Goal: Task Accomplishment & Management: Manage account settings

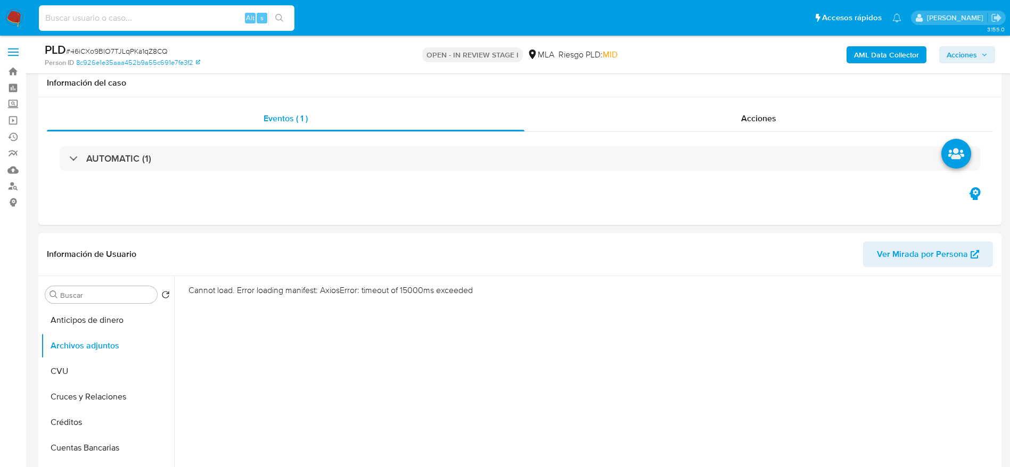
select select "10"
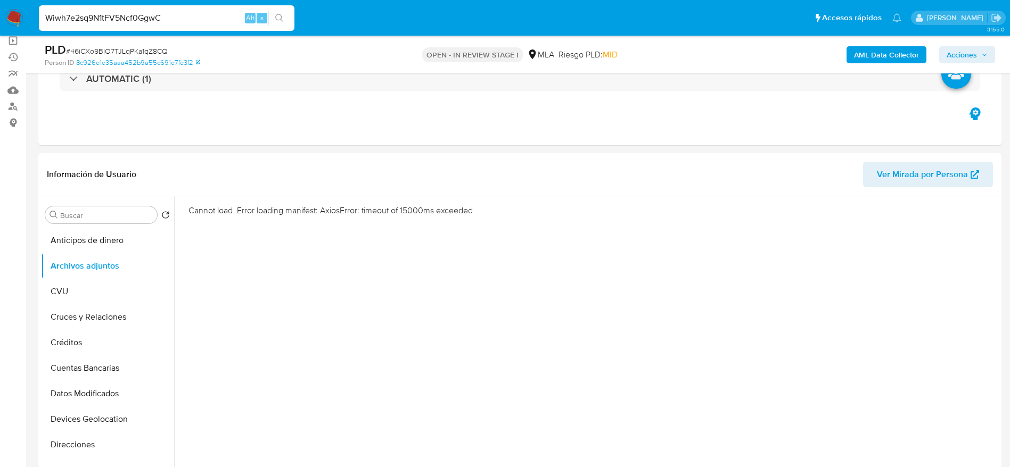
type input "Wiwh7e2sq9N1tFV5Ncf0GgwC"
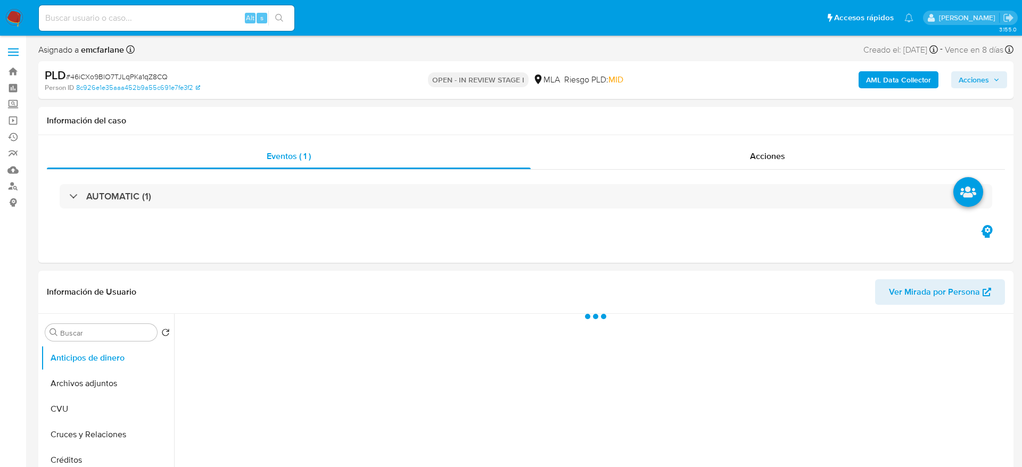
select select "10"
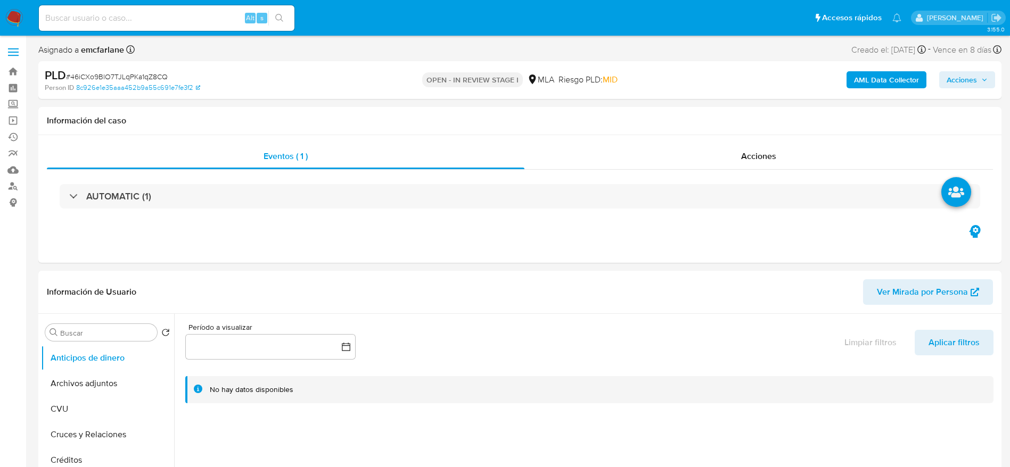
click at [158, 19] on input at bounding box center [167, 18] width 256 height 14
click at [158, 18] on input at bounding box center [167, 18] width 256 height 14
click at [119, 18] on input at bounding box center [167, 18] width 256 height 14
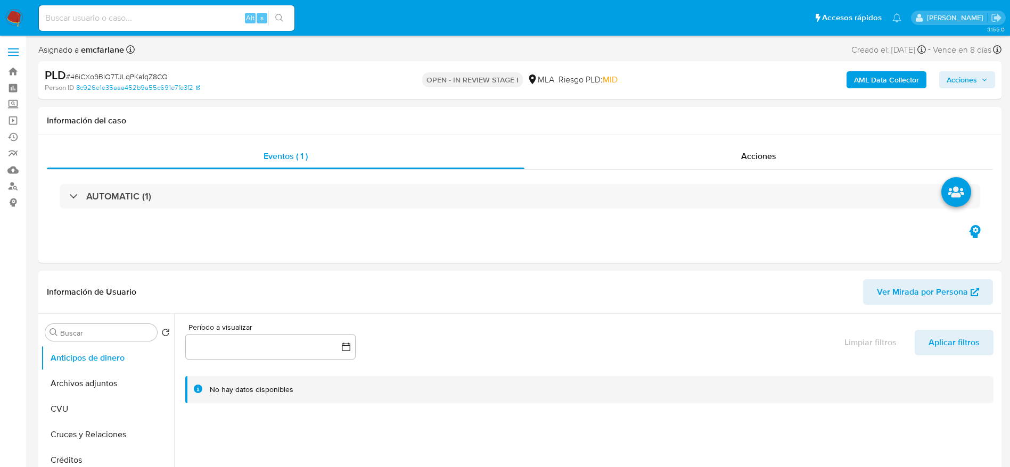
click at [108, 19] on input at bounding box center [167, 18] width 256 height 14
select select "10"
click at [176, 19] on input at bounding box center [167, 18] width 256 height 14
paste input "Wiwh7e2sq9N1tFV5Ncf0GgwC"
type input "Wiwh7e2sq9N1tFV5Ncf0GgwC"
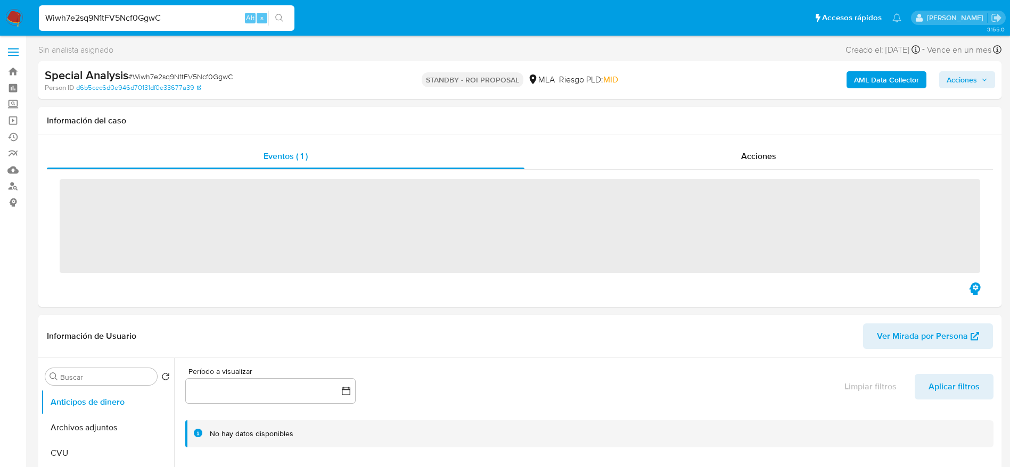
select select "10"
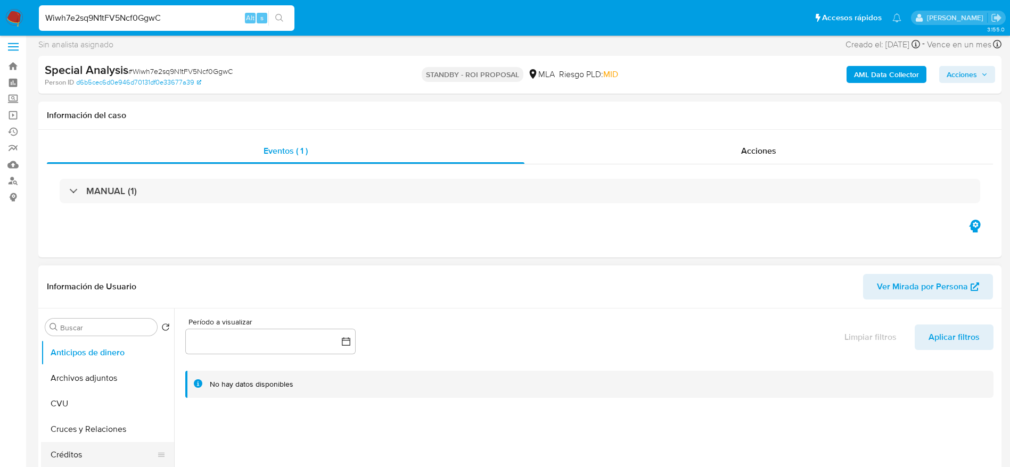
scroll to position [80, 0]
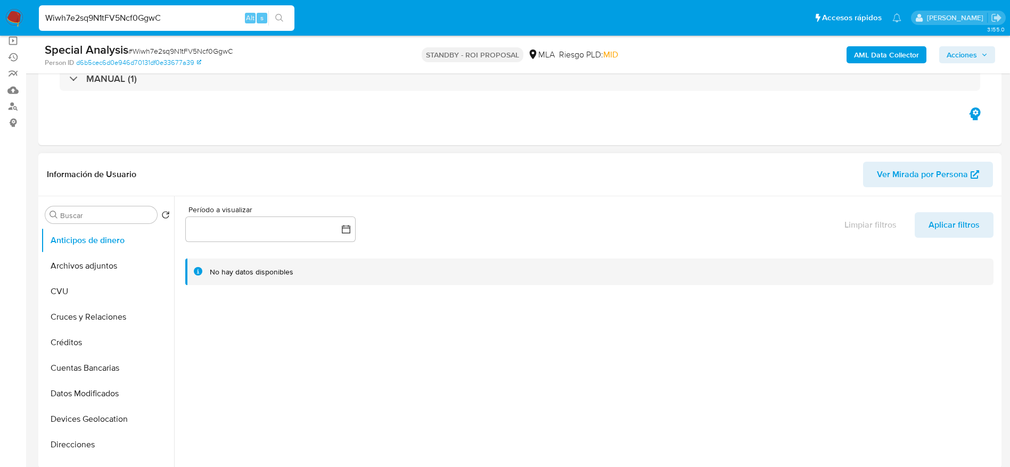
drag, startPoint x: 99, startPoint y: 275, endPoint x: 229, endPoint y: 286, distance: 130.9
click at [99, 274] on button "Archivos adjuntos" at bounding box center [107, 266] width 133 height 26
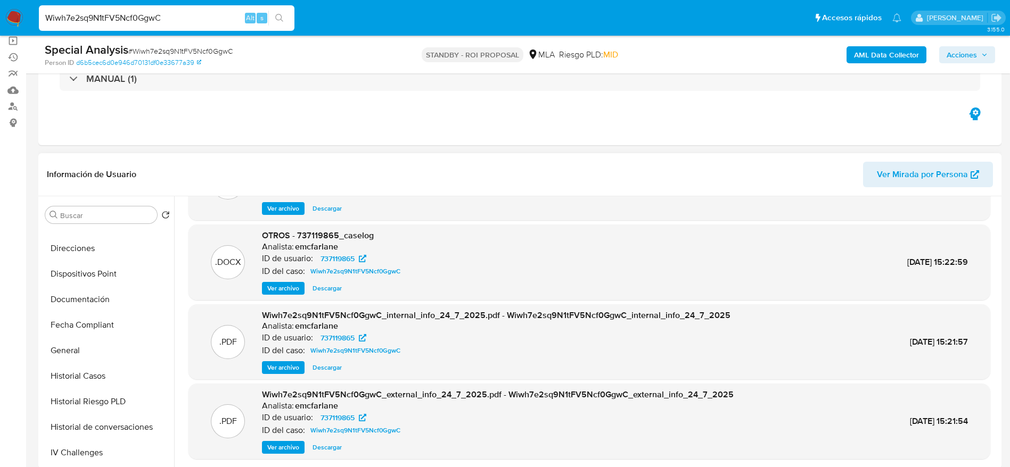
scroll to position [501, 0]
click at [112, 401] on button "Restricciones Nuevo Mundo" at bounding box center [103, 404] width 125 height 26
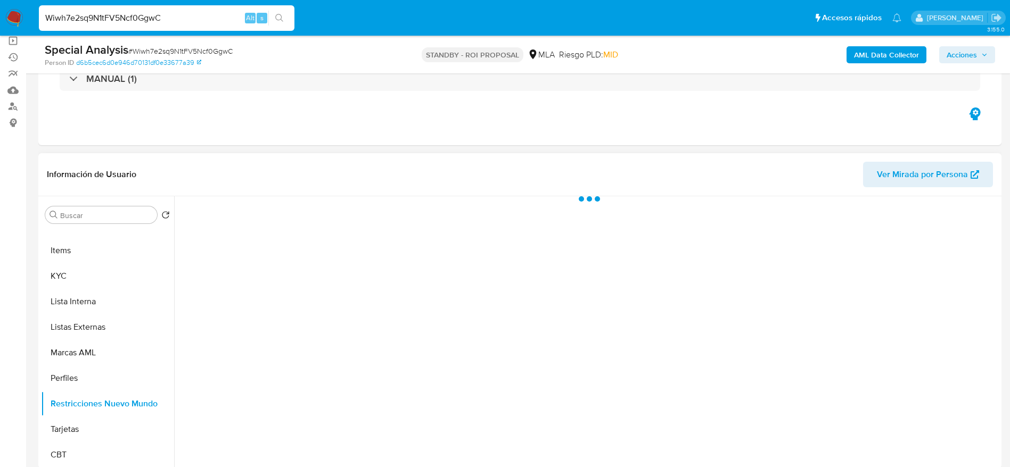
scroll to position [0, 0]
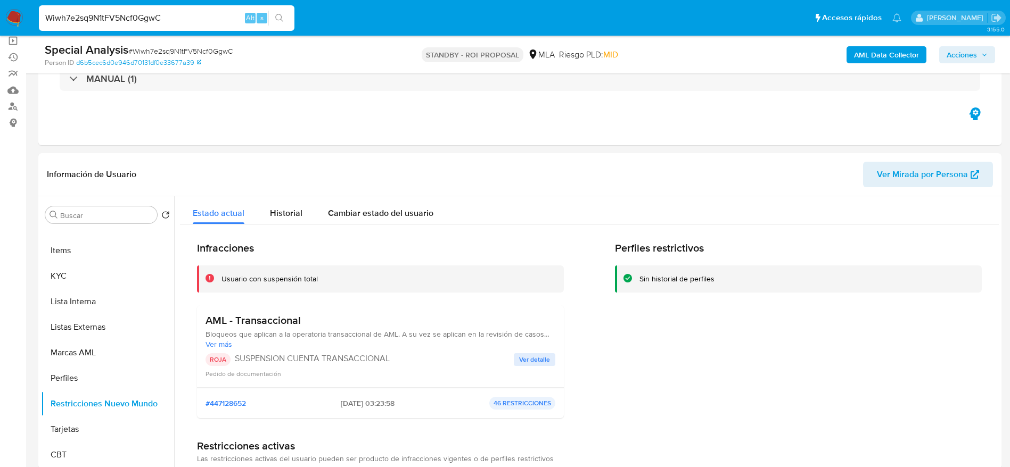
click at [161, 46] on span "# Wiwh7e2sq9N1tFV5Ncf0GgwC" at bounding box center [180, 51] width 104 height 11
copy span "Wiwh7e2sq9N1tFV5Ncf0GgwC"
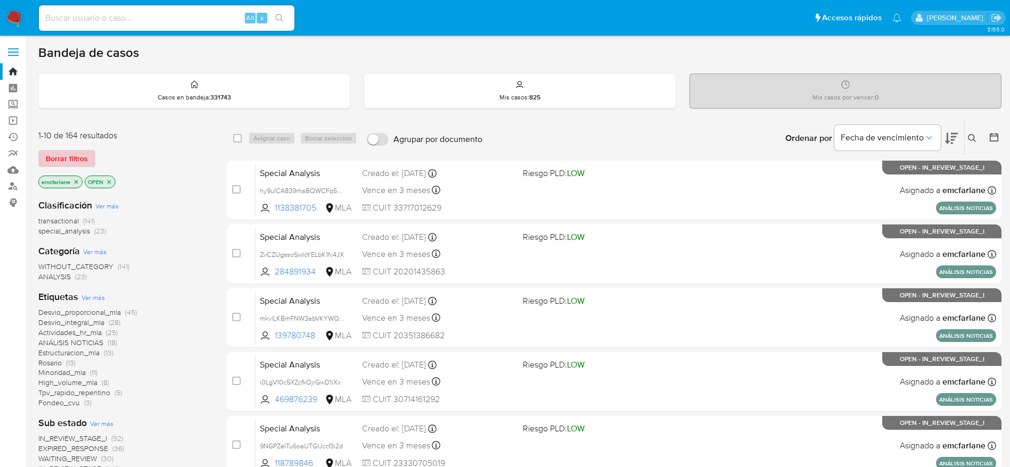
click at [68, 160] on span "Borrar filtros" at bounding box center [67, 158] width 42 height 15
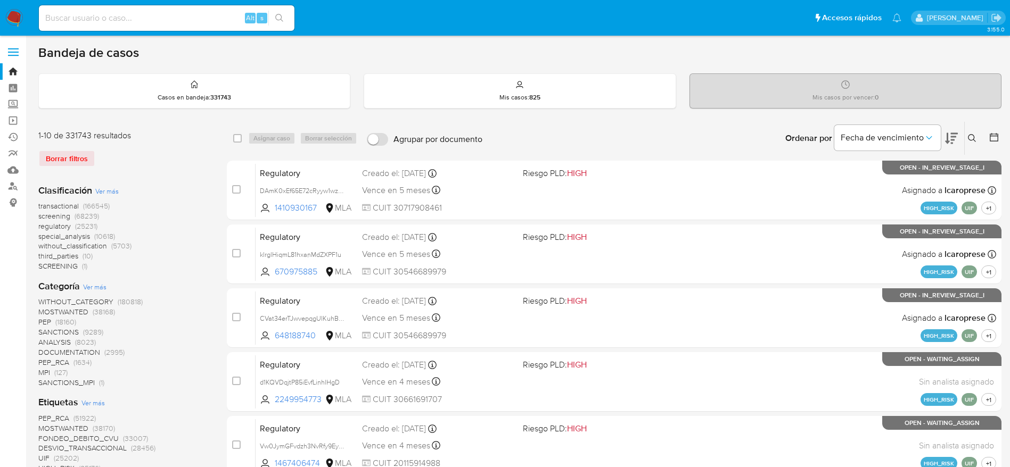
click at [970, 139] on icon at bounding box center [972, 138] width 9 height 9
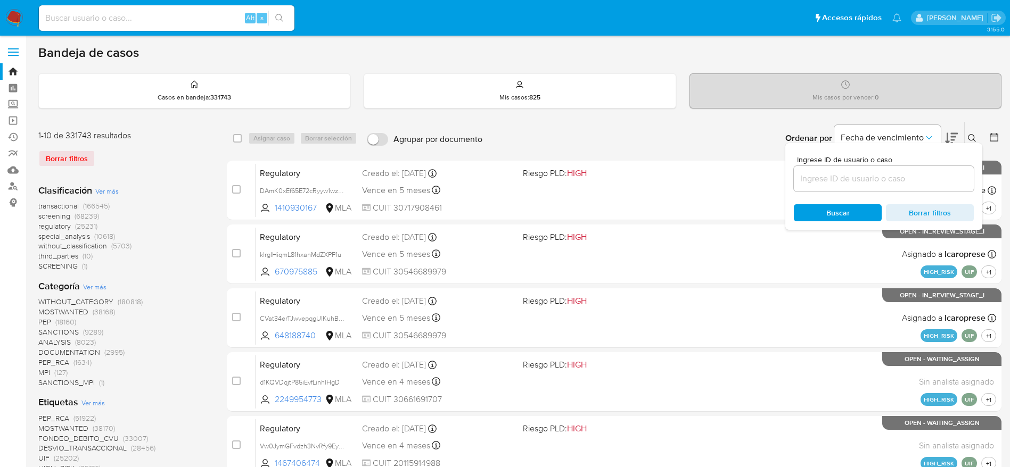
click at [816, 183] on input at bounding box center [884, 179] width 180 height 14
type input "Wiwh7e2sq9N1tFV5Ncf0GgwC"
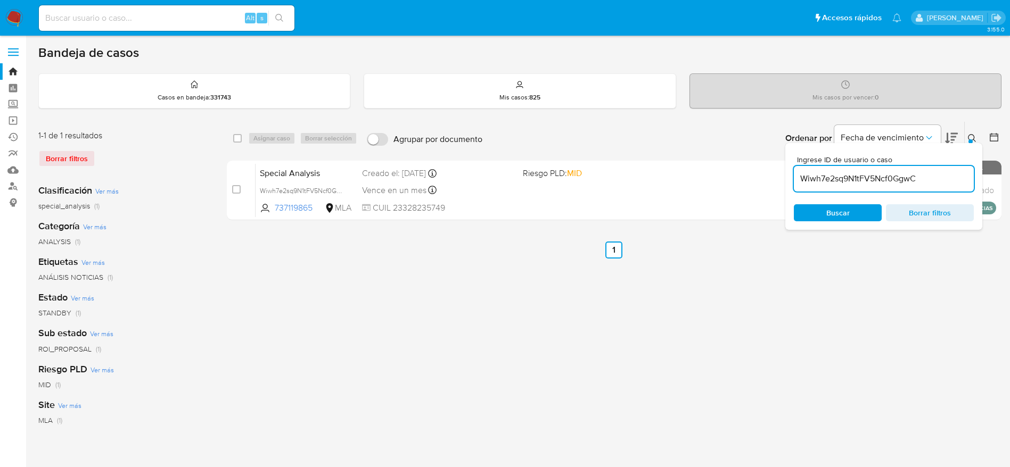
click at [232, 137] on div "select-all-cases-checkbox Asignar caso Borrar selección Agrupar por documento O…" at bounding box center [614, 138] width 775 height 33
click at [239, 140] on input "checkbox" at bounding box center [237, 138] width 9 height 9
checkbox input "true"
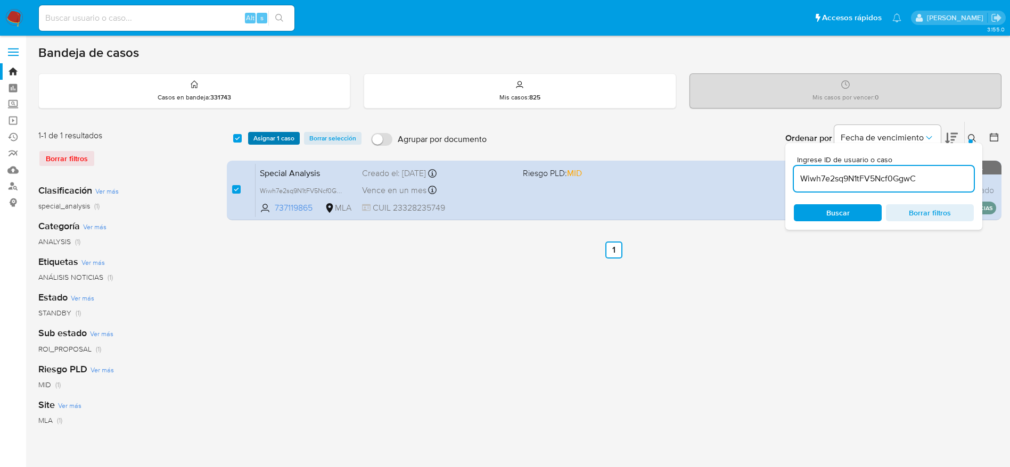
click at [283, 134] on span "Asignar 1 caso" at bounding box center [273, 138] width 41 height 11
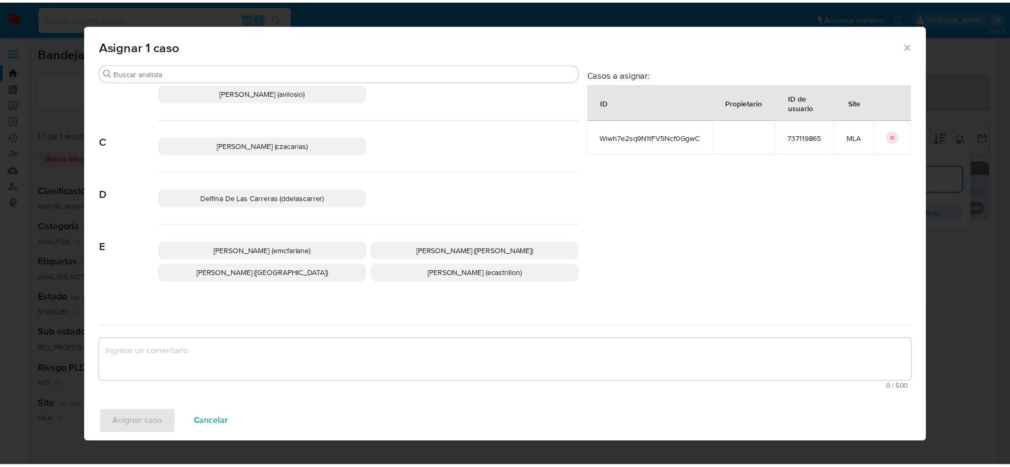
scroll to position [80, 0]
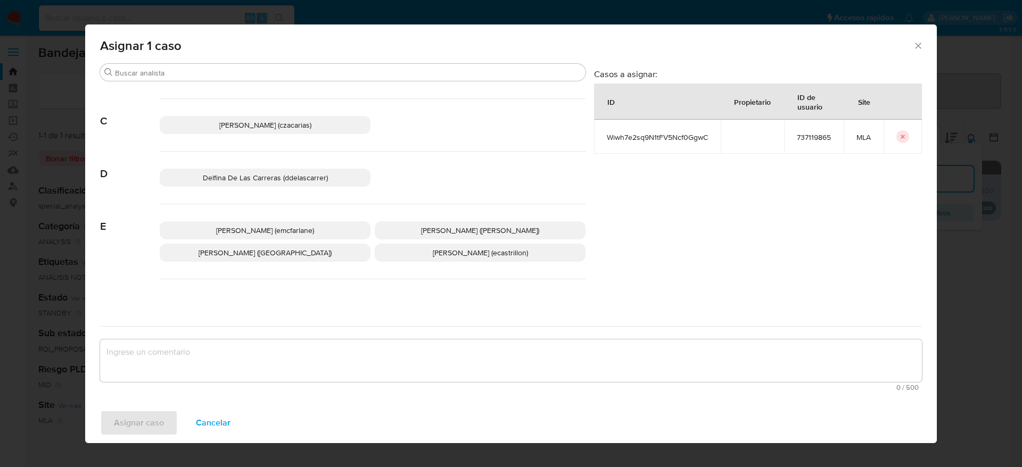
click at [275, 223] on p "Elaine Mc Farlane (emcfarlane)" at bounding box center [265, 230] width 211 height 18
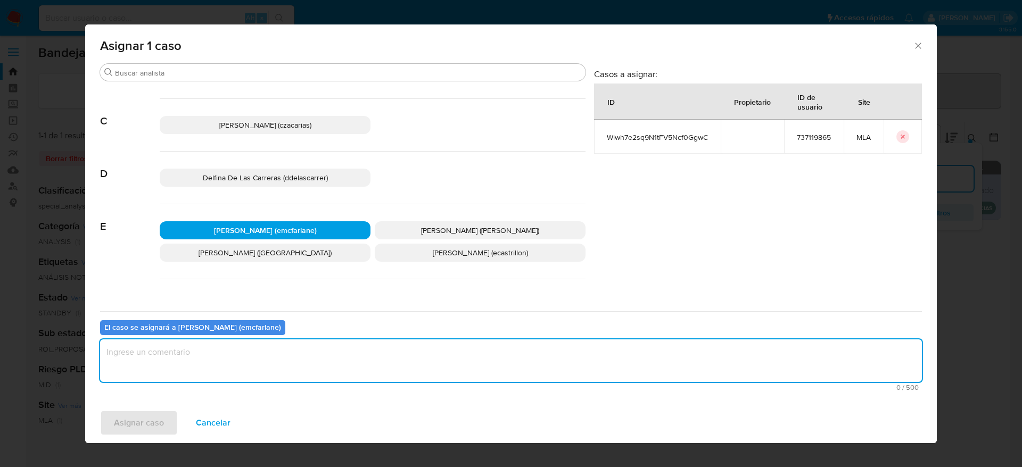
click at [188, 365] on textarea "assign-modal" at bounding box center [511, 361] width 822 height 43
click at [157, 422] on span "Asignar caso" at bounding box center [139, 423] width 50 height 23
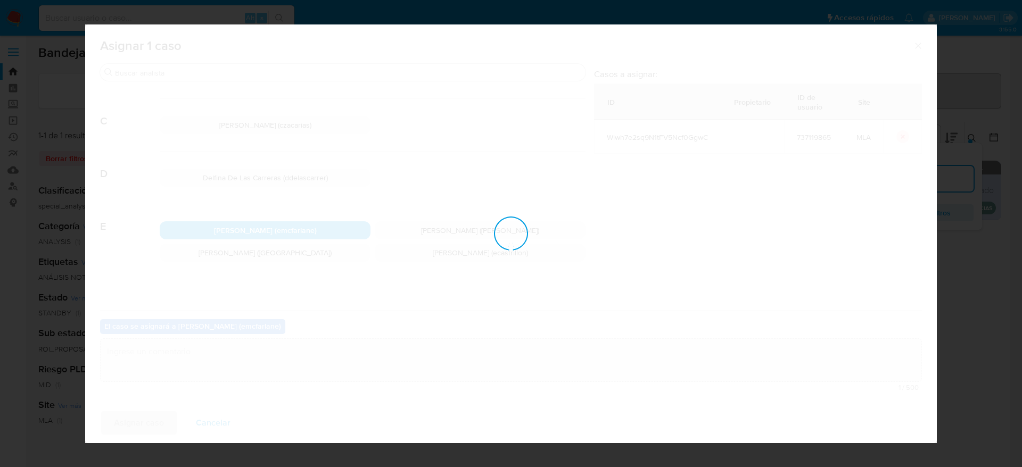
checkbox input "false"
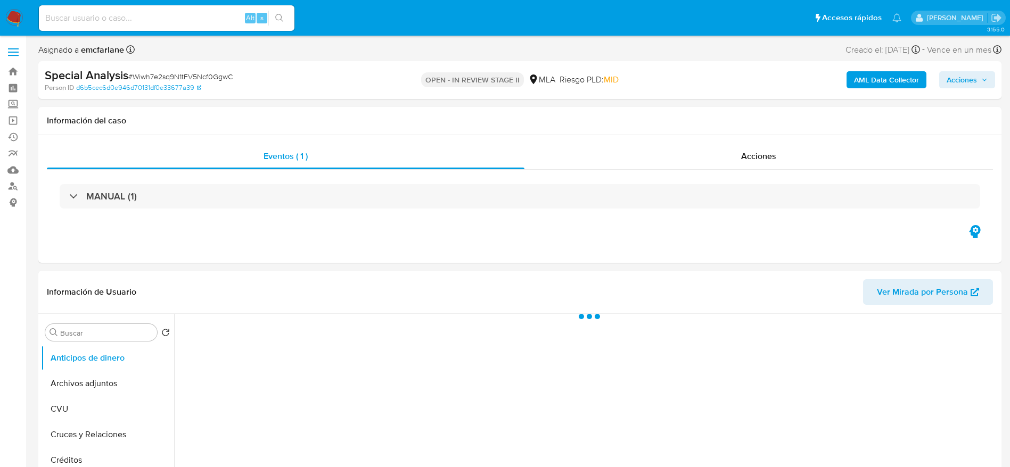
click at [963, 75] on span "Acciones" at bounding box center [962, 79] width 30 height 17
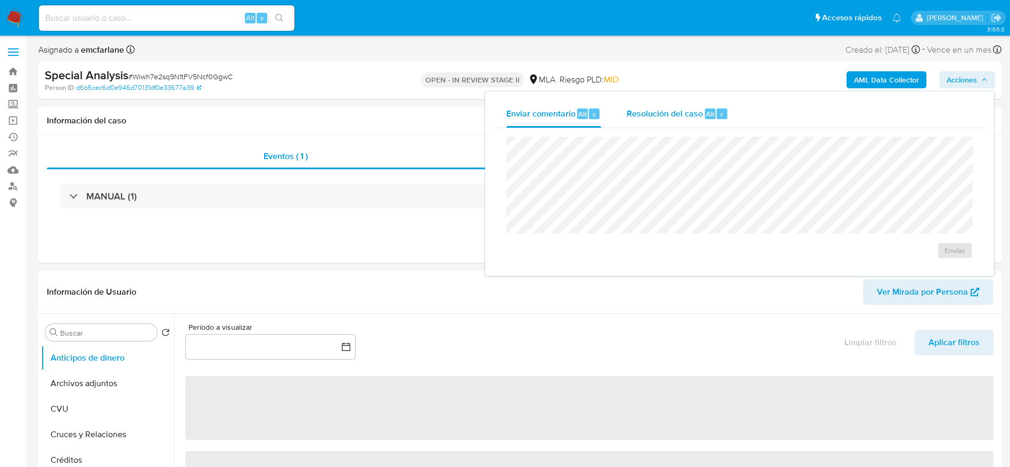
select select "10"
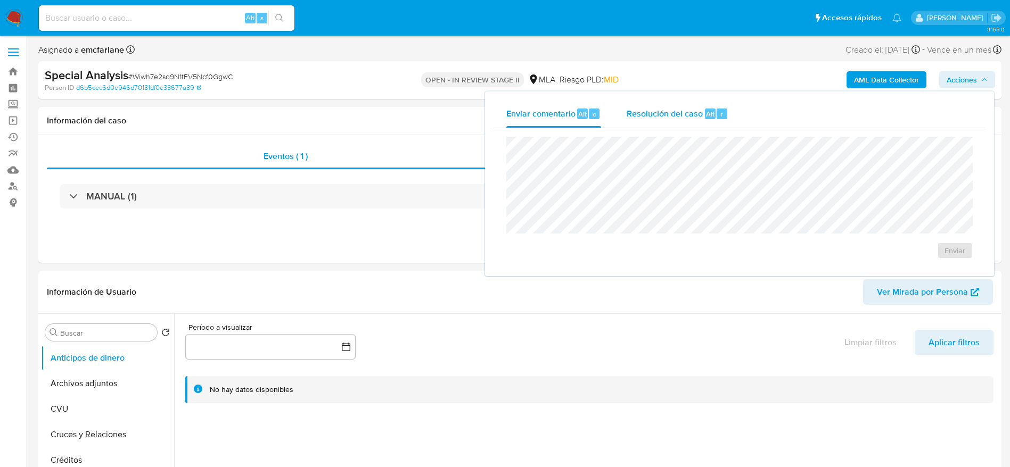
click at [714, 111] on div "Alt" at bounding box center [710, 114] width 11 height 11
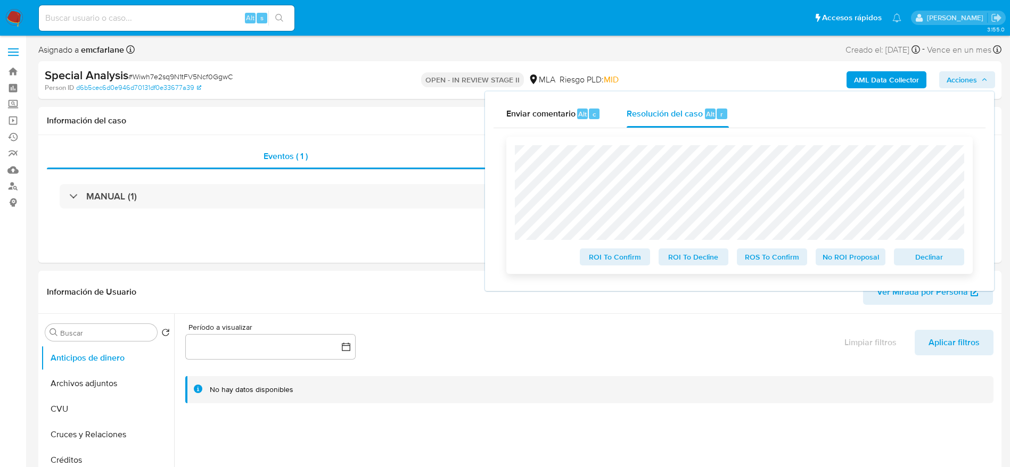
click at [933, 253] on span "Declinar" at bounding box center [928, 257] width 55 height 15
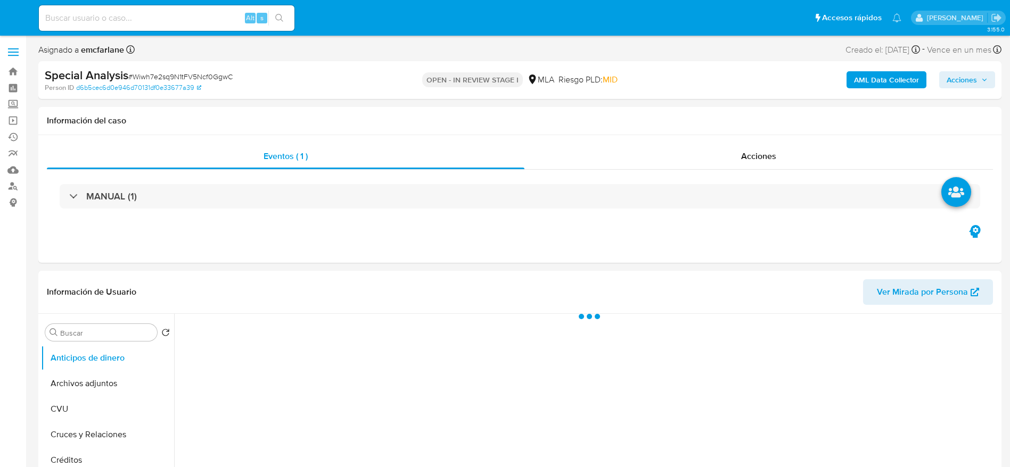
select select "10"
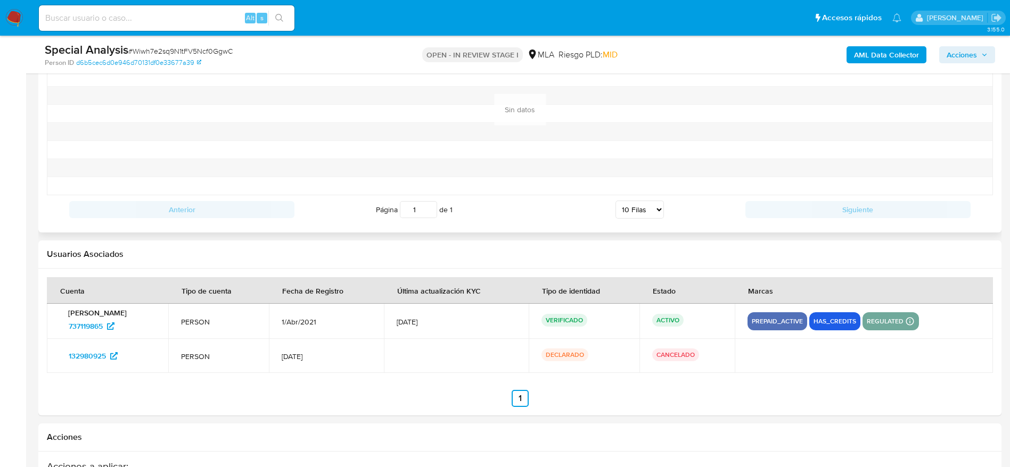
scroll to position [1103, 0]
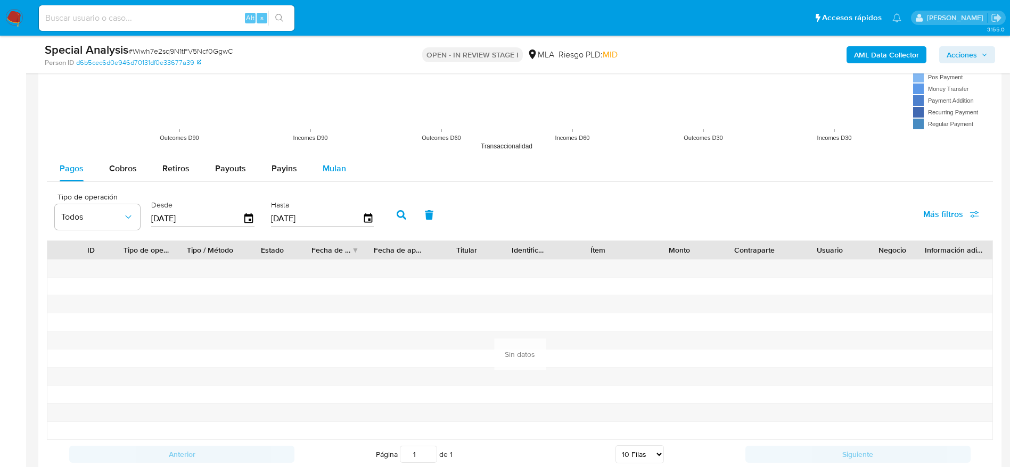
click at [326, 168] on span "Mulan" at bounding box center [334, 168] width 23 height 12
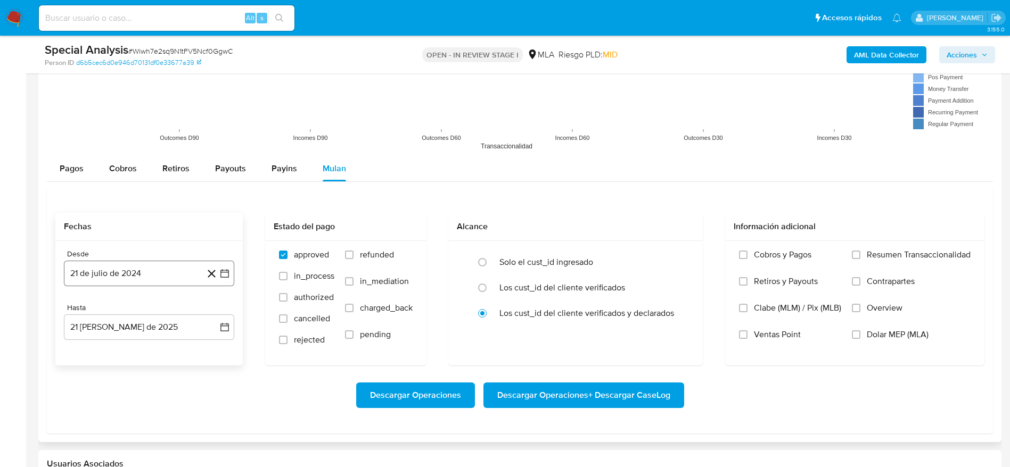
click at [137, 277] on button "21 de julio de 2024" at bounding box center [149, 274] width 170 height 26
click at [211, 315] on icon "Mes siguiente" at bounding box center [215, 312] width 13 height 13
click at [151, 353] on button "1" at bounding box center [149, 351] width 17 height 17
click at [135, 333] on button "21 de agosto de 2025" at bounding box center [149, 328] width 170 height 26
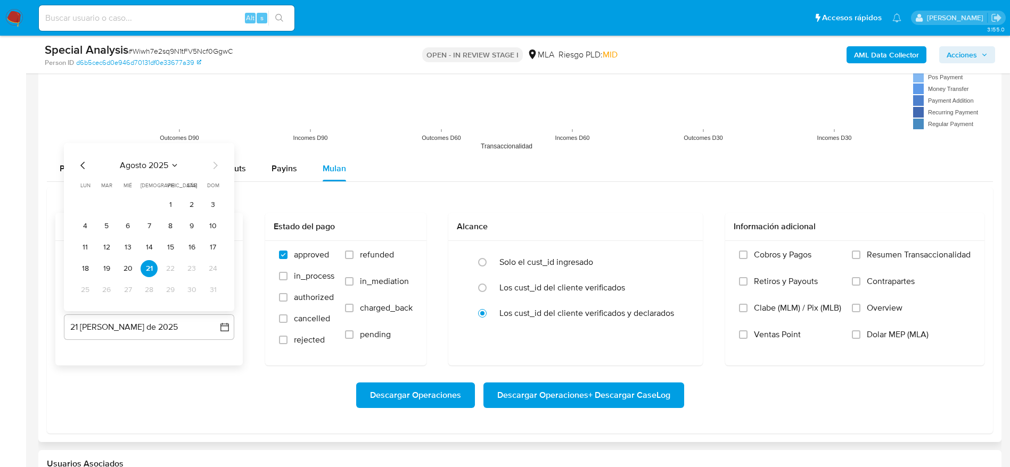
click at [85, 163] on icon "Mes anterior" at bounding box center [83, 165] width 13 height 13
click at [214, 142] on icon "Mes siguiente" at bounding box center [215, 144] width 13 height 13
click at [149, 272] on button "24" at bounding box center [149, 268] width 17 height 17
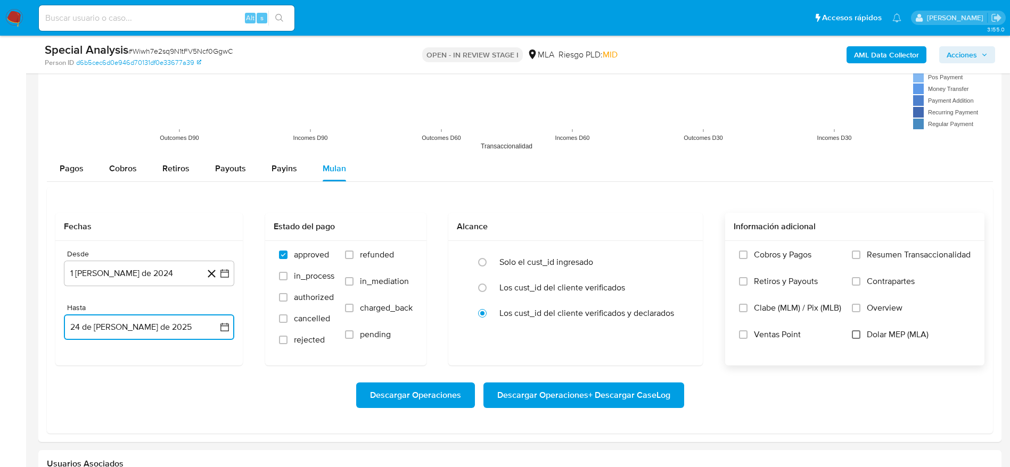
click at [853, 335] on input "Dolar MEP (MLA)" at bounding box center [856, 335] width 9 height 9
click at [566, 388] on span "Descargar Operaciones + Descargar CaseLog" at bounding box center [583, 395] width 173 height 23
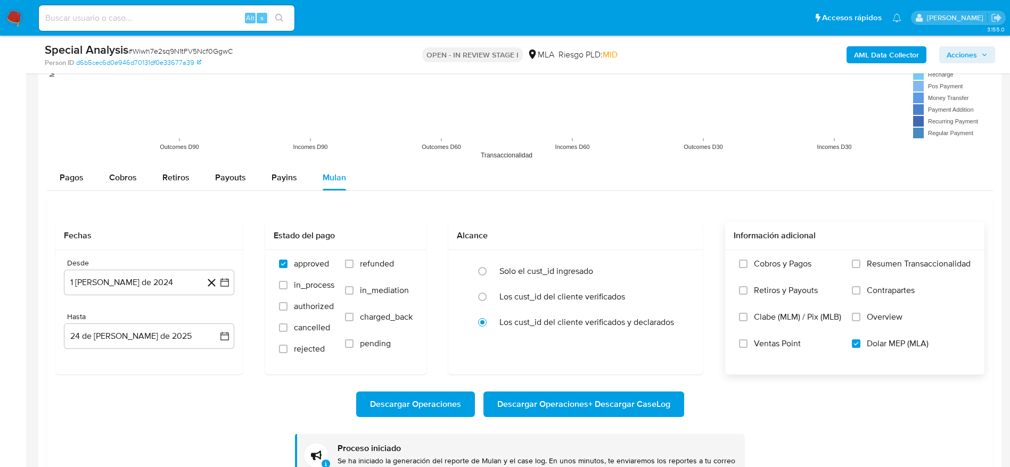
scroll to position [1118, 0]
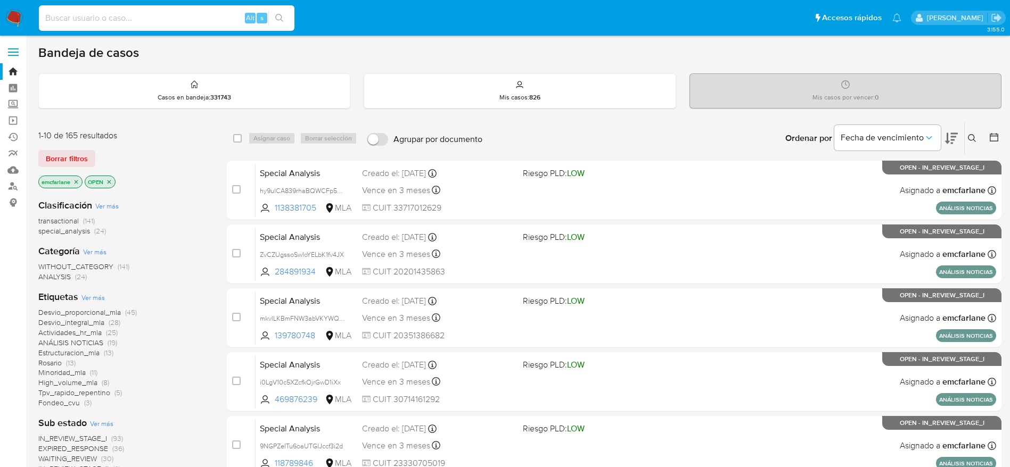
click at [212, 17] on input at bounding box center [167, 18] width 256 height 14
paste input "tHEomljdOutf5ZnoawwBi6ce"
type input "tHEomljdOutf5ZnoawwBi6ce"
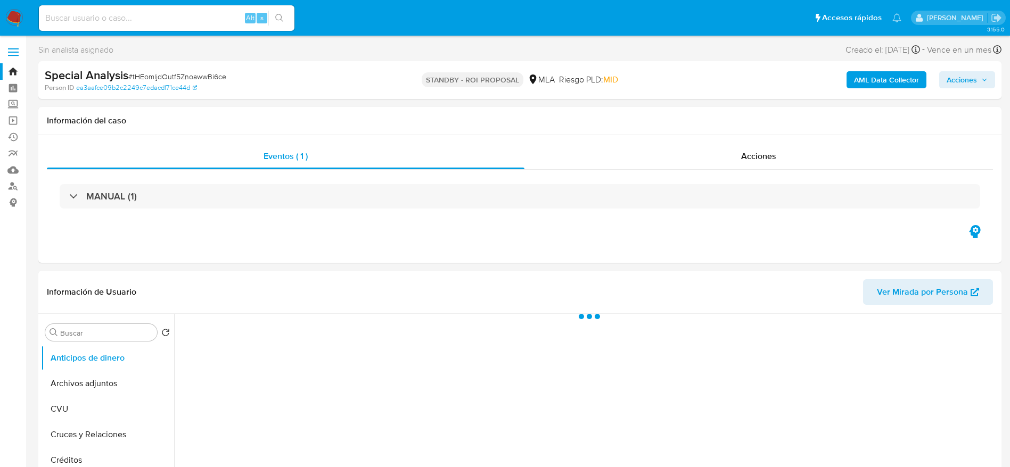
select select "10"
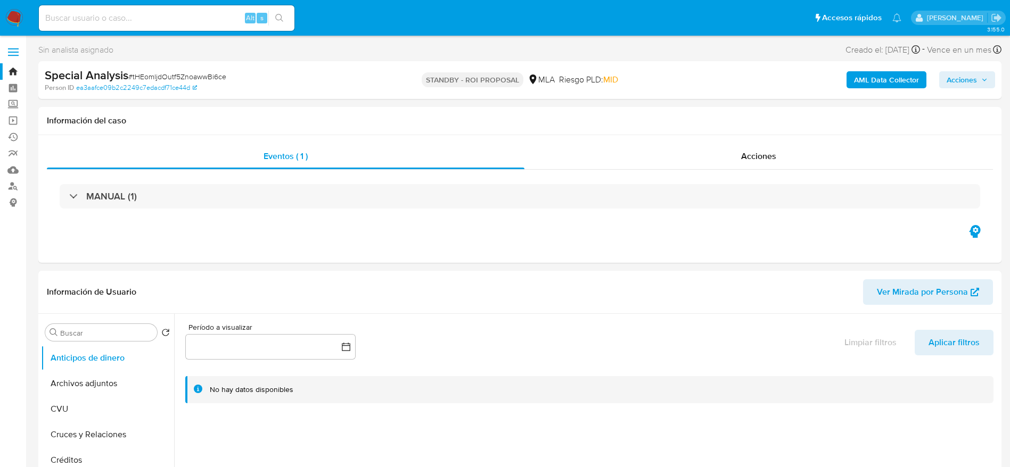
click at [160, 71] on span "# tHEomljdOutf5ZnoawwBi6ce" at bounding box center [177, 76] width 98 height 11
copy span "tHEomljdOutf5ZnoawwBi6ce"
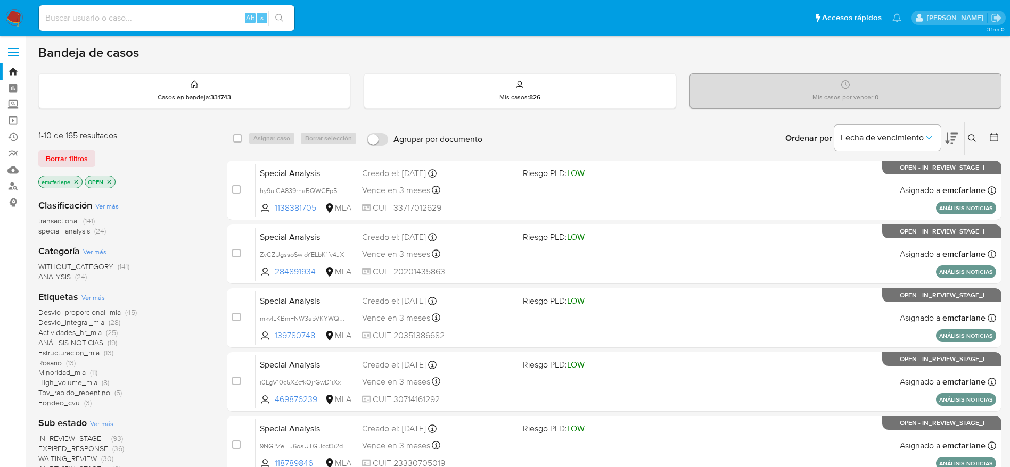
drag, startPoint x: 86, startPoint y: 155, endPoint x: 241, endPoint y: 151, distance: 154.5
click at [86, 155] on span "Borrar filtros" at bounding box center [67, 158] width 42 height 15
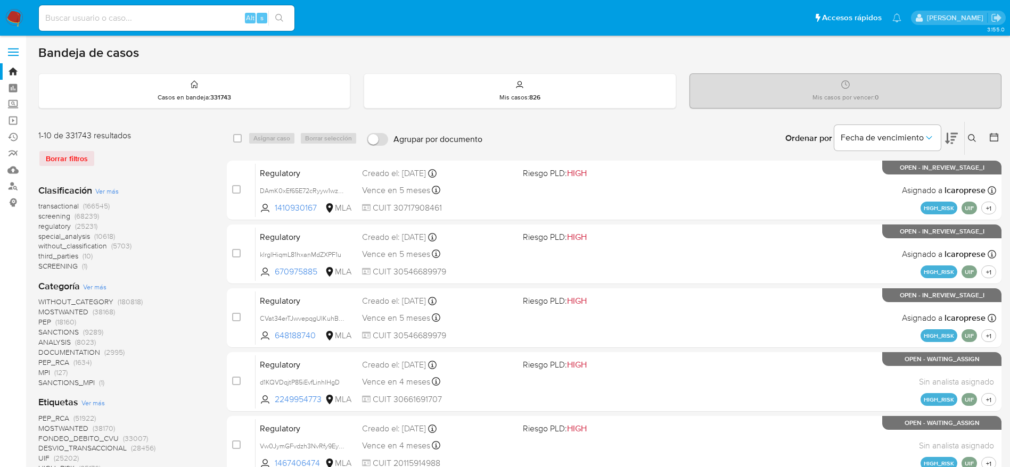
drag, startPoint x: 975, startPoint y: 139, endPoint x: 865, endPoint y: 175, distance: 115.3
click at [974, 139] on icon at bounding box center [972, 138] width 9 height 9
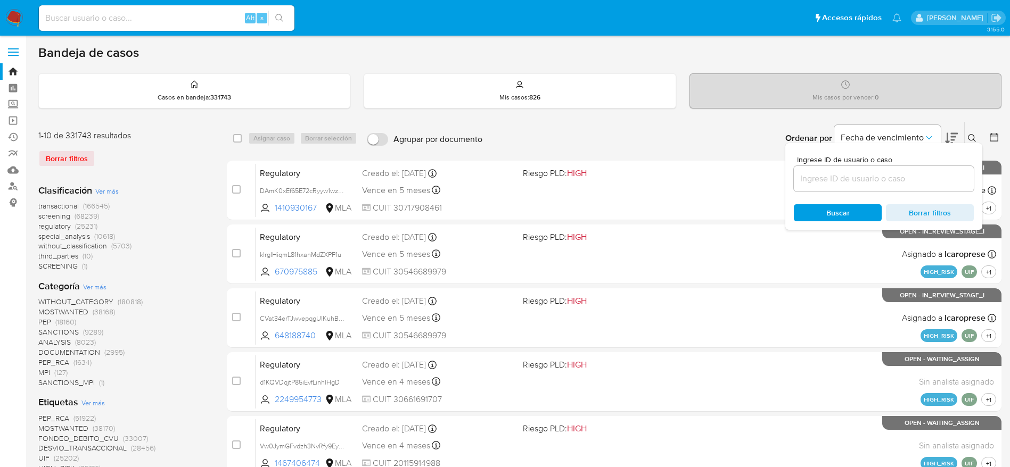
click at [810, 179] on input at bounding box center [884, 179] width 180 height 14
type input "tHEomljdOutf5ZnoawwBi6ce"
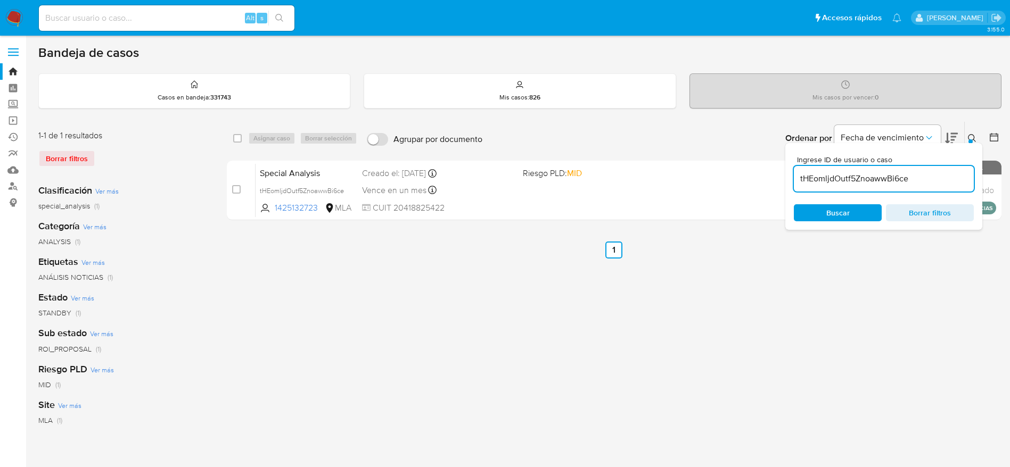
drag, startPoint x: 236, startPoint y: 142, endPoint x: 258, endPoint y: 139, distance: 22.5
click at [236, 141] on input "checkbox" at bounding box center [237, 138] width 9 height 9
checkbox input "true"
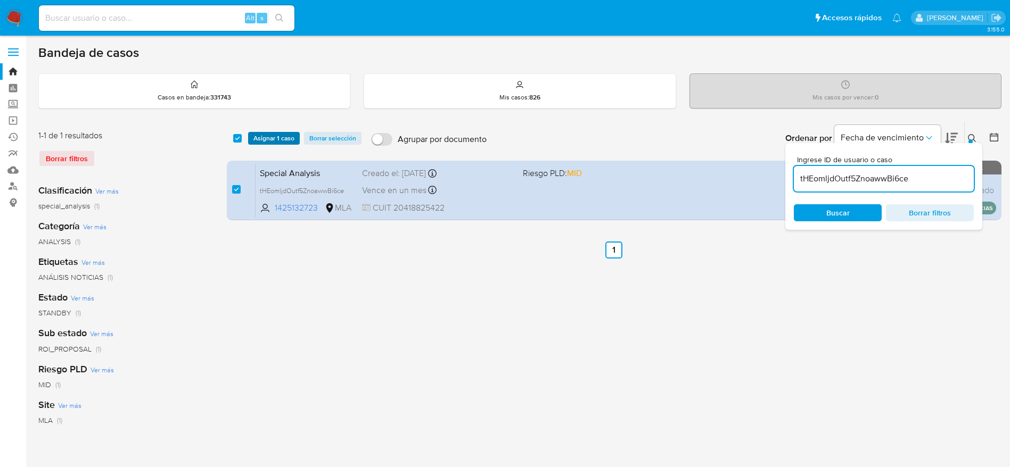
click at [259, 141] on span "Asignar 1 caso" at bounding box center [273, 138] width 41 height 11
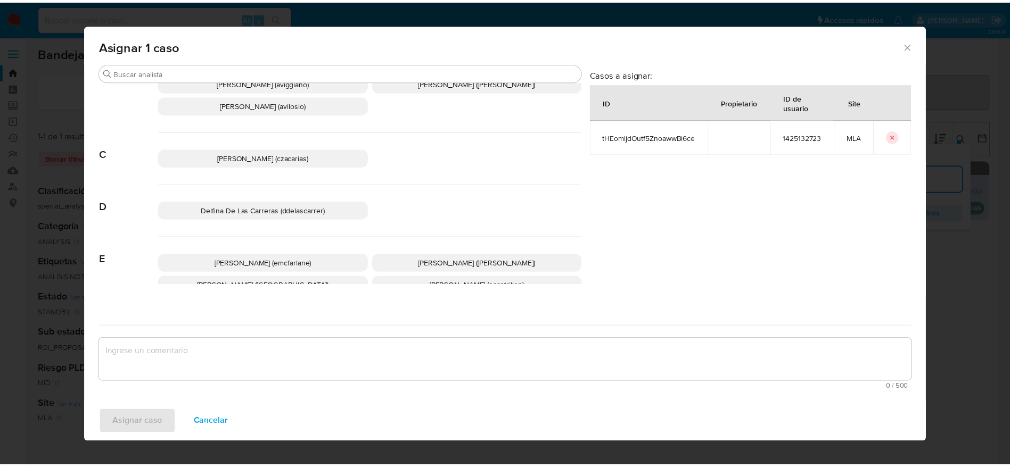
scroll to position [80, 0]
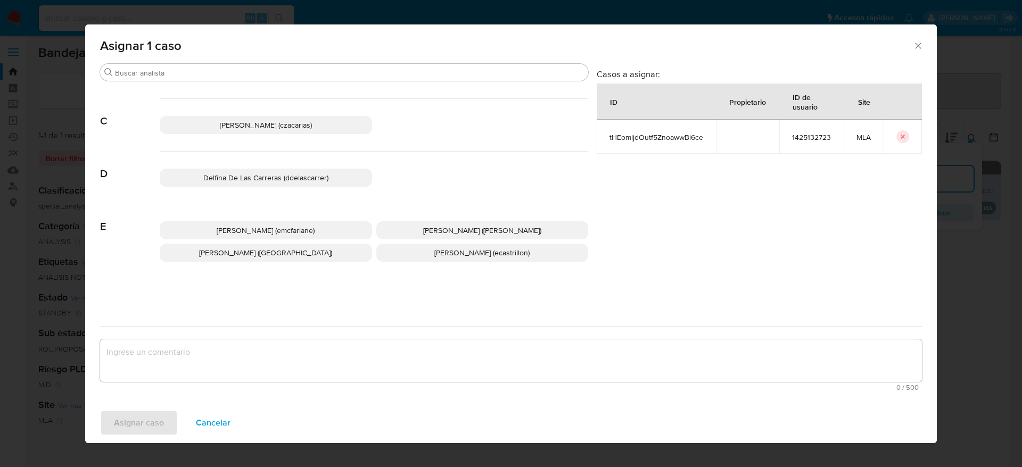
click at [270, 224] on p "Elaine Mc Farlane (emcfarlane)" at bounding box center [266, 230] width 212 height 18
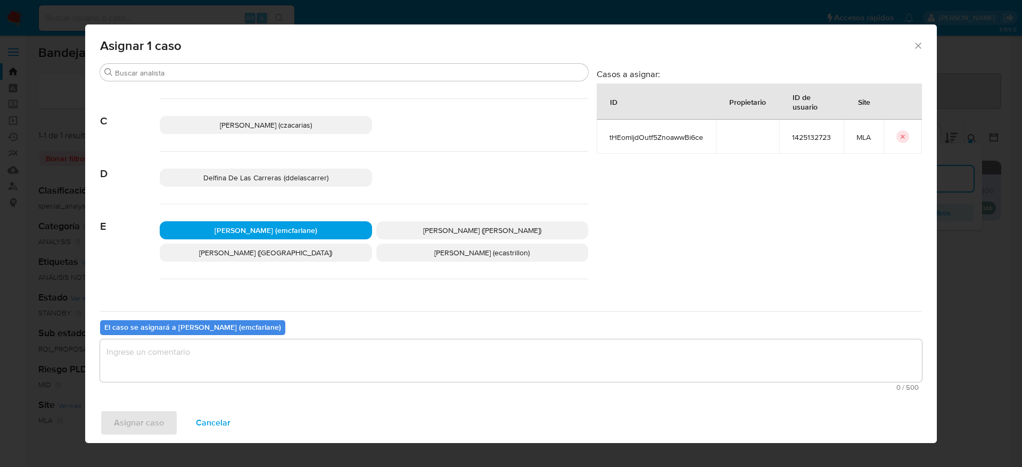
click at [236, 364] on textarea "assign-modal" at bounding box center [511, 361] width 822 height 43
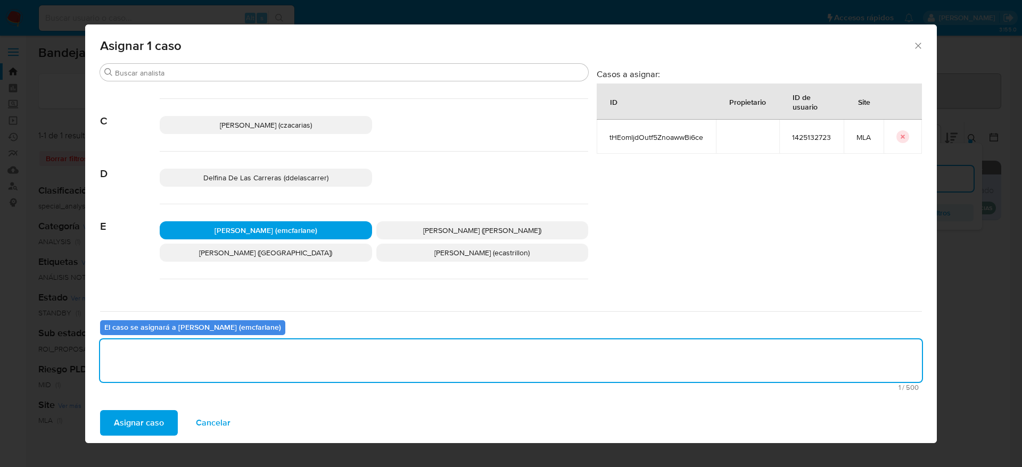
click at [159, 422] on span "Asignar caso" at bounding box center [139, 423] width 50 height 23
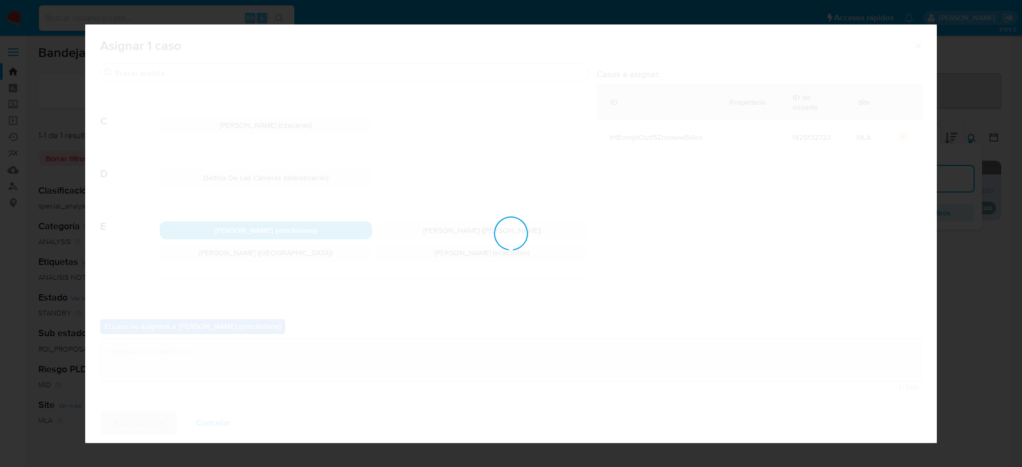
checkbox input "false"
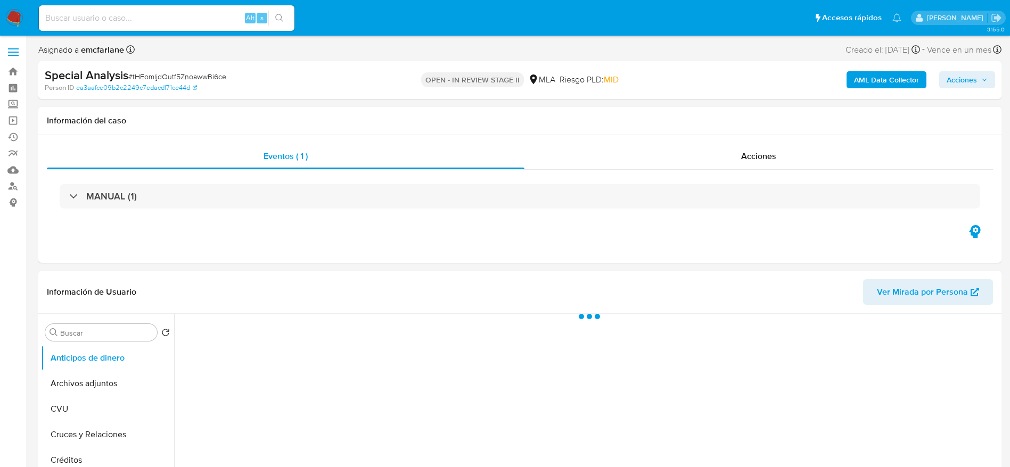
click at [964, 80] on span "Acciones" at bounding box center [962, 79] width 30 height 17
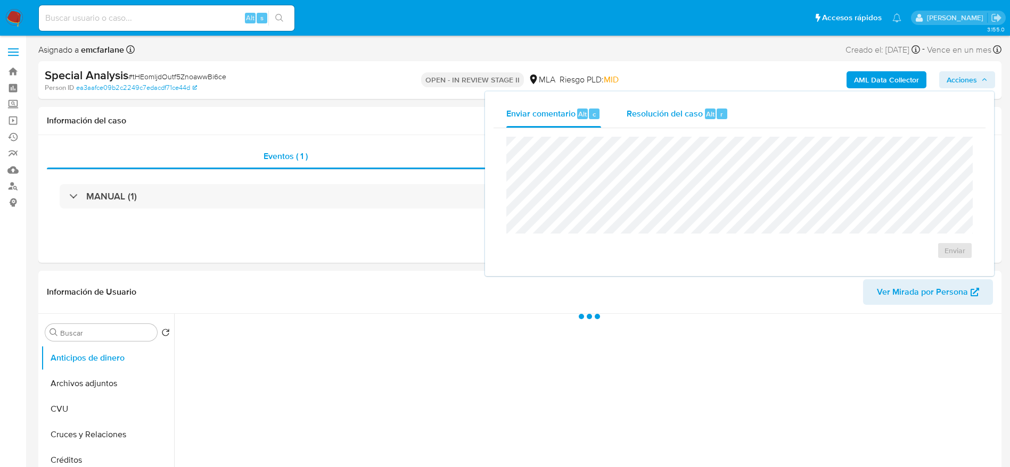
click at [711, 101] on div "Resolución del caso Alt r" at bounding box center [678, 114] width 102 height 28
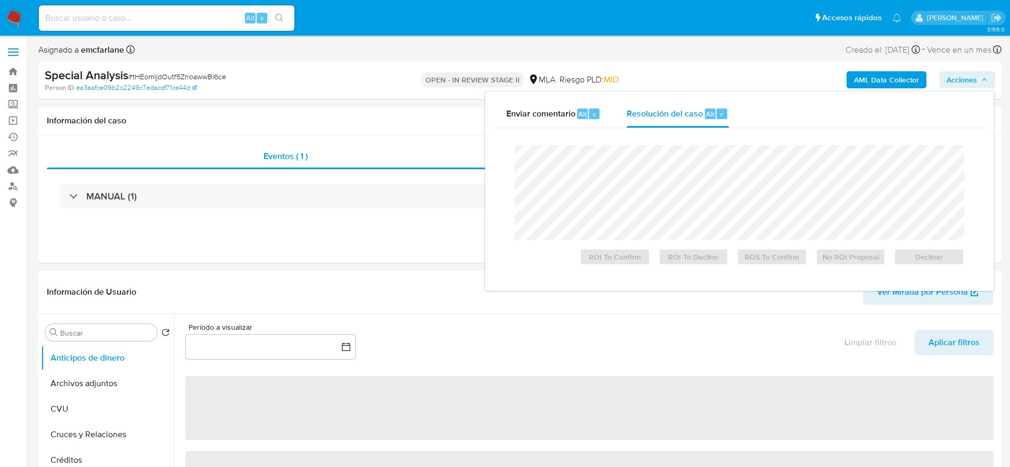
select select "10"
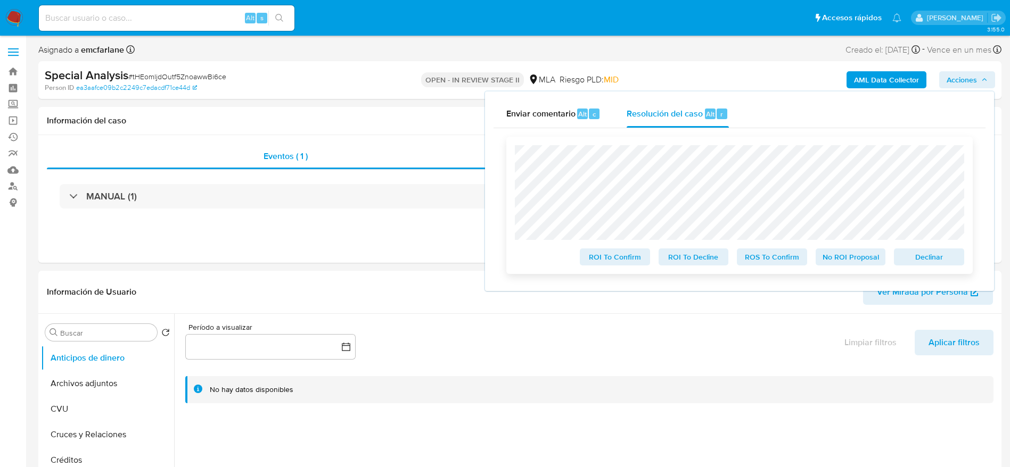
click at [938, 258] on span "Declinar" at bounding box center [928, 257] width 55 height 15
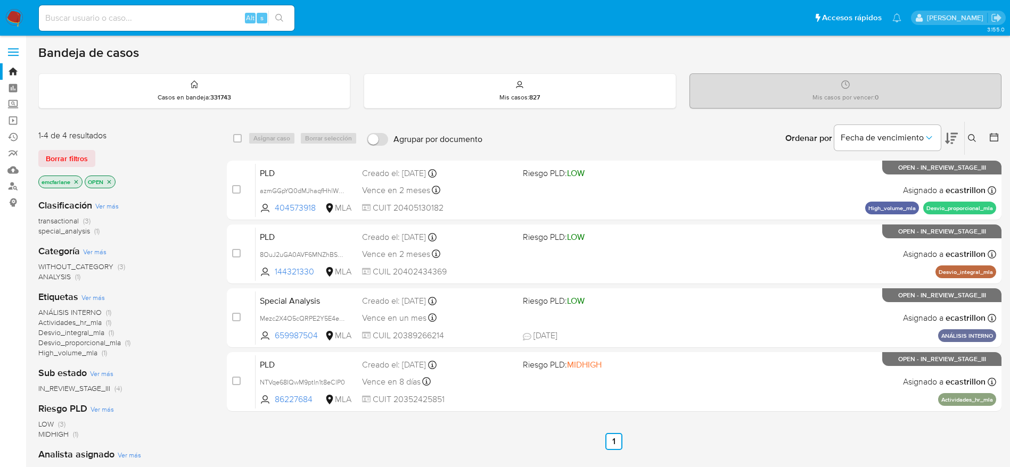
click at [155, 9] on div "Alt s" at bounding box center [167, 18] width 256 height 26
click at [145, 19] on input at bounding box center [167, 18] width 256 height 14
paste input "s7FlVUg40ZzcEJOqSaVSq7dW"
type input "s7FlVUg40ZzcEJOqSaVSq7dW"
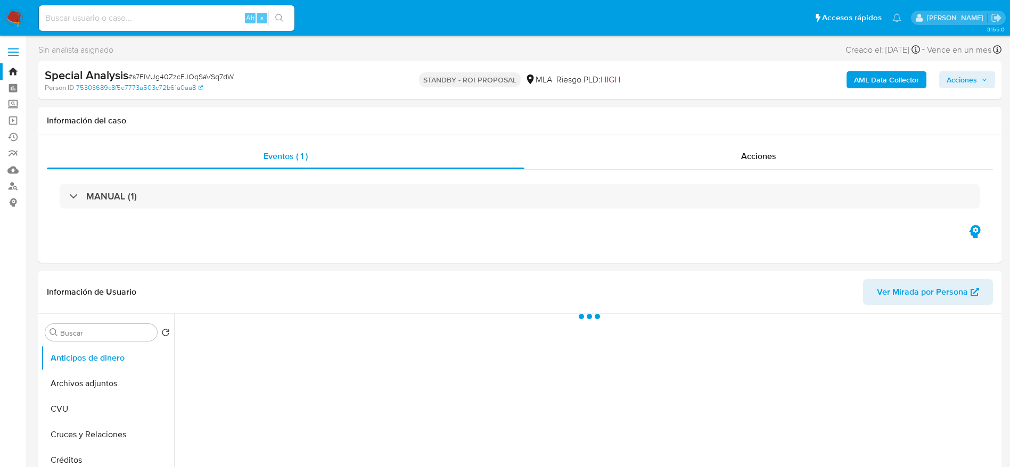
select select "10"
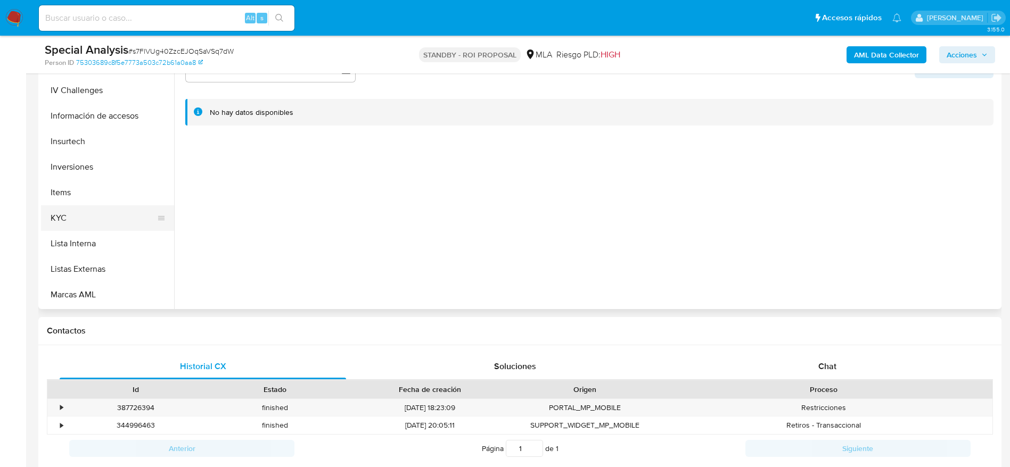
scroll to position [501, 0]
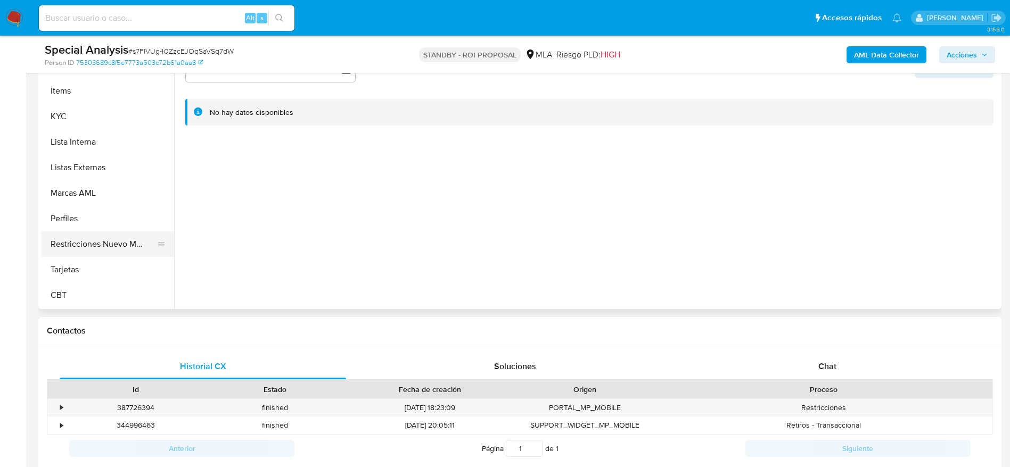
click at [94, 244] on button "Restricciones Nuevo Mundo" at bounding box center [103, 245] width 125 height 26
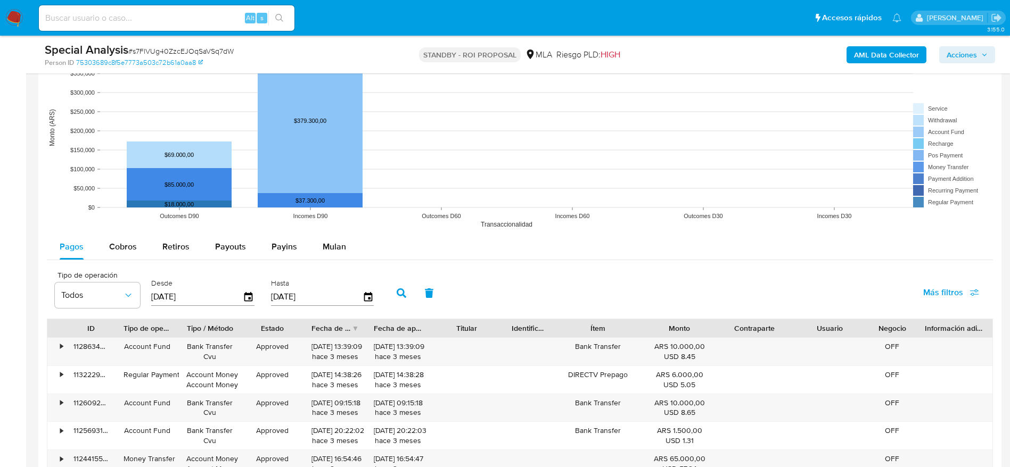
scroll to position [958, 0]
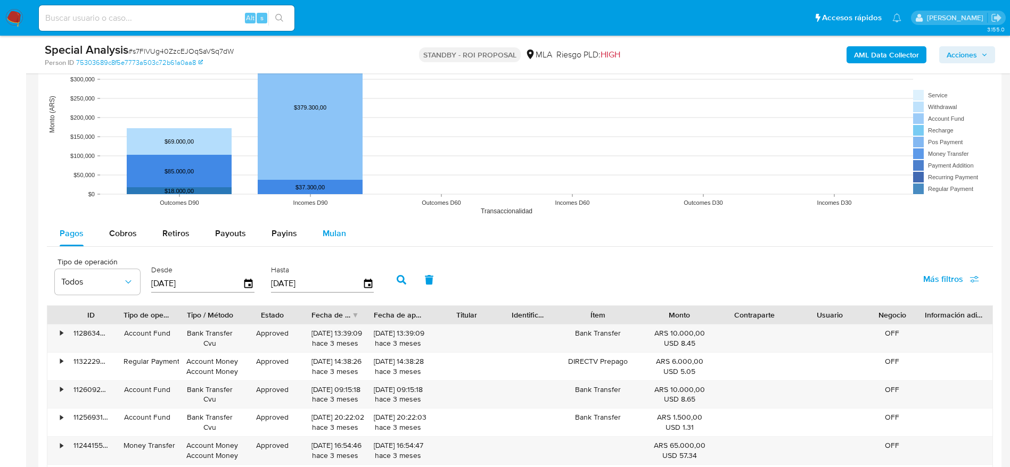
click at [333, 239] on span "Mulan" at bounding box center [334, 233] width 23 height 12
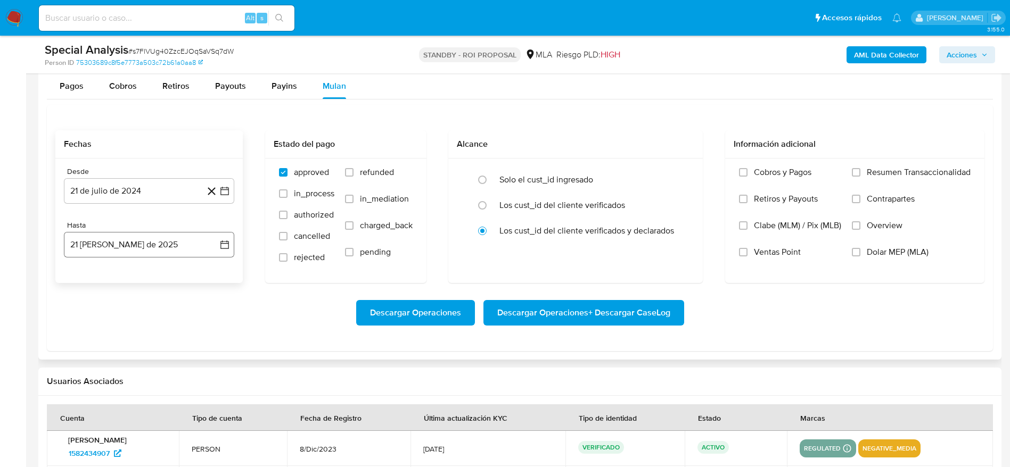
scroll to position [1118, 0]
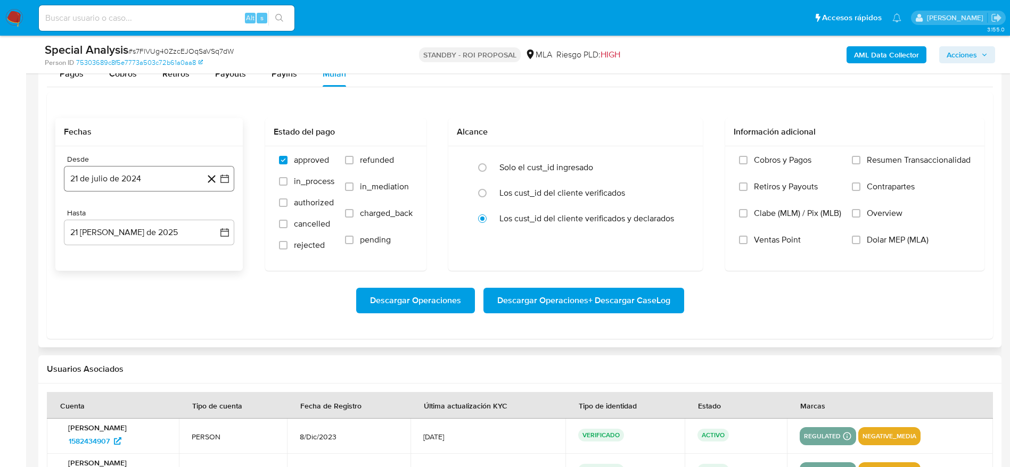
click at [166, 182] on button "21 de julio de 2024" at bounding box center [149, 179] width 170 height 26
click at [84, 219] on icon "Mes anterior" at bounding box center [83, 217] width 13 height 13
click at [188, 256] on button "1" at bounding box center [191, 256] width 17 height 17
click at [141, 232] on button "21 de agosto de 2025" at bounding box center [149, 233] width 170 height 26
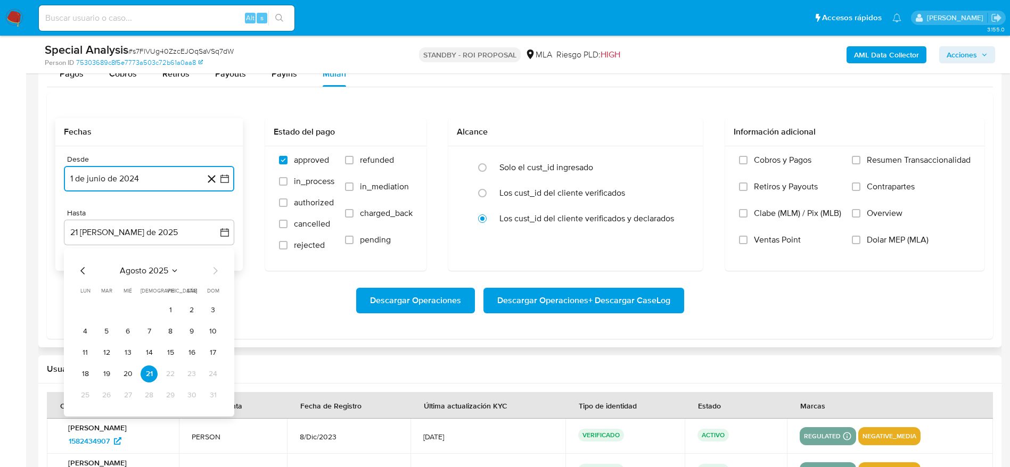
click at [83, 265] on icon "Mes anterior" at bounding box center [83, 271] width 13 height 13
click at [84, 270] on icon "Mes anterior" at bounding box center [83, 271] width 13 height 13
click at [193, 394] on button "31" at bounding box center [191, 395] width 17 height 17
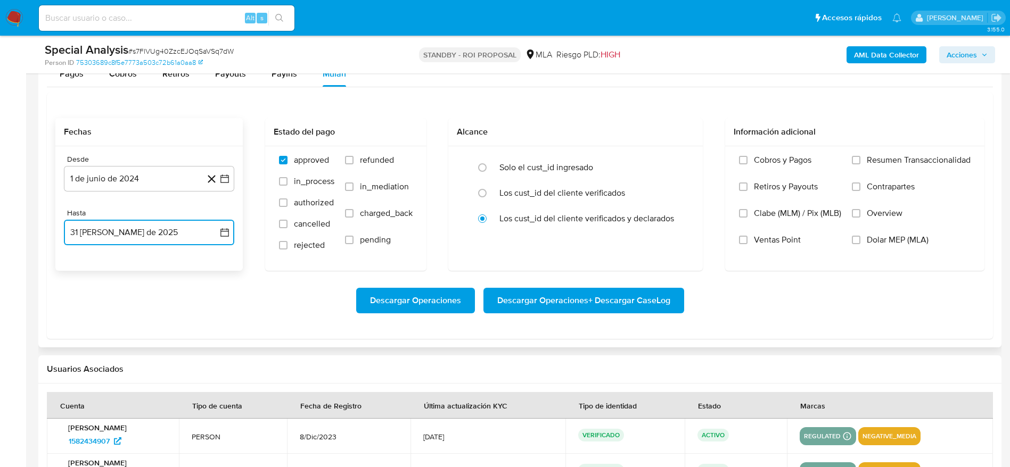
click at [229, 227] on icon "button" at bounding box center [224, 232] width 11 height 11
click at [167, 389] on button "30" at bounding box center [170, 395] width 17 height 17
click at [868, 236] on span "Dolar MEP (MLA)" at bounding box center [898, 240] width 62 height 11
click at [860, 236] on input "Dolar MEP (MLA)" at bounding box center [856, 240] width 9 height 9
click at [637, 298] on span "Descargar Operaciones + Descargar CaseLog" at bounding box center [583, 300] width 173 height 23
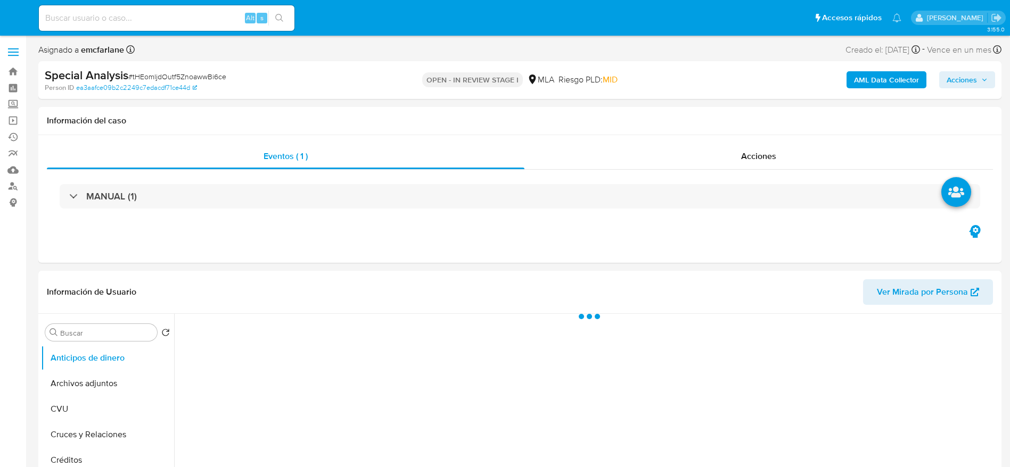
select select "10"
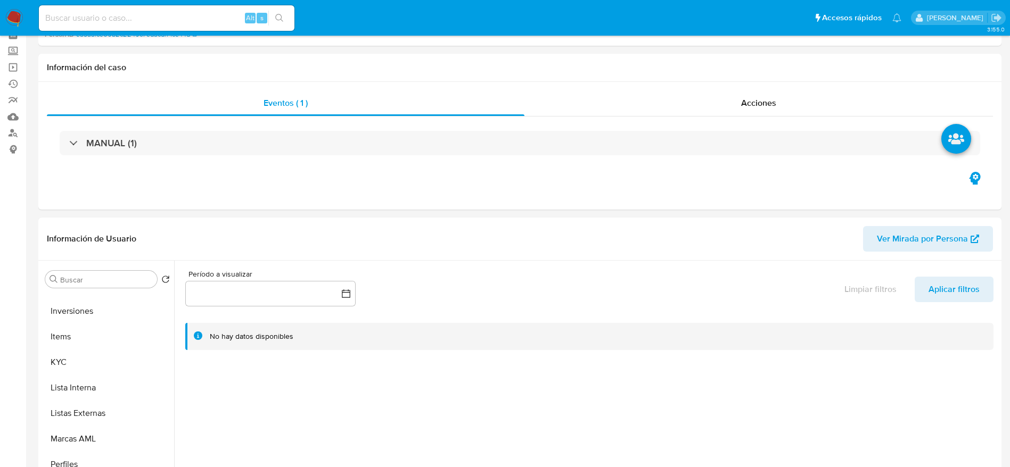
scroll to position [240, 0]
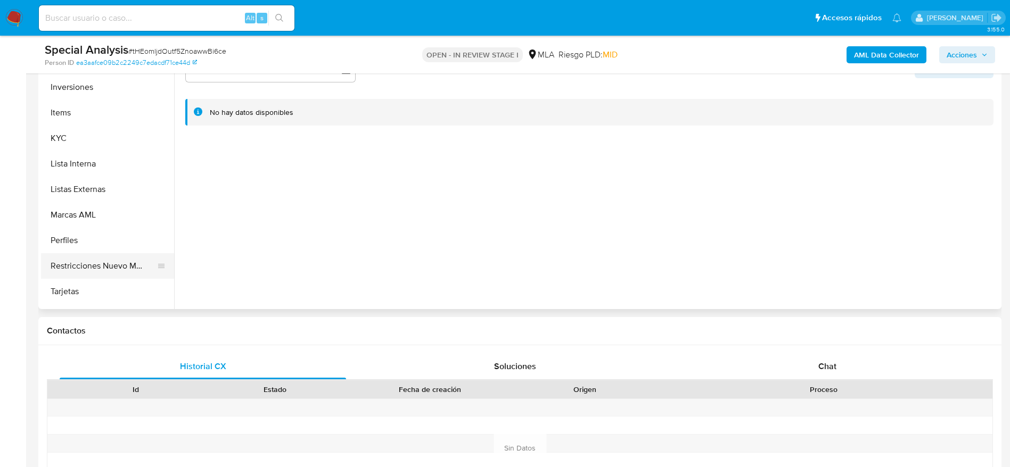
click at [110, 265] on button "Restricciones Nuevo Mundo" at bounding box center [103, 266] width 125 height 26
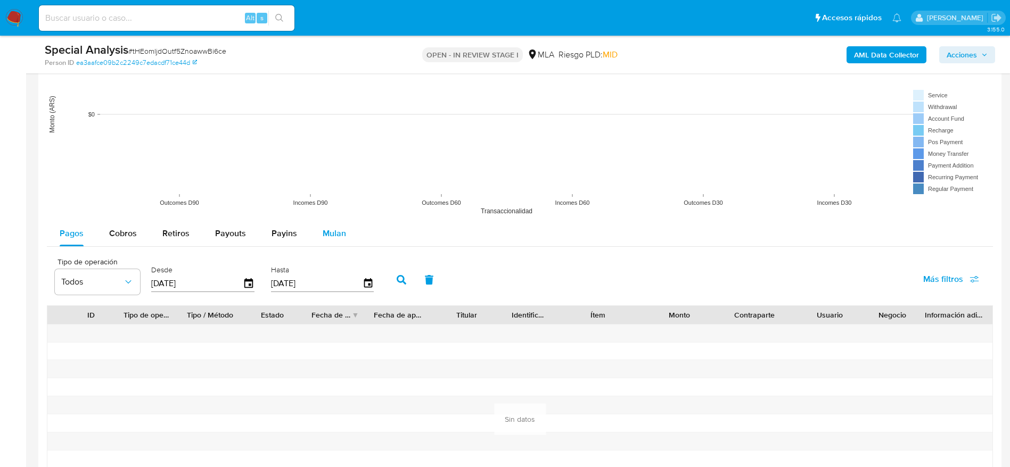
click at [345, 234] on button "Mulan" at bounding box center [334, 234] width 49 height 26
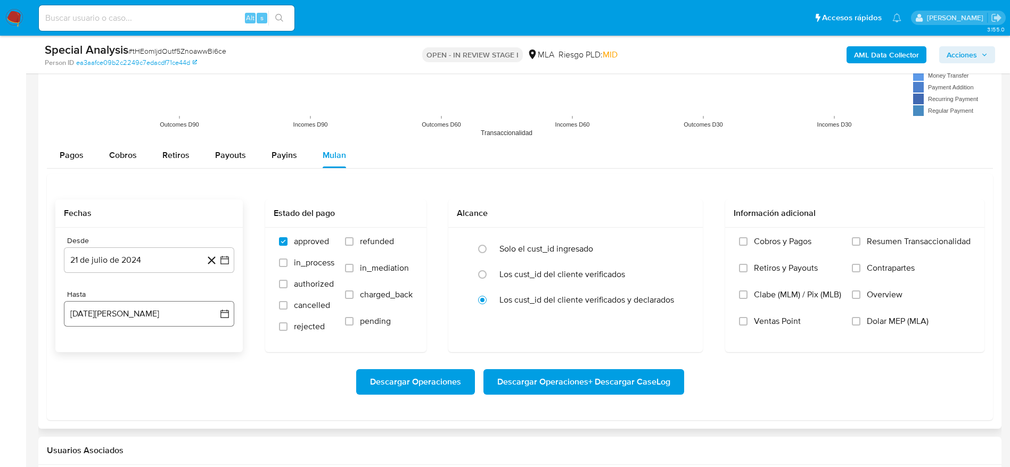
scroll to position [1198, 0]
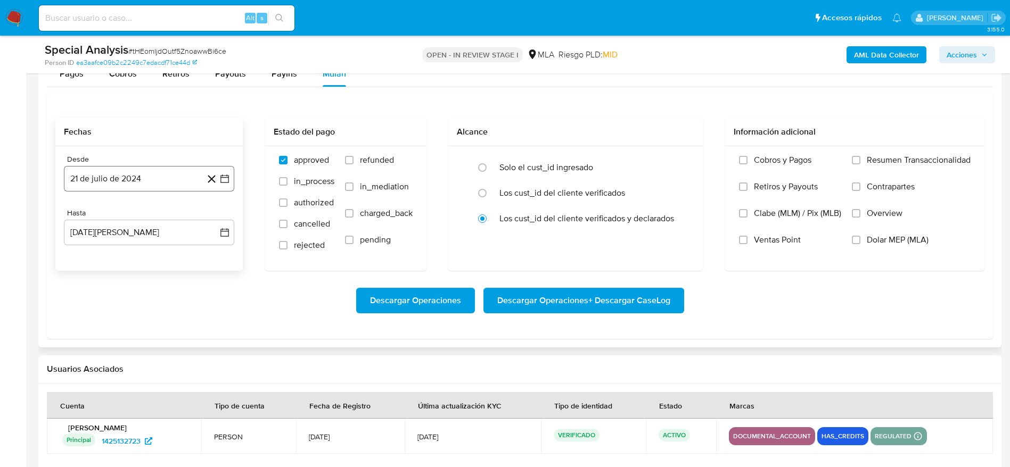
click at [149, 182] on button "21 de julio de 2024" at bounding box center [149, 179] width 170 height 26
click at [212, 217] on icon "Mes siguiente" at bounding box center [215, 217] width 13 height 13
click at [154, 249] on button "1" at bounding box center [149, 256] width 17 height 17
click at [154, 234] on button "21 de agosto de 2025" at bounding box center [149, 233] width 170 height 26
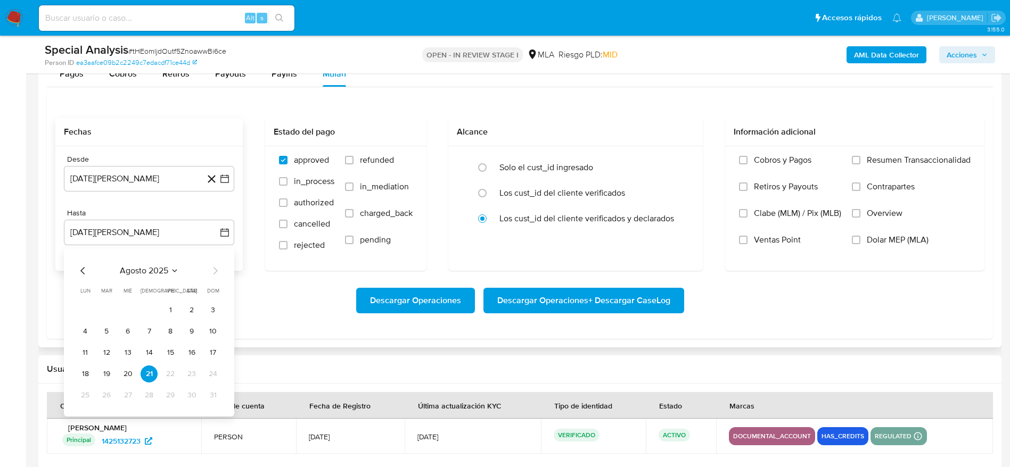
click at [77, 264] on div "agosto 2025 agosto 2025 lun lunes mar martes mié miércoles jue jueves vie viern…" at bounding box center [149, 333] width 170 height 168
click at [77, 266] on icon "Mes anterior" at bounding box center [83, 271] width 13 height 13
click at [145, 368] on button "24" at bounding box center [149, 374] width 17 height 17
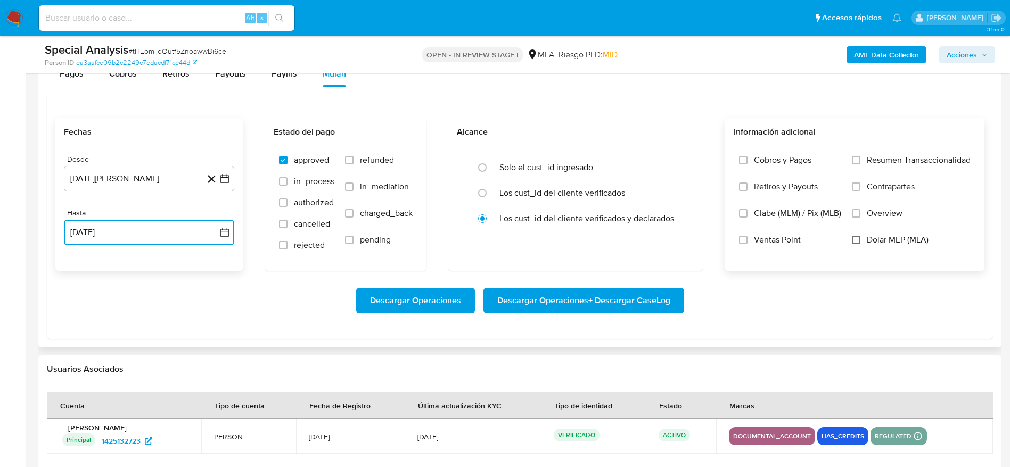
click at [856, 242] on input "Dolar MEP (MLA)" at bounding box center [856, 240] width 9 height 9
click at [596, 301] on span "Descargar Operaciones + Descargar CaseLog" at bounding box center [583, 300] width 173 height 23
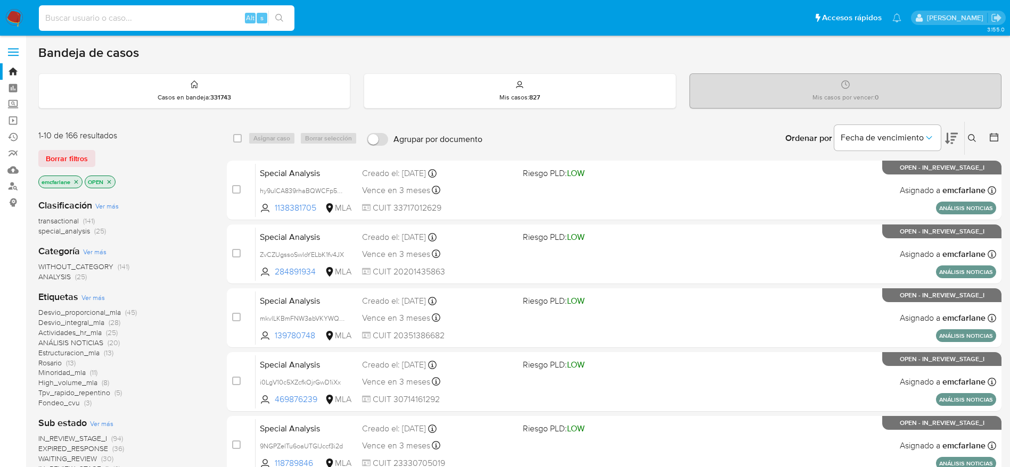
click at [114, 23] on input at bounding box center [167, 18] width 256 height 14
paste input "46iCXo9BlO7TJLqPKa1qZ8CQ"
type input "46iCXo9BlO7TJLqPKa1qZ8CQ"
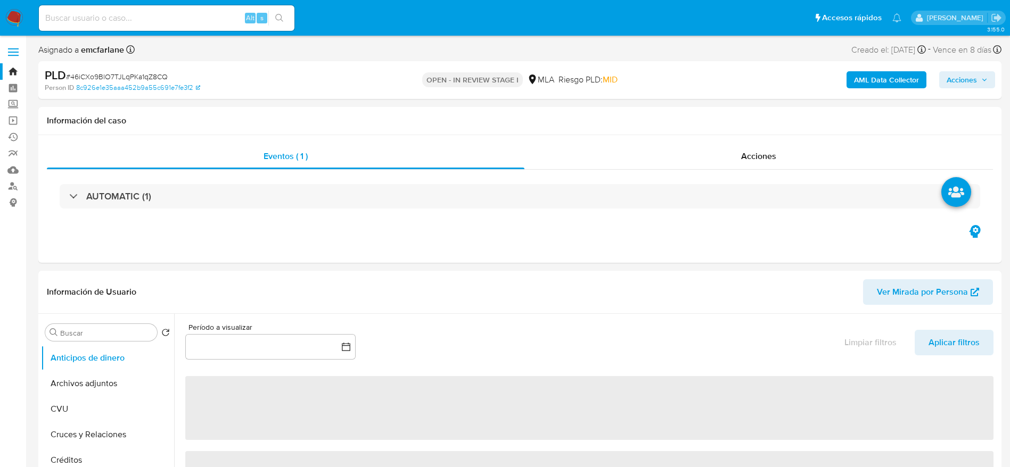
select select "10"
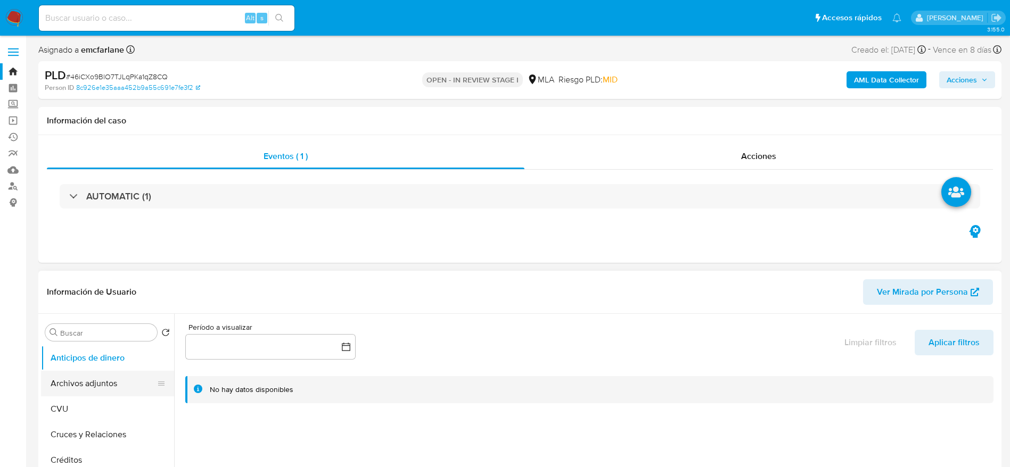
click at [93, 385] on button "Archivos adjuntos" at bounding box center [103, 384] width 125 height 26
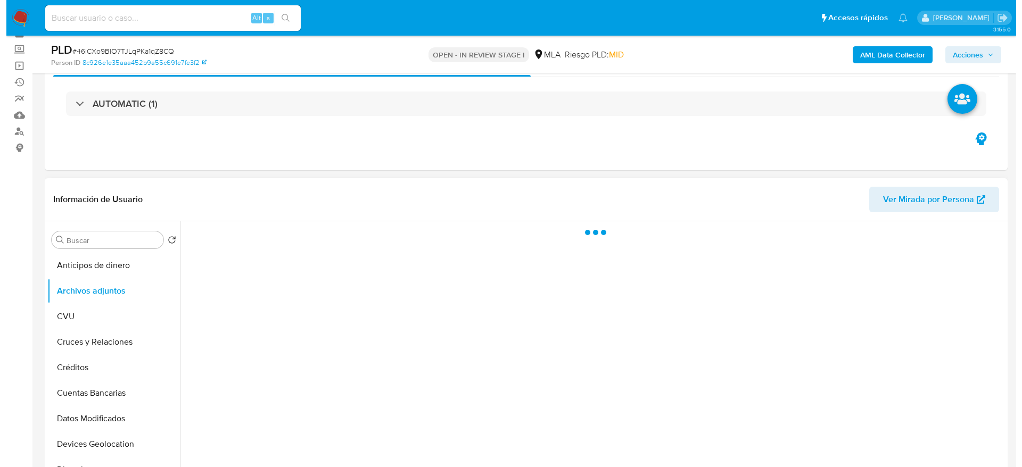
scroll to position [80, 0]
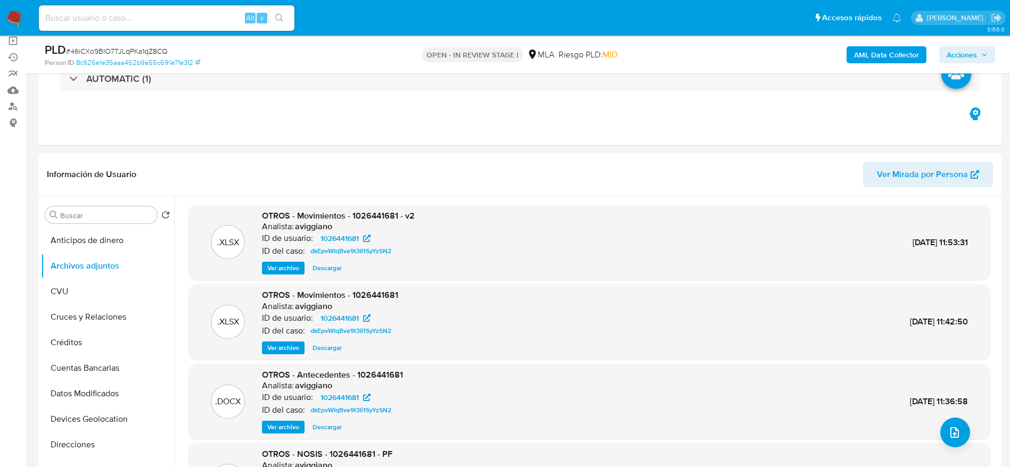
click at [873, 61] on b "AML Data Collector" at bounding box center [886, 54] width 65 height 17
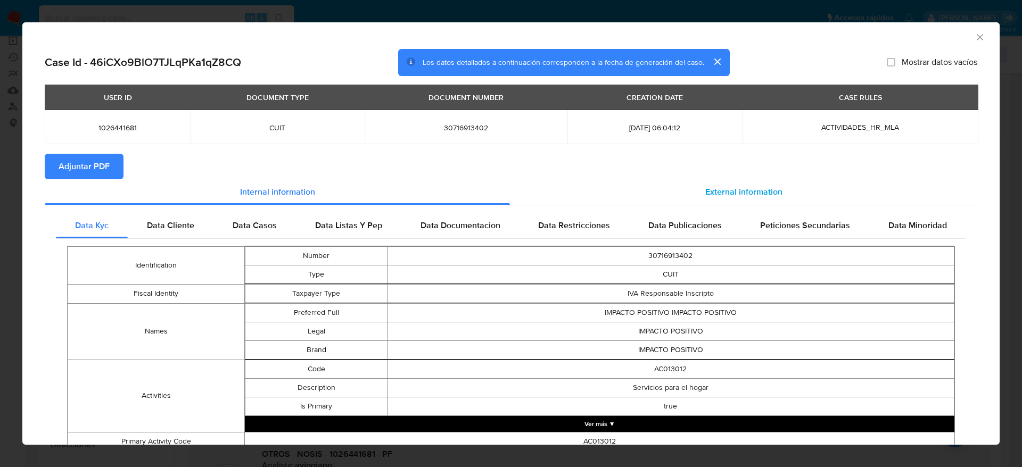
click at [783, 185] on div "External information" at bounding box center [743, 192] width 467 height 26
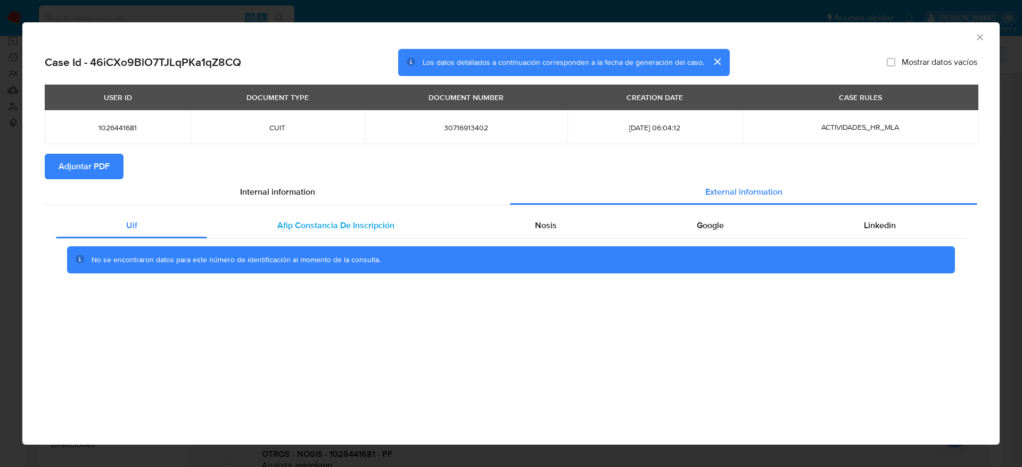
click at [314, 217] on div "Afip Constancia De Inscripción" at bounding box center [335, 226] width 257 height 26
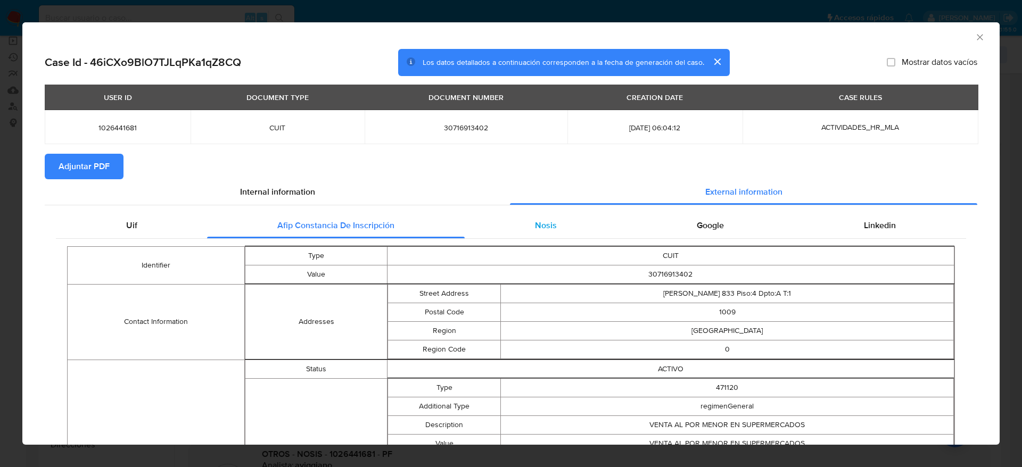
click at [535, 224] on span "Nosis" at bounding box center [546, 225] width 22 height 12
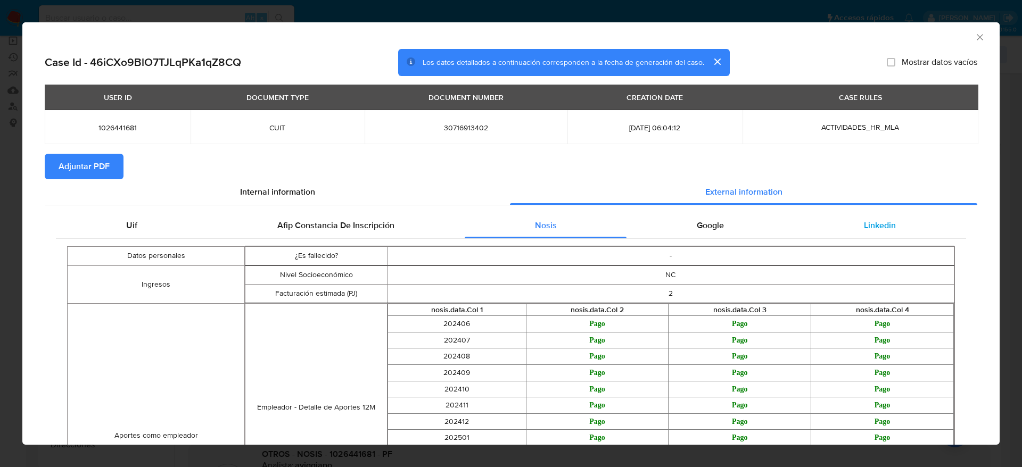
drag, startPoint x: 704, startPoint y: 226, endPoint x: 830, endPoint y: 223, distance: 125.7
click at [704, 227] on span "Google" at bounding box center [710, 225] width 27 height 12
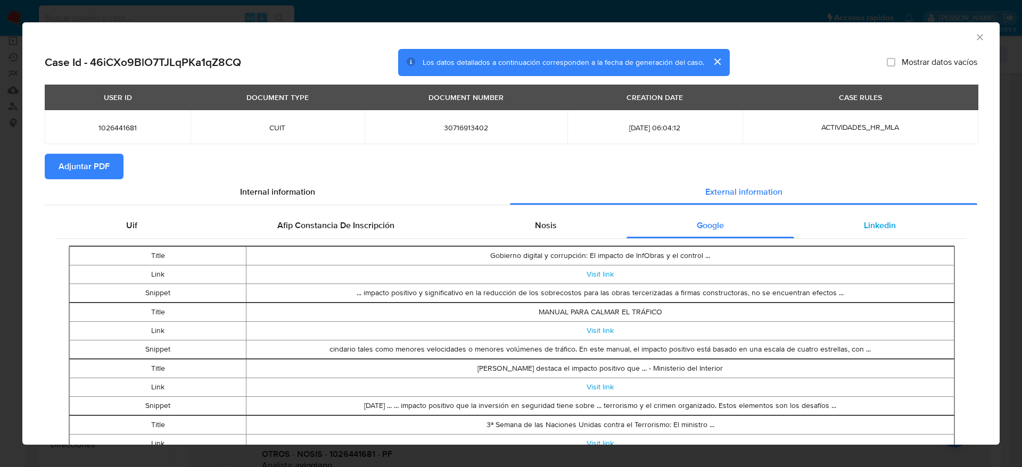
click at [864, 226] on span "Linkedin" at bounding box center [880, 225] width 32 height 12
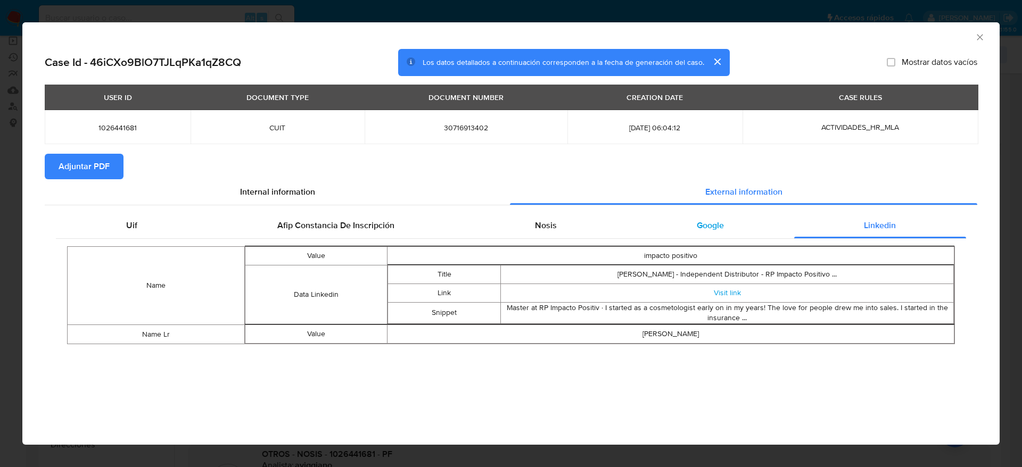
click at [731, 230] on div "Google" at bounding box center [710, 226] width 167 height 26
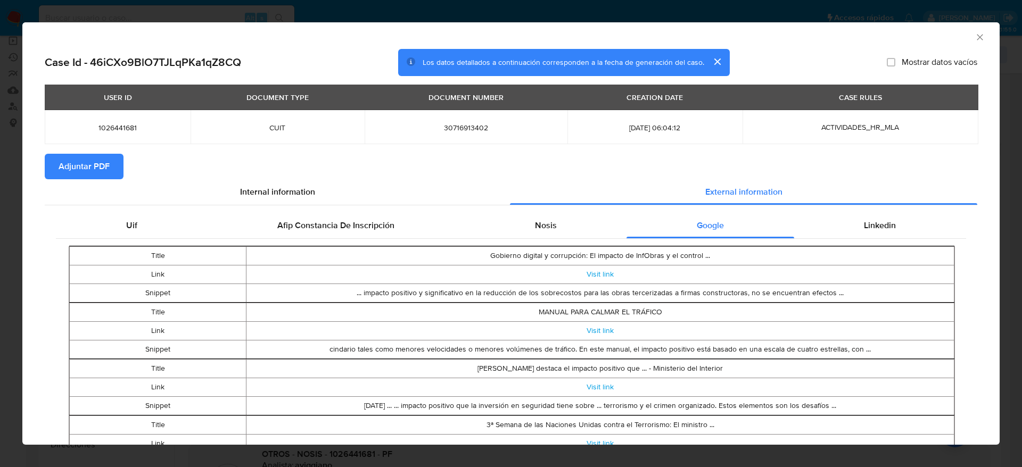
click at [91, 163] on span "Adjuntar PDF" at bounding box center [84, 166] width 51 height 23
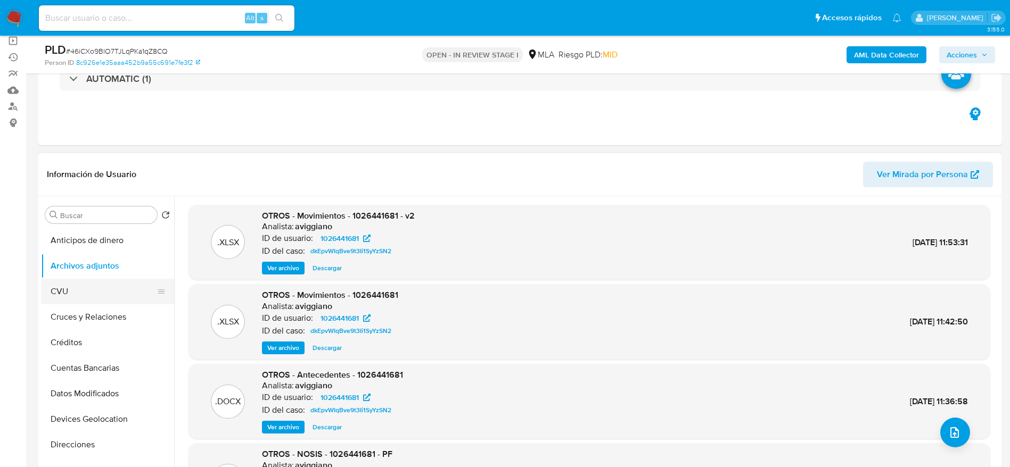
click at [72, 299] on button "CVU" at bounding box center [103, 292] width 125 height 26
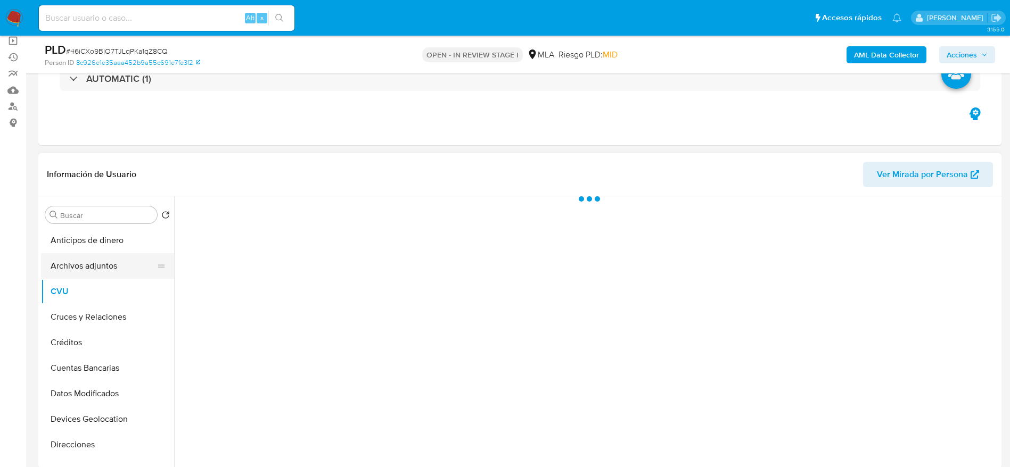
click at [97, 267] on button "Archivos adjuntos" at bounding box center [103, 266] width 125 height 26
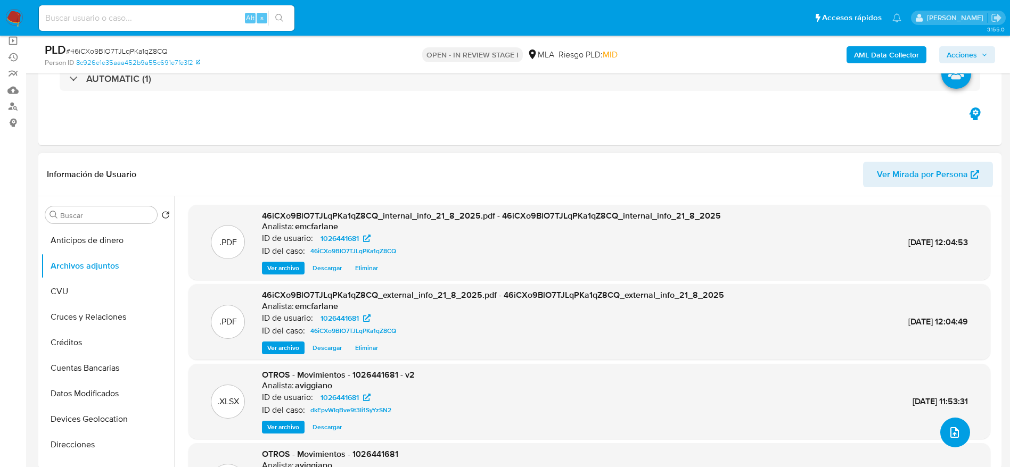
click at [950, 434] on icon "upload-file" at bounding box center [954, 433] width 9 height 11
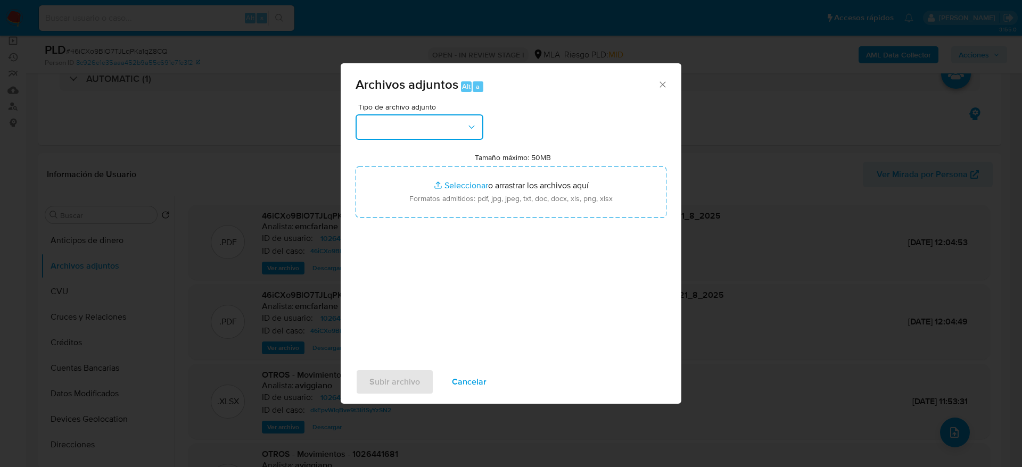
drag, startPoint x: 416, startPoint y: 121, endPoint x: 412, endPoint y: 137, distance: 17.0
click at [416, 121] on button "button" at bounding box center [420, 127] width 128 height 26
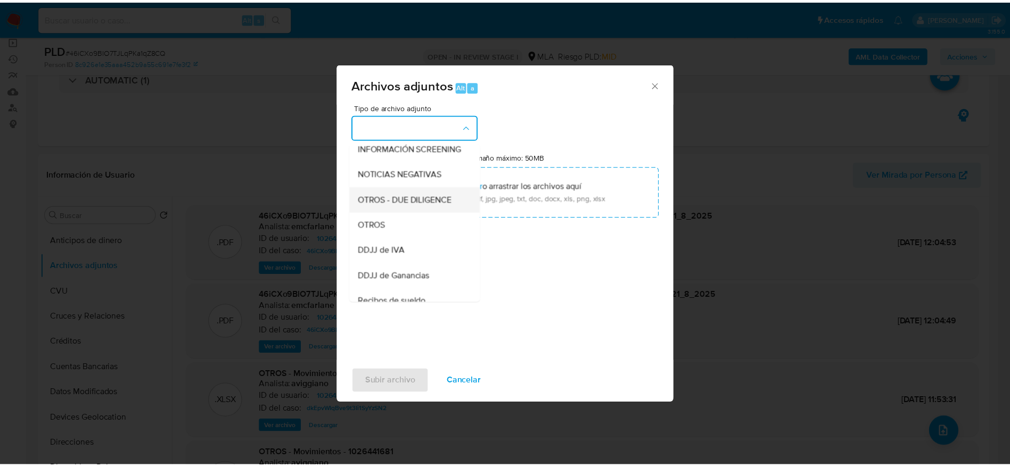
scroll to position [160, 0]
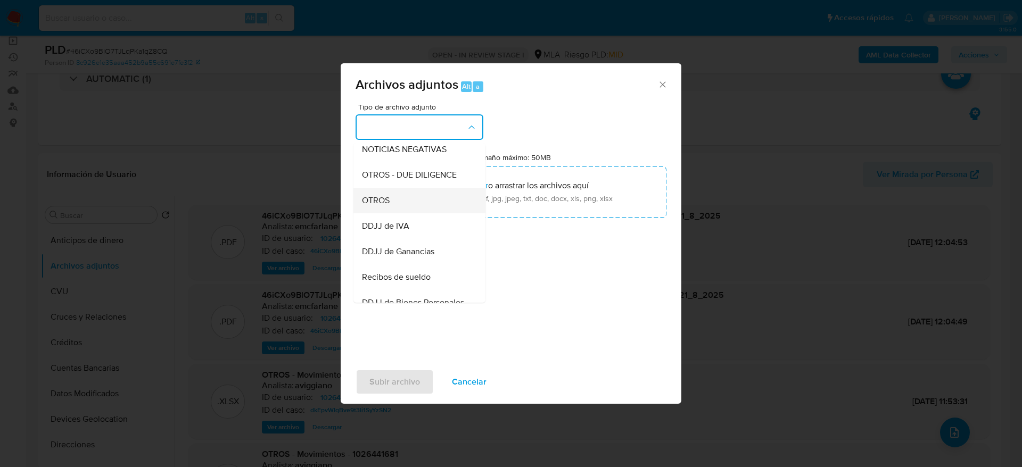
click at [391, 201] on div "OTROS" at bounding box center [416, 201] width 109 height 26
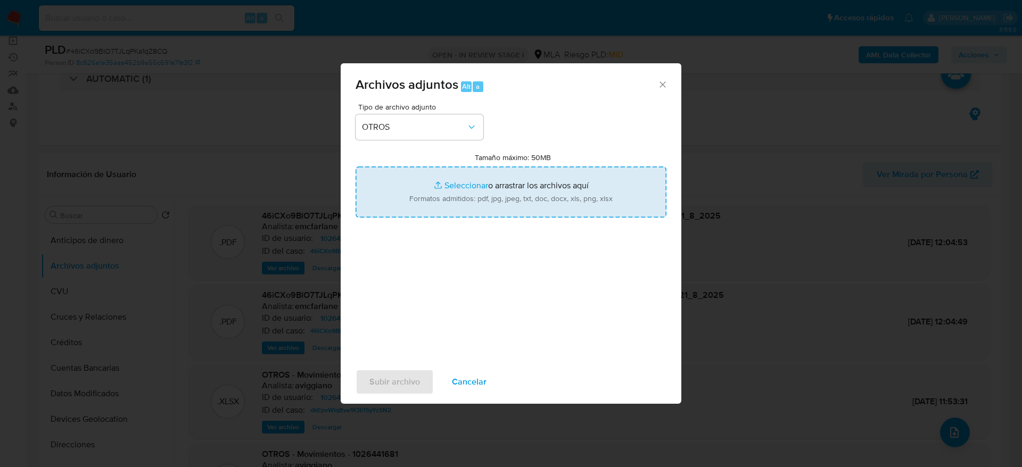
type input "C:\fakepath\1026441681_movimientos.xlsx"
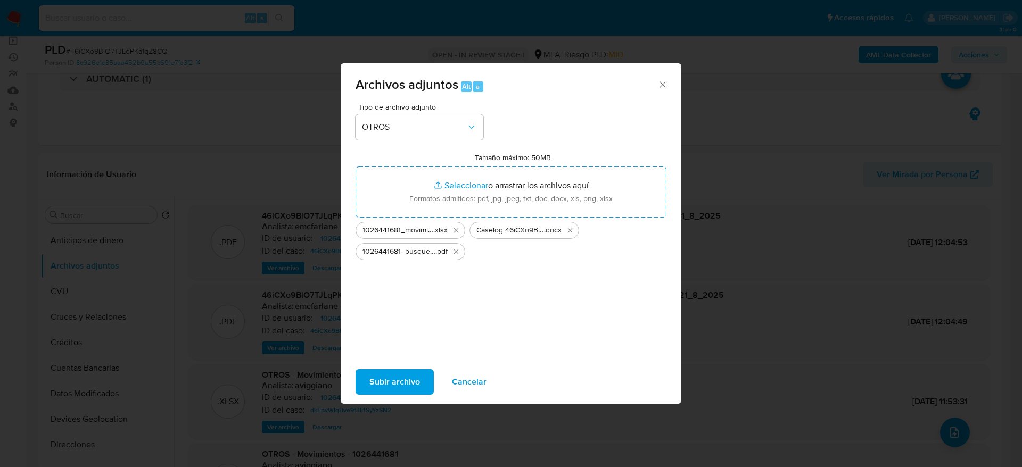
click at [392, 375] on span "Subir archivo" at bounding box center [395, 382] width 51 height 23
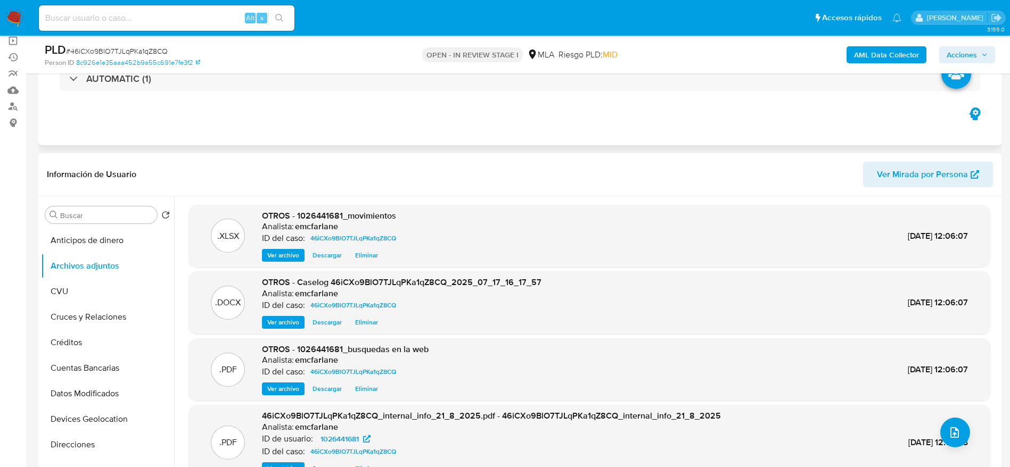
click at [572, 112] on div "Eventos ( 1 ) Acciones AUTOMATIC (1)" at bounding box center [519, 82] width 963 height 128
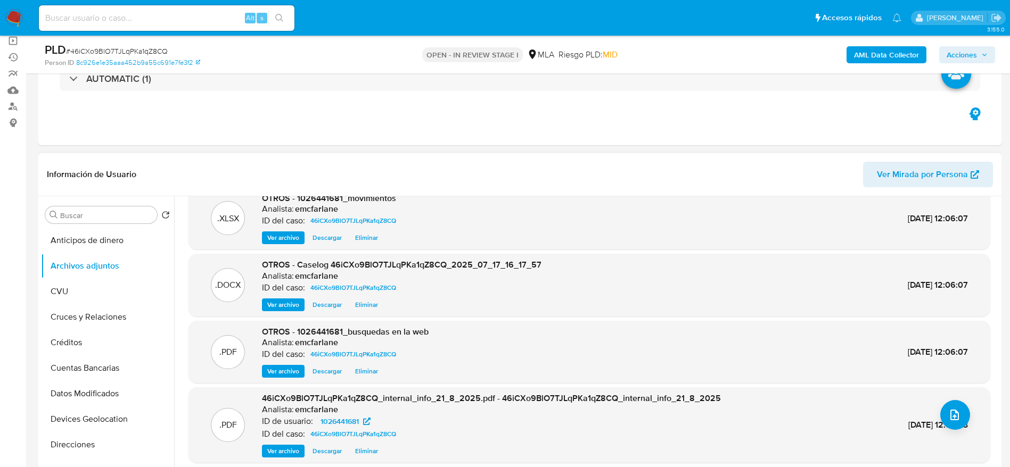
scroll to position [0, 0]
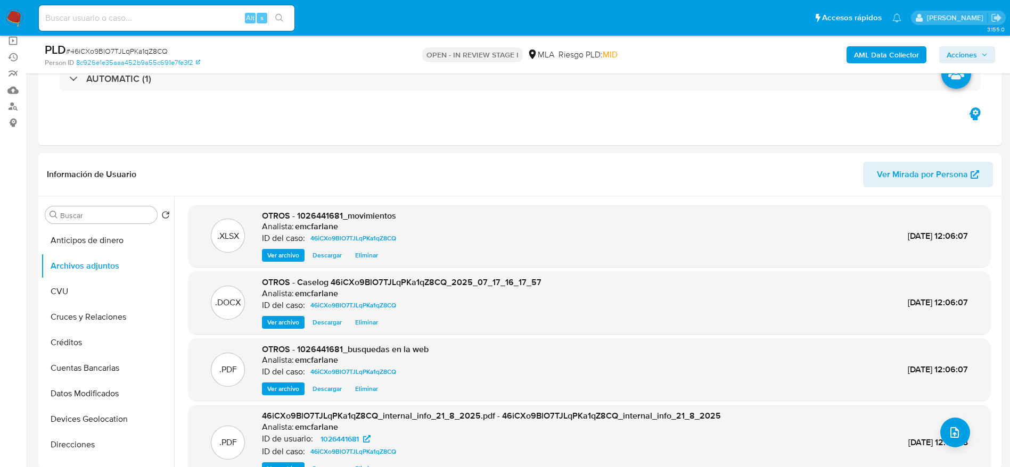
click at [979, 53] on span "Acciones" at bounding box center [967, 54] width 41 height 15
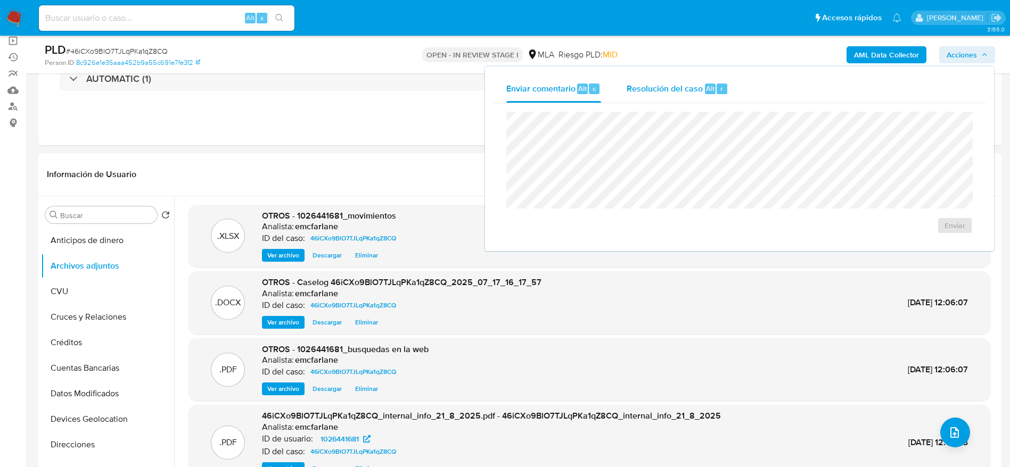
click at [686, 95] on div "Resolución del caso Alt r" at bounding box center [678, 89] width 102 height 28
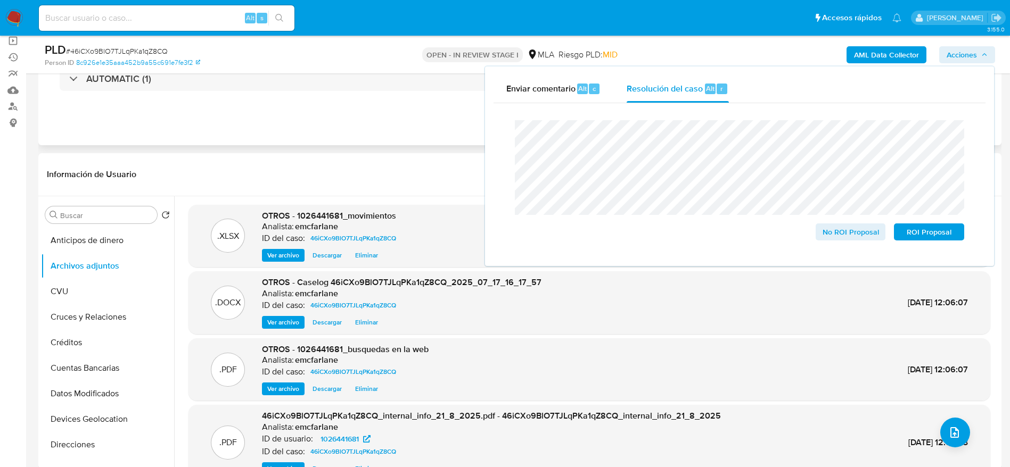
click at [325, 103] on div "AUTOMATIC (1)" at bounding box center [520, 78] width 946 height 53
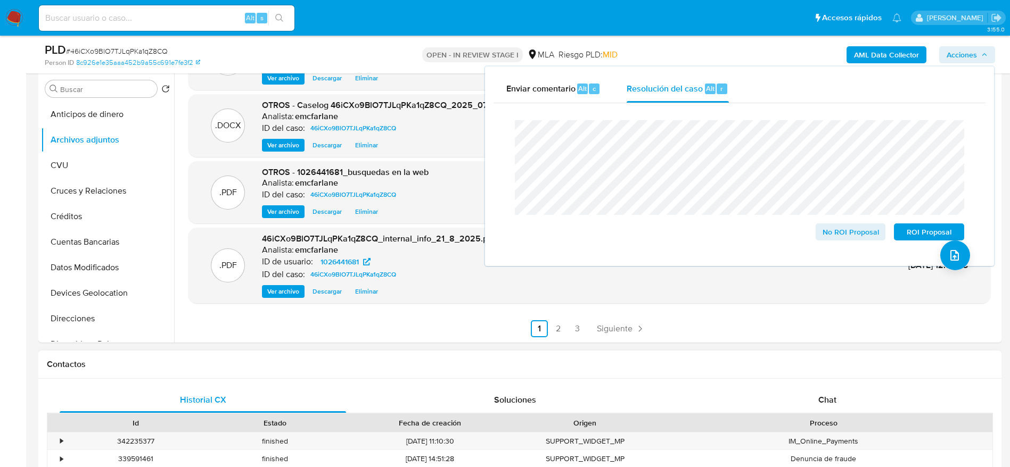
scroll to position [319, 0]
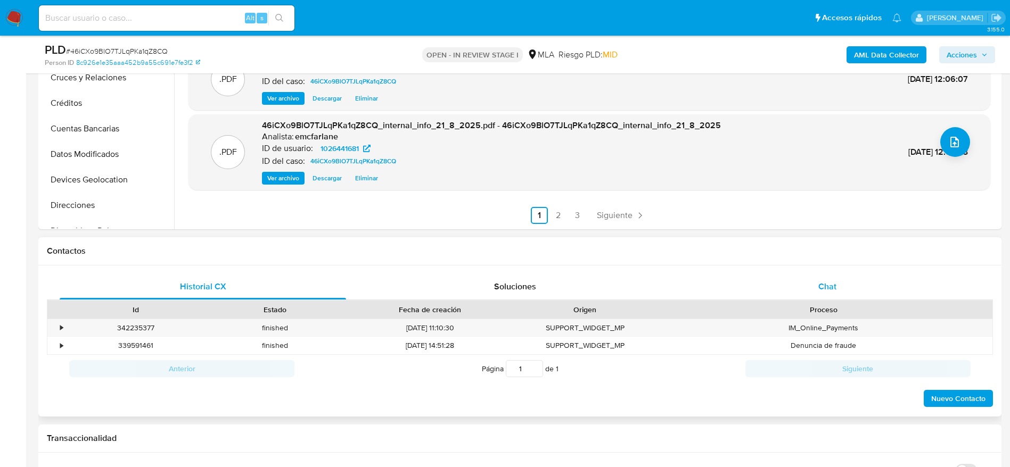
click at [825, 289] on span "Chat" at bounding box center [827, 287] width 18 height 12
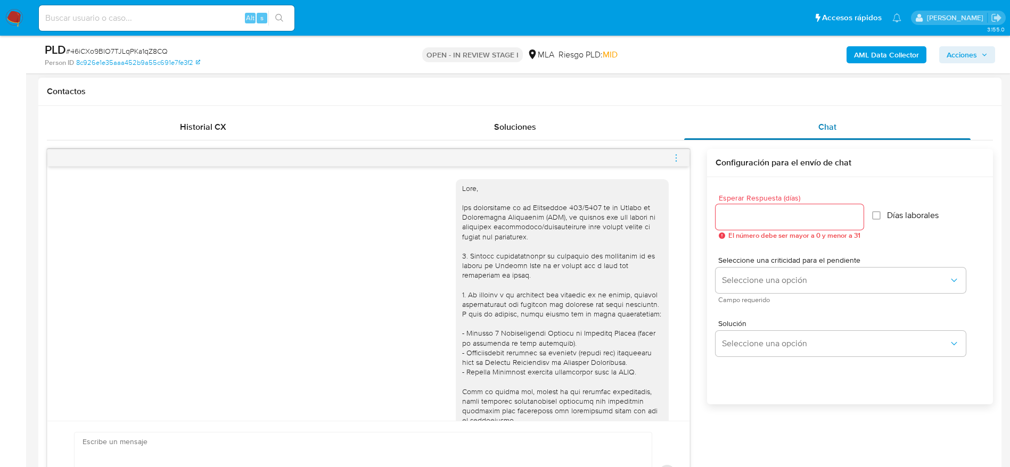
scroll to position [525, 0]
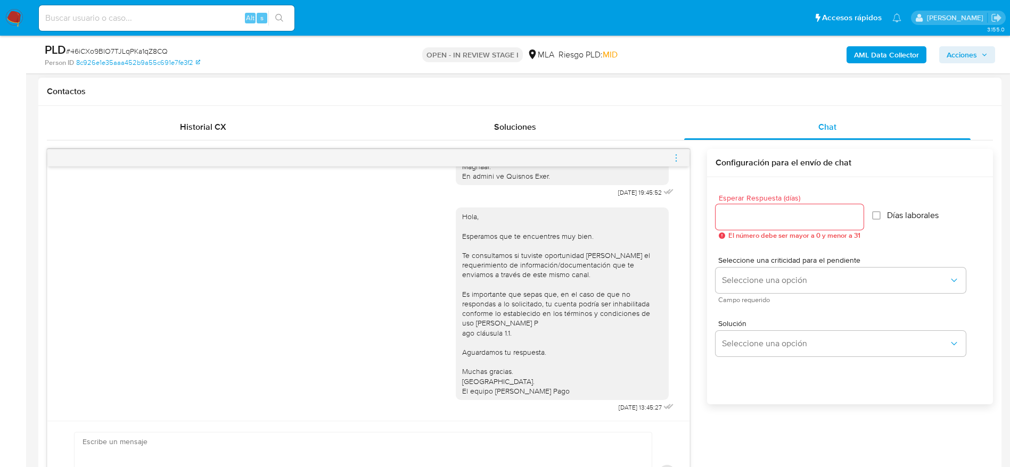
click at [675, 160] on icon "menu-action" at bounding box center [676, 158] width 10 height 10
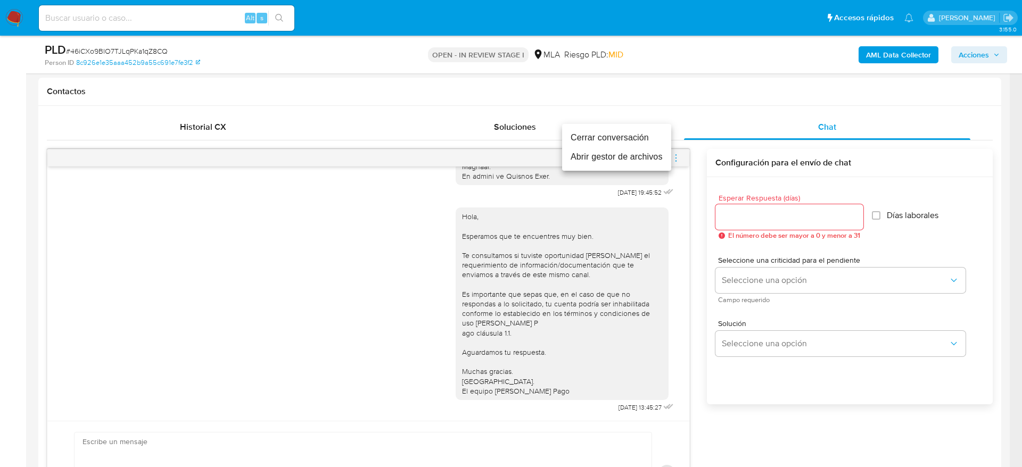
click at [645, 130] on li "Cerrar conversación" at bounding box center [616, 137] width 109 height 19
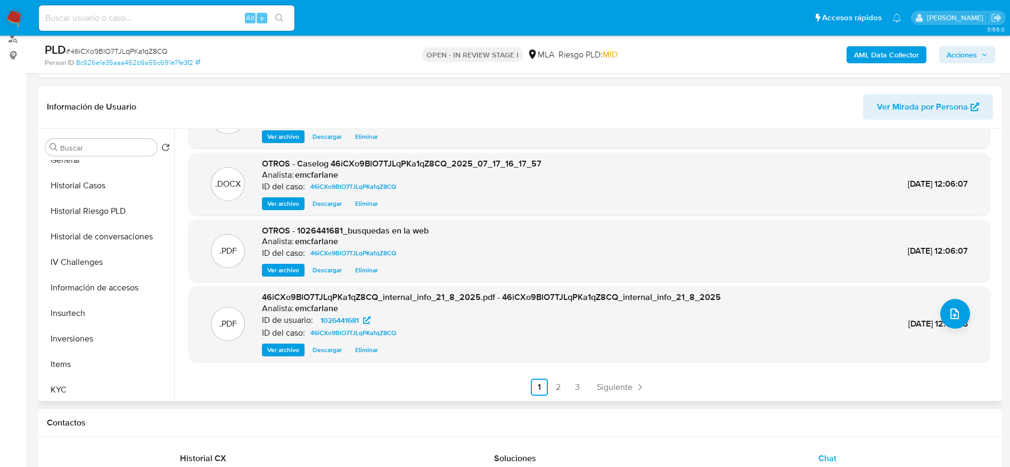
scroll to position [501, 0]
click at [102, 327] on button "Restricciones Nuevo Mundo" at bounding box center [103, 337] width 125 height 26
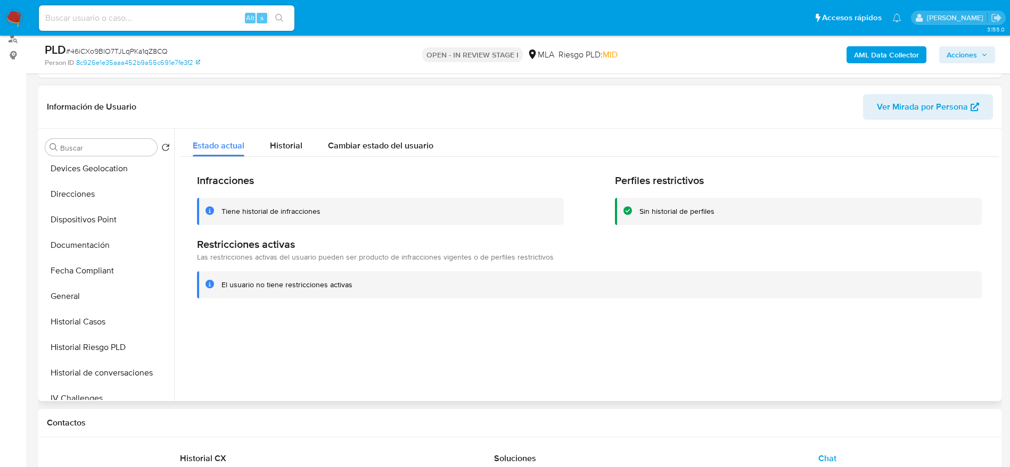
scroll to position [0, 0]
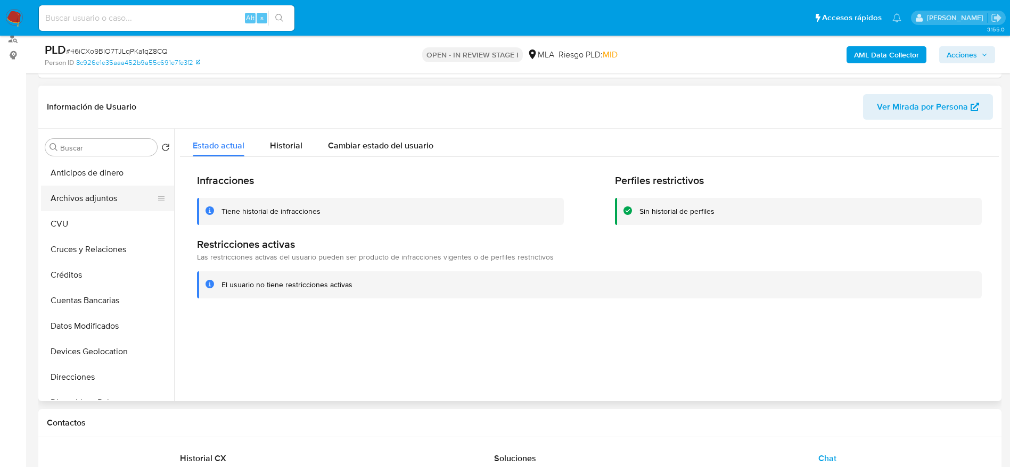
click at [87, 201] on button "Archivos adjuntos" at bounding box center [103, 199] width 125 height 26
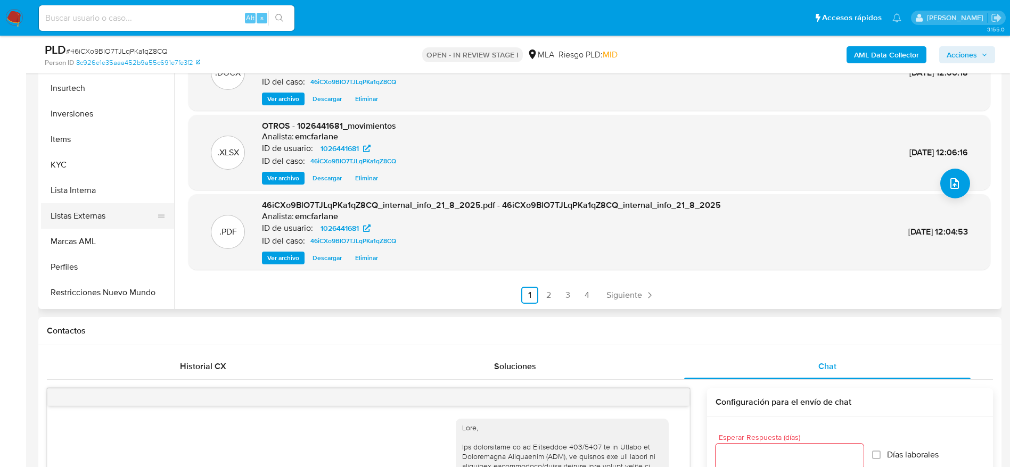
scroll to position [501, 0]
click at [102, 249] on button "Restricciones Nuevo Mundo" at bounding box center [103, 245] width 125 height 26
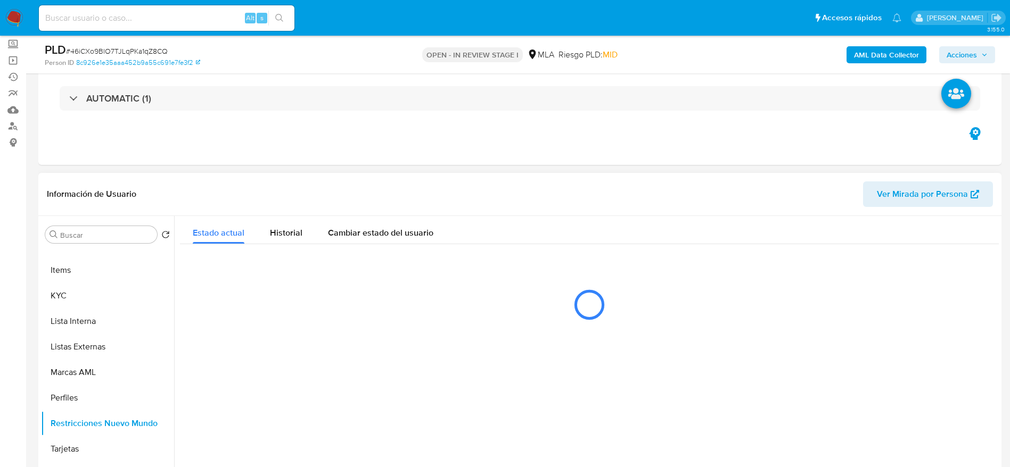
scroll to position [0, 0]
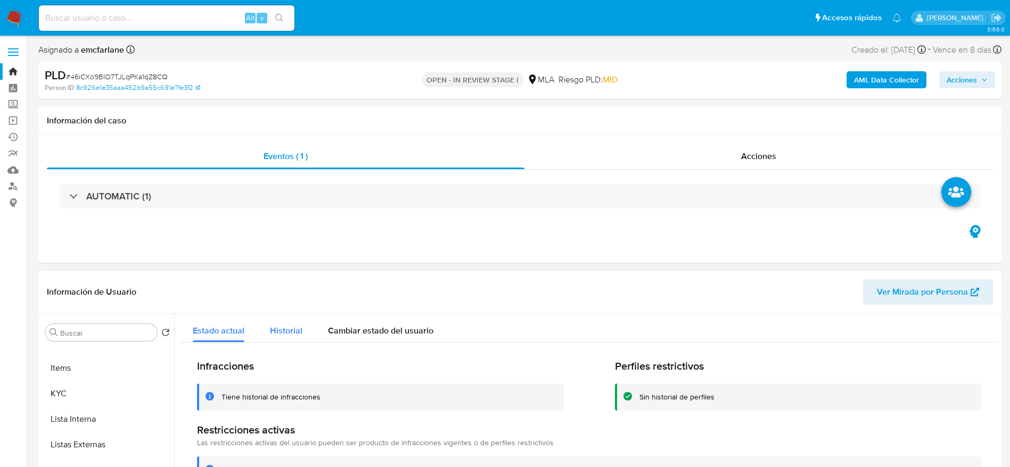
click at [286, 332] on span "Historial" at bounding box center [286, 331] width 32 height 12
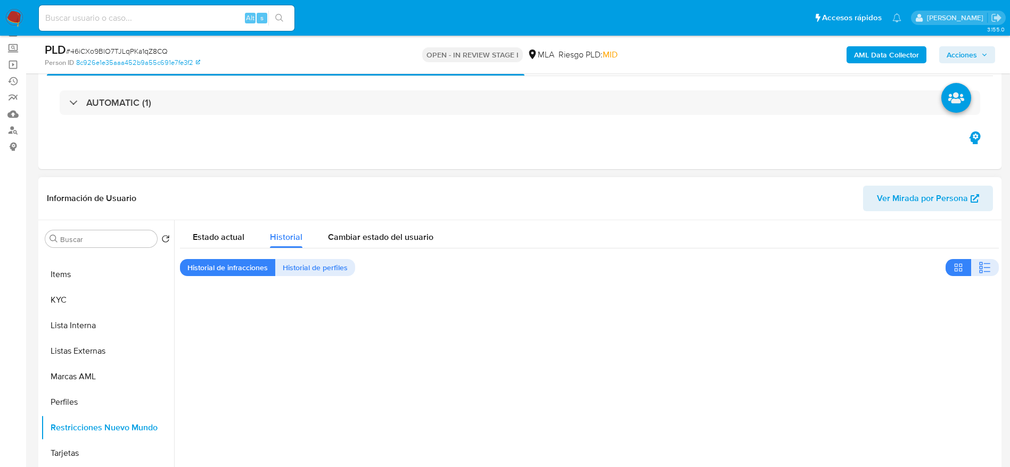
scroll to position [80, 0]
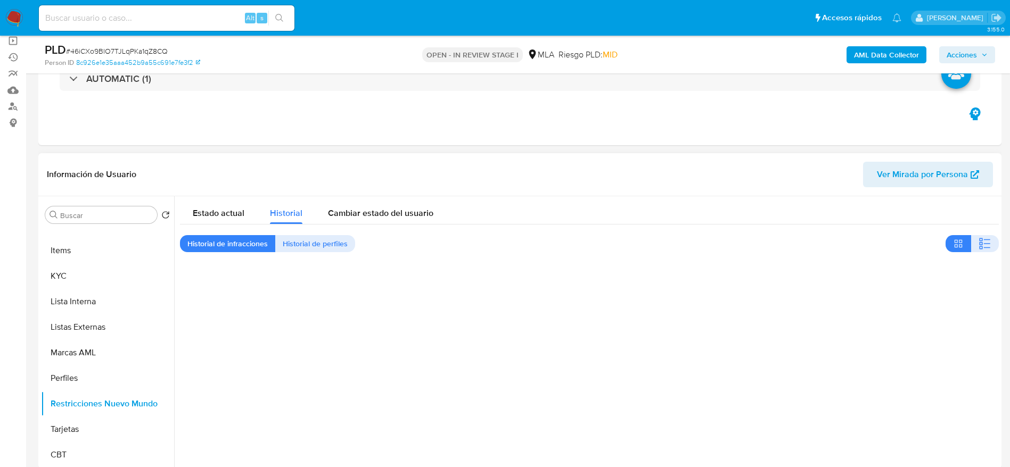
drag, startPoint x: 349, startPoint y: 215, endPoint x: 331, endPoint y: 224, distance: 21.0
click at [349, 214] on span "Cambiar estado del usuario" at bounding box center [380, 213] width 105 height 12
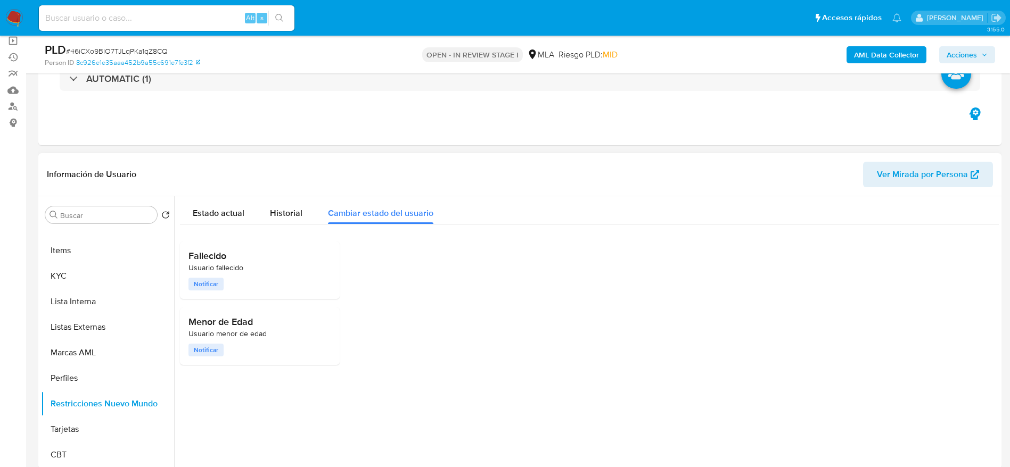
drag, startPoint x: 277, startPoint y: 219, endPoint x: 531, endPoint y: 283, distance: 261.5
click at [277, 220] on div "Historial" at bounding box center [286, 210] width 32 height 28
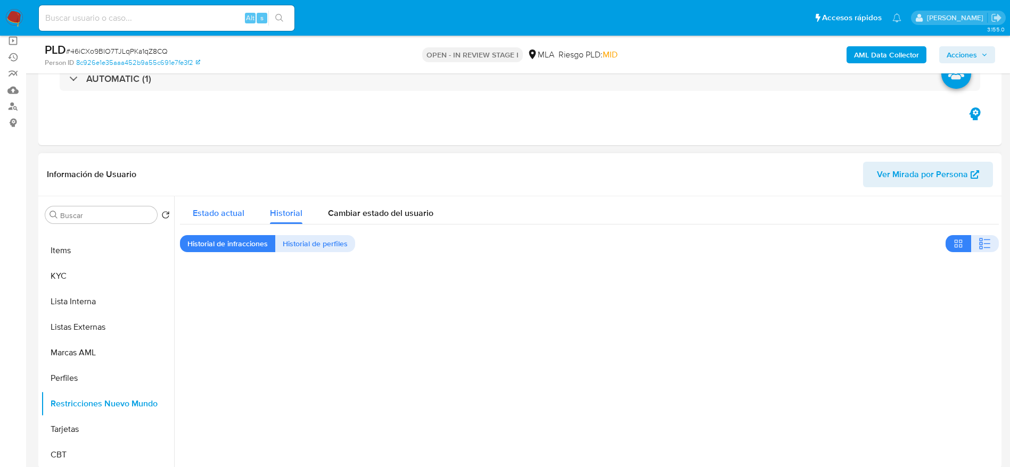
click at [237, 208] on span "Estado actual" at bounding box center [219, 213] width 52 height 12
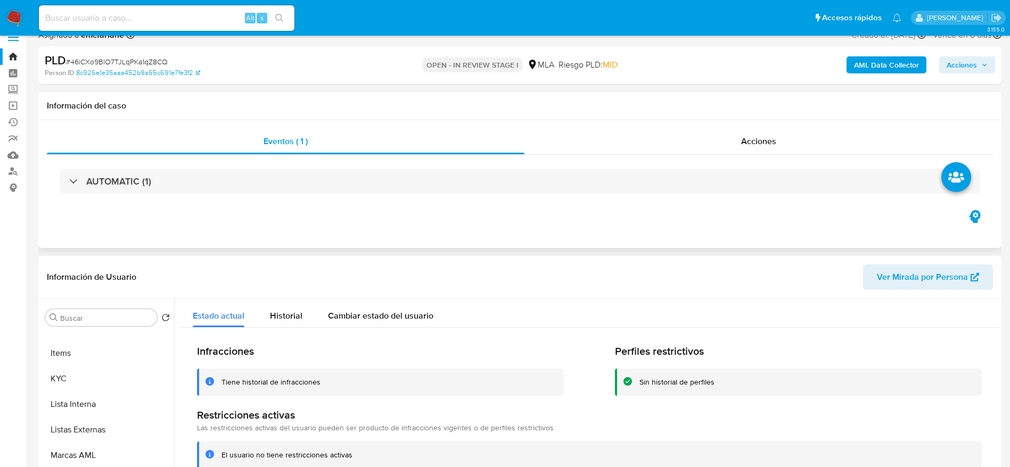
scroll to position [0, 0]
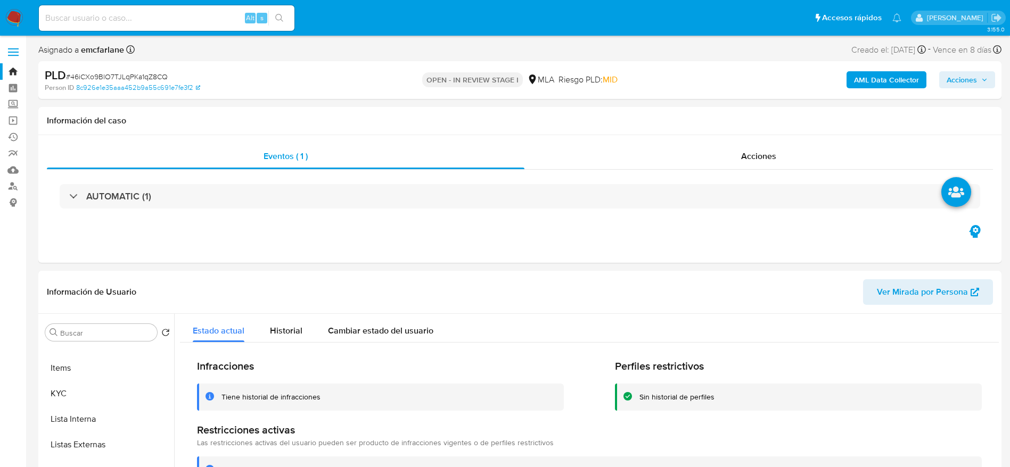
click at [956, 87] on span "Acciones" at bounding box center [962, 79] width 30 height 17
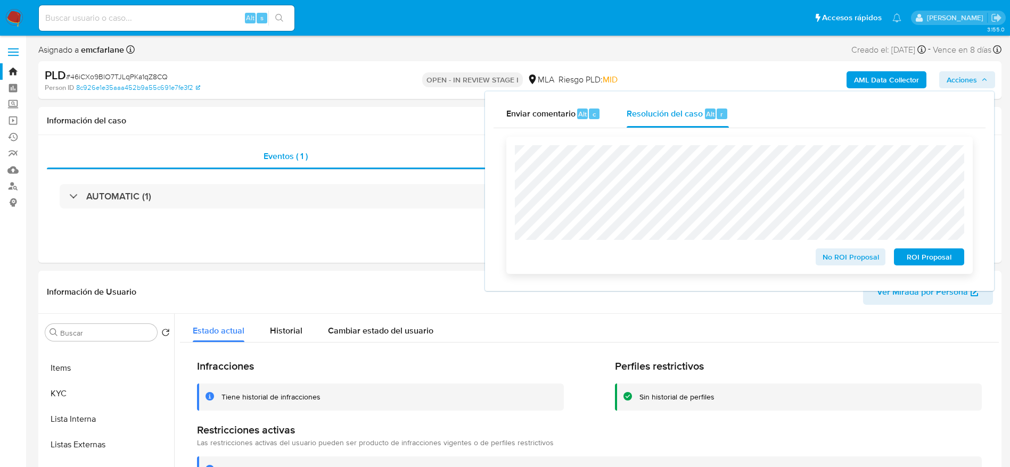
click at [851, 260] on span "No ROI Proposal" at bounding box center [850, 257] width 55 height 15
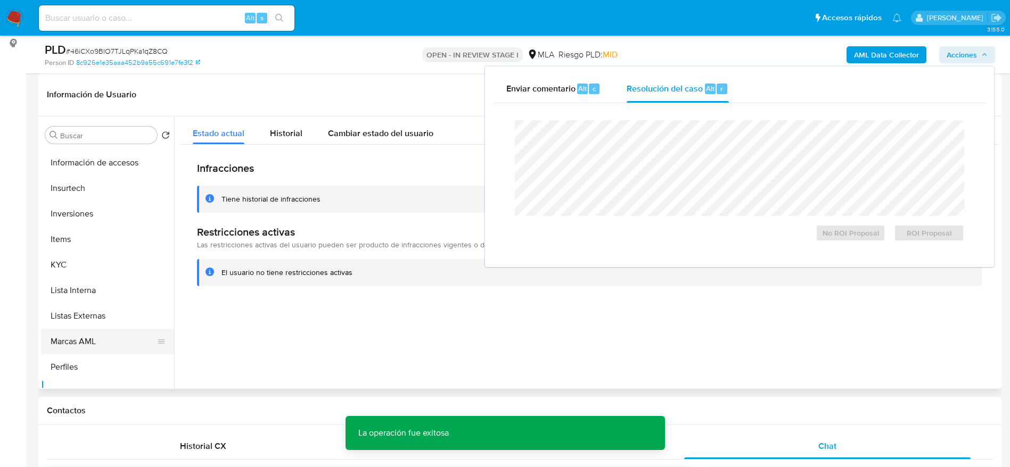
scroll to position [182, 0]
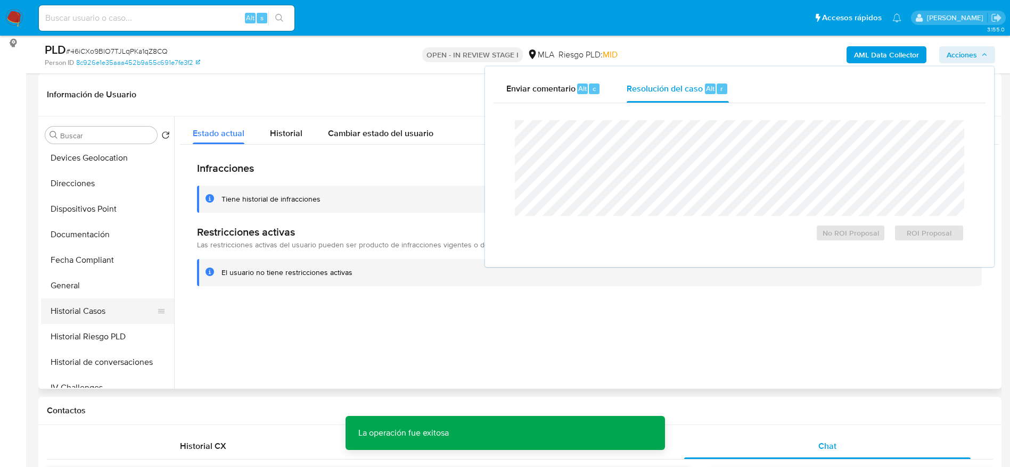
click at [96, 312] on button "Historial Casos" at bounding box center [103, 312] width 125 height 26
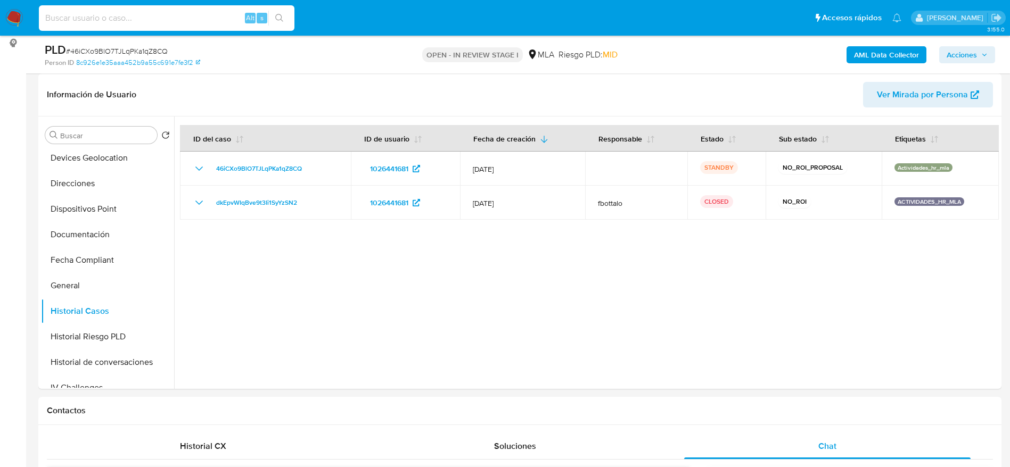
click at [211, 18] on input at bounding box center [167, 18] width 256 height 14
paste input "wLWFOn2zlyMI090FGtQJc1li"
type input "wLWFOn2zlyMI090FGtQJc1li"
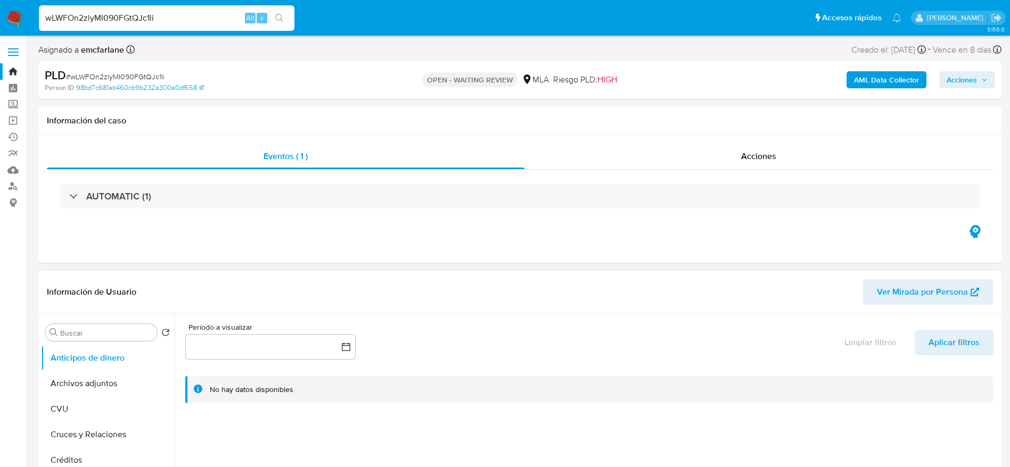
select select "10"
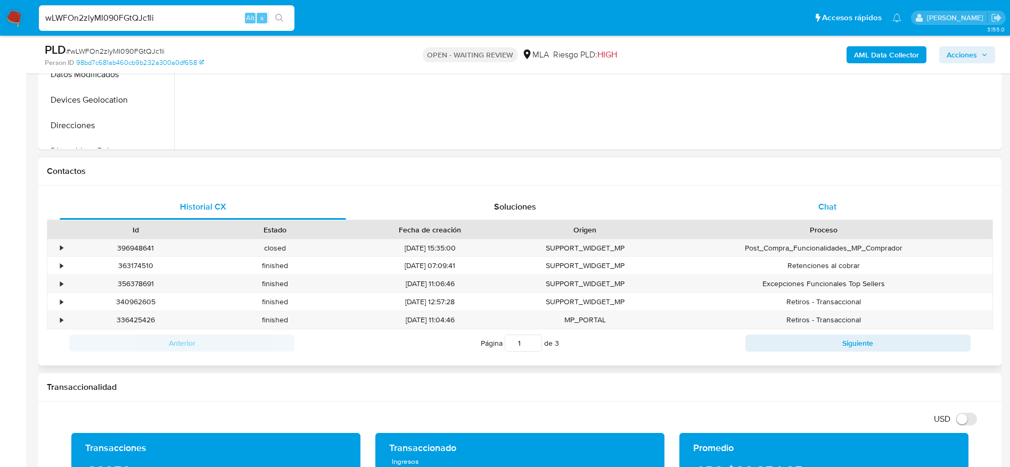
click at [848, 207] on div "Chat" at bounding box center [827, 207] width 286 height 26
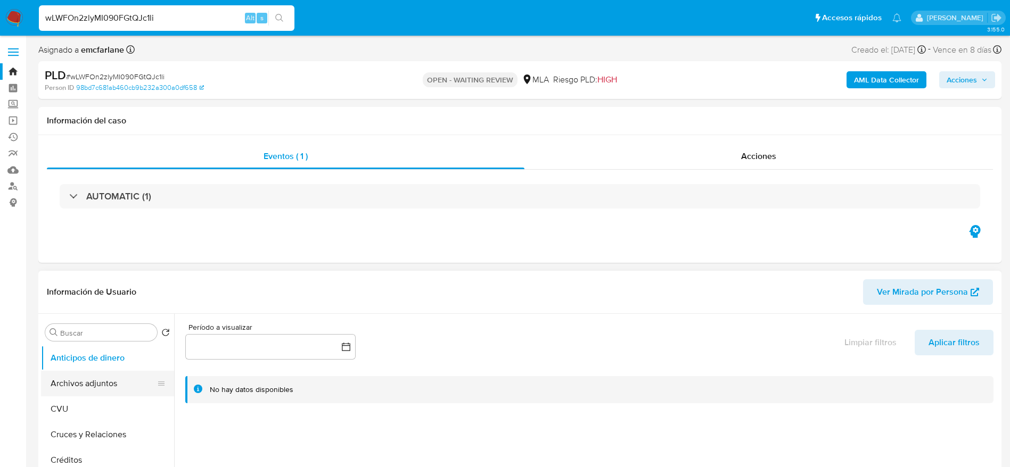
click at [98, 390] on button "Archivos adjuntos" at bounding box center [103, 384] width 125 height 26
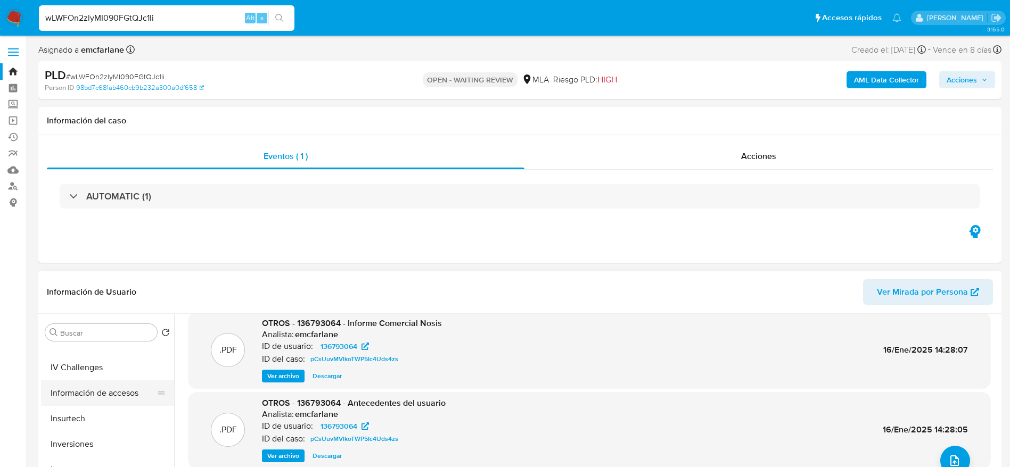
scroll to position [240, 0]
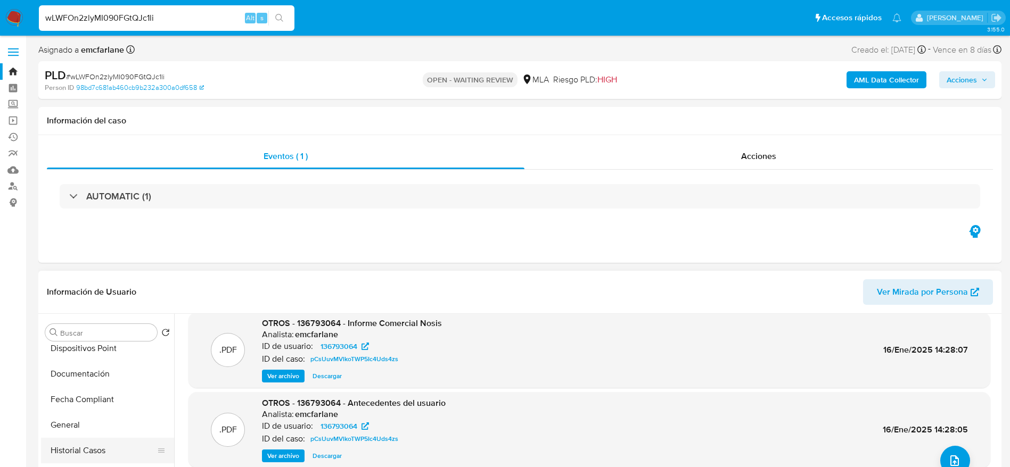
click at [99, 454] on button "Historial Casos" at bounding box center [103, 451] width 125 height 26
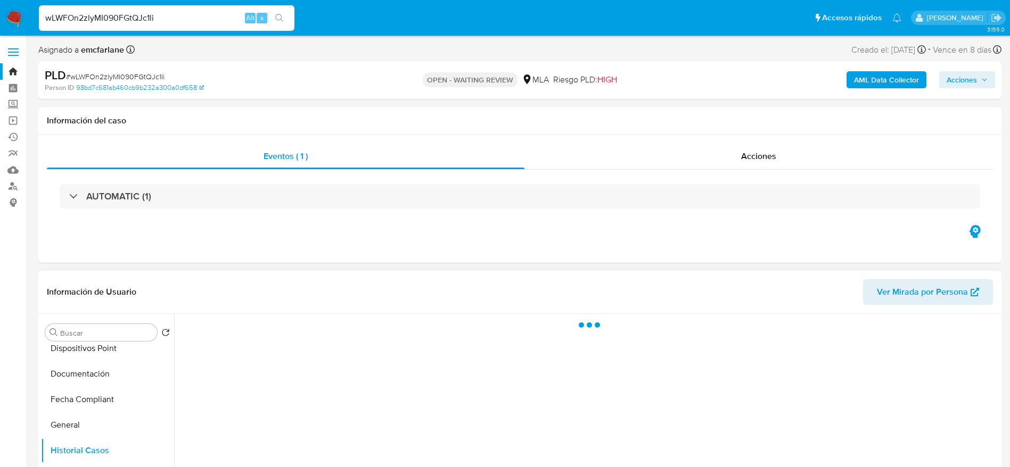
scroll to position [80, 0]
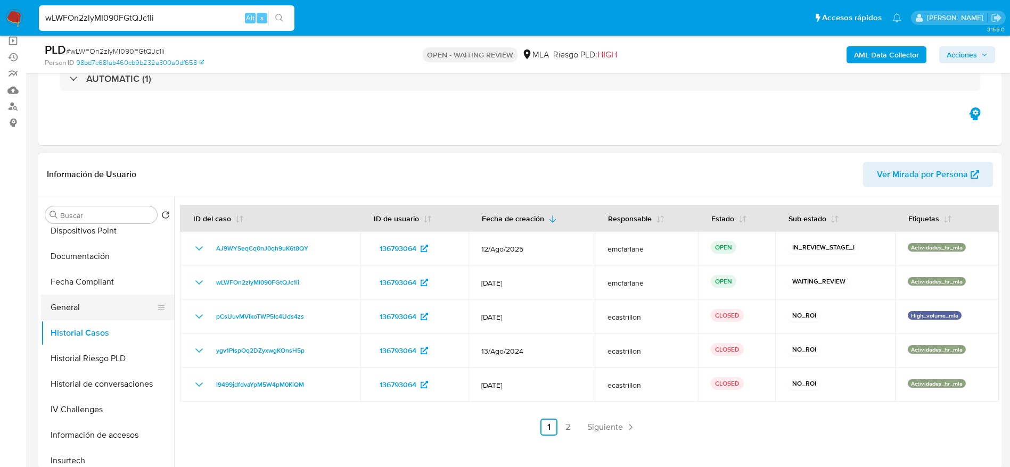
click at [64, 305] on button "General" at bounding box center [103, 308] width 125 height 26
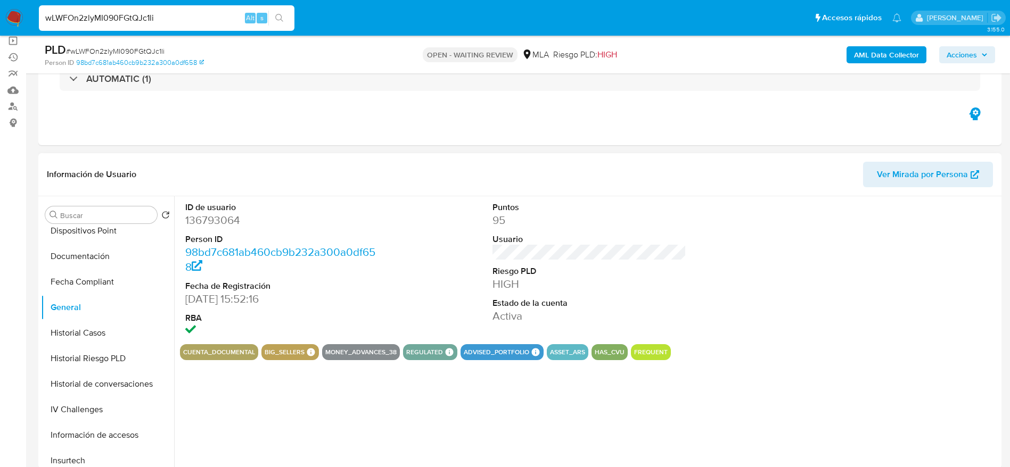
click at [221, 225] on dd "136793064" at bounding box center [282, 220] width 194 height 15
copy dd "136793064"
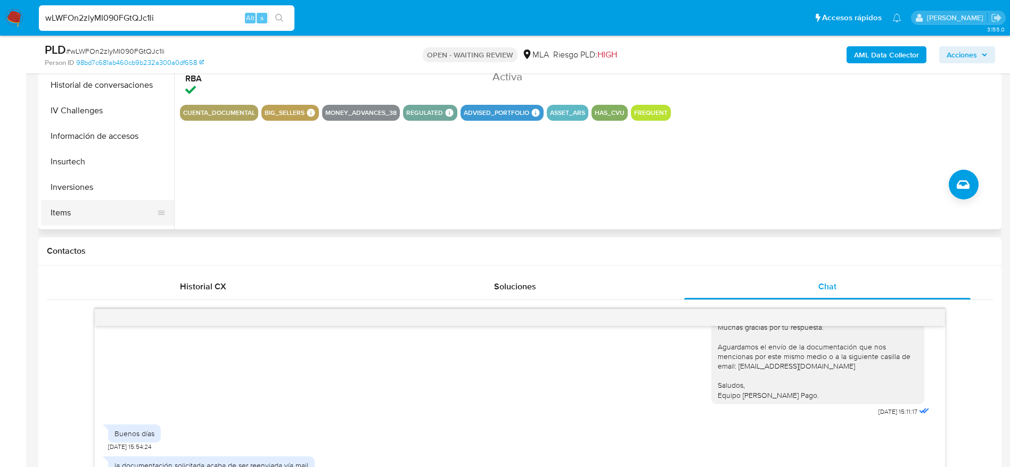
scroll to position [319, 0]
click at [75, 219] on button "KYC" at bounding box center [103, 219] width 125 height 26
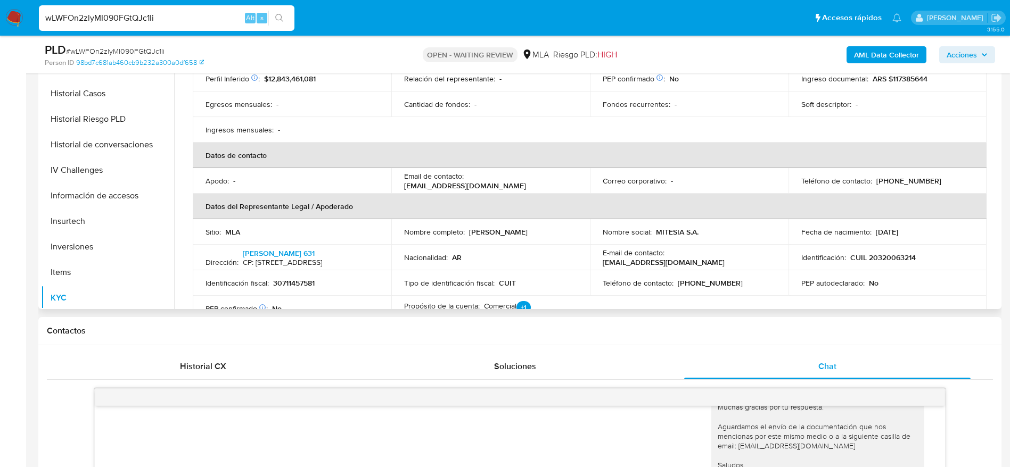
scroll to position [160, 0]
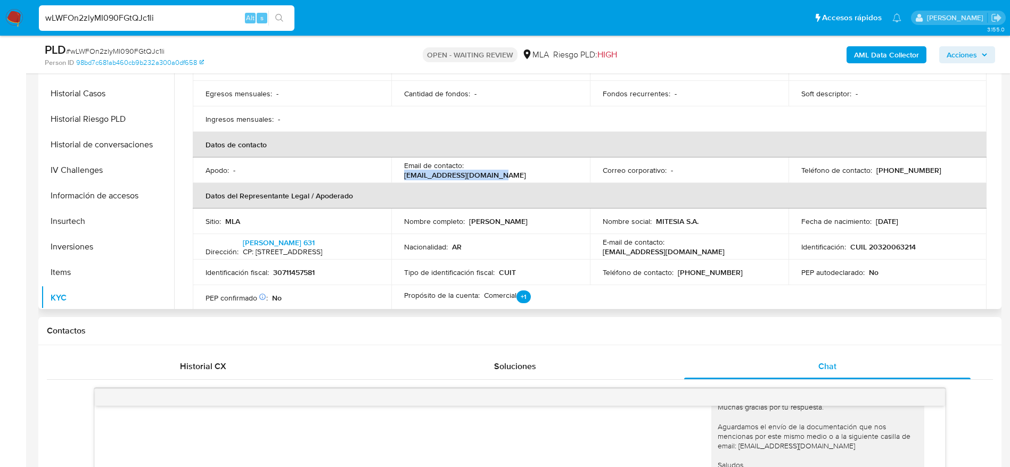
drag, startPoint x: 467, startPoint y: 171, endPoint x: 560, endPoint y: 171, distance: 93.2
click at [560, 171] on div "Email de contacto : cobranzas@stopcar.com.ar" at bounding box center [490, 170] width 173 height 19
copy p "cobranzas@stopcar.com.ar"
click at [898, 171] on p "(11) 45269363" at bounding box center [908, 171] width 65 height 10
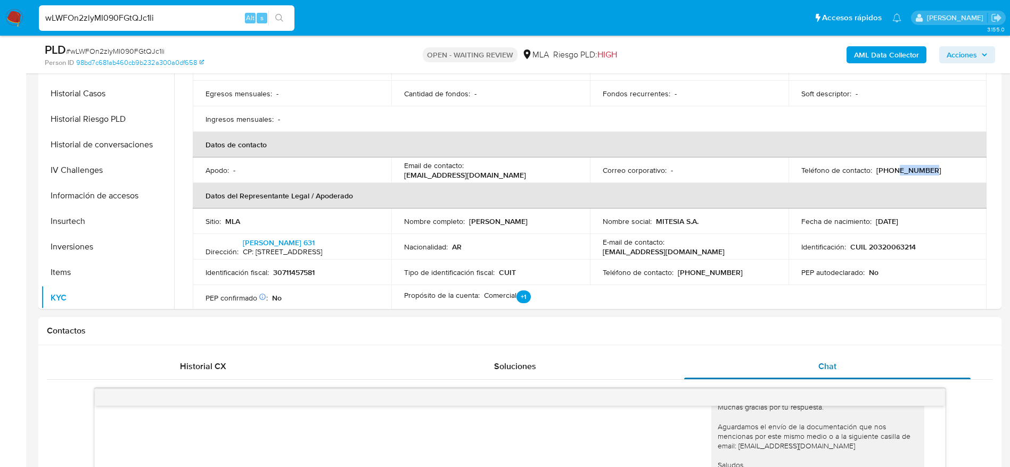
copy p "45269363"
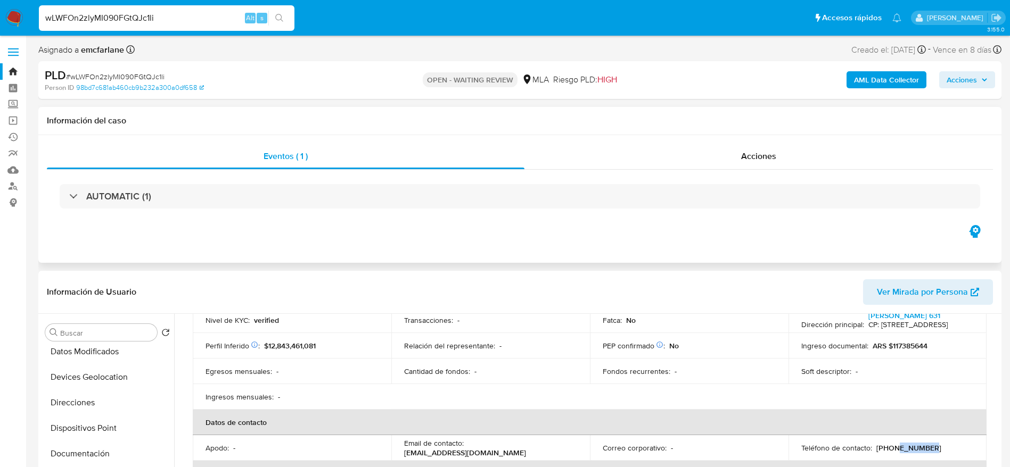
drag, startPoint x: 89, startPoint y: 400, endPoint x: 437, endPoint y: 137, distance: 435.5
click at [89, 401] on button "Direcciones" at bounding box center [107, 403] width 133 height 26
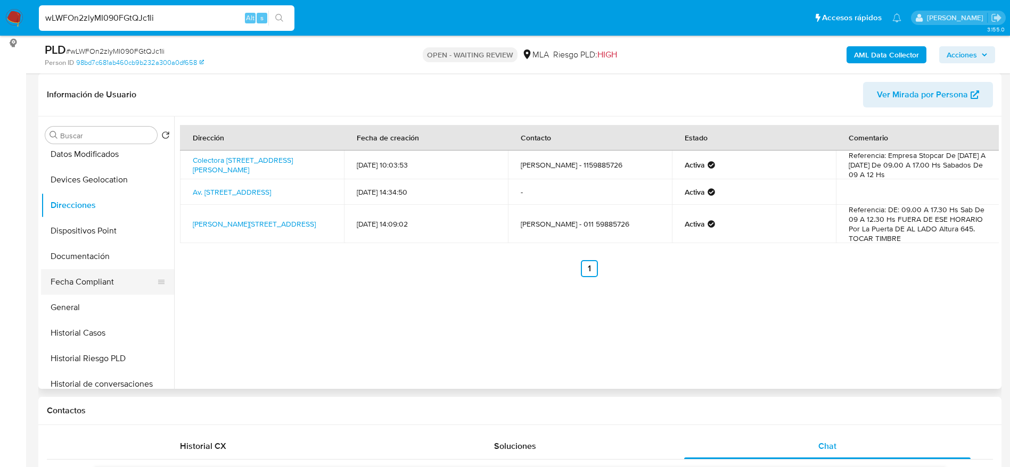
scroll to position [319, 0]
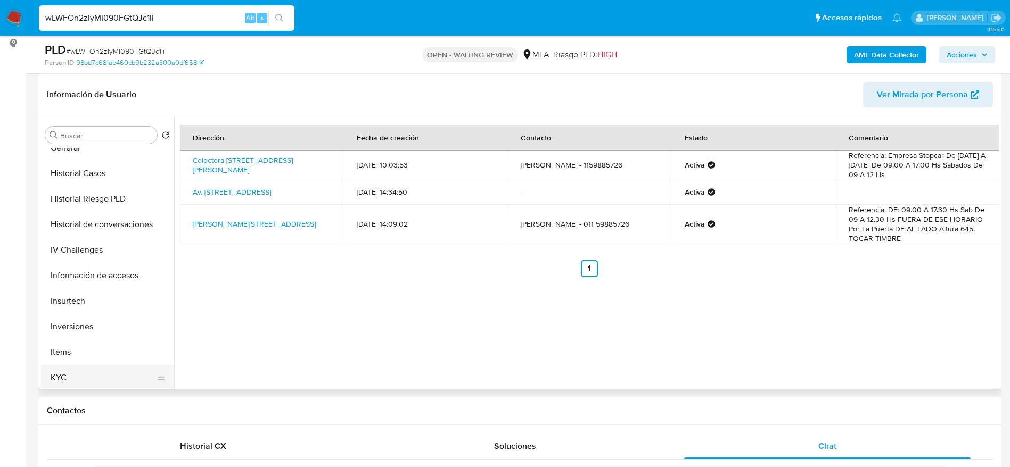
click at [65, 380] on button "KYC" at bounding box center [103, 378] width 125 height 26
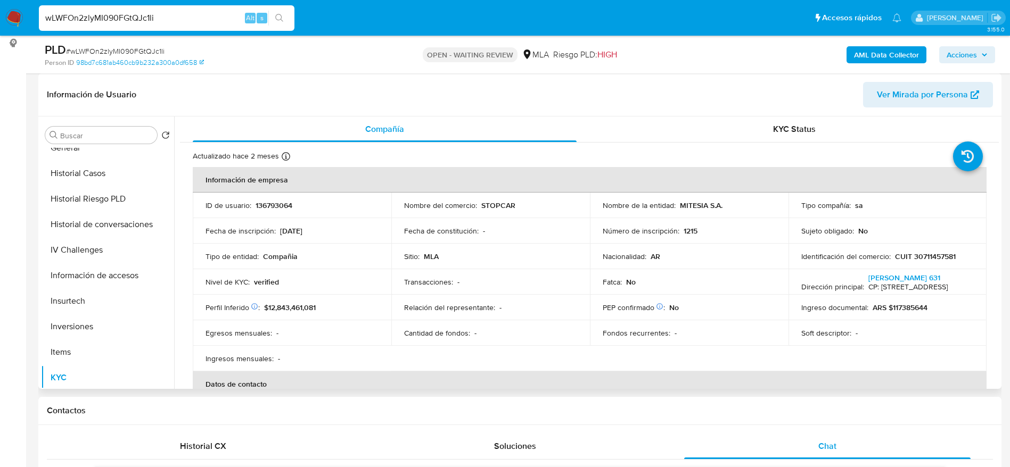
click at [928, 254] on p "CUIT 30711457581" at bounding box center [925, 257] width 61 height 10
copy p "30711457581"
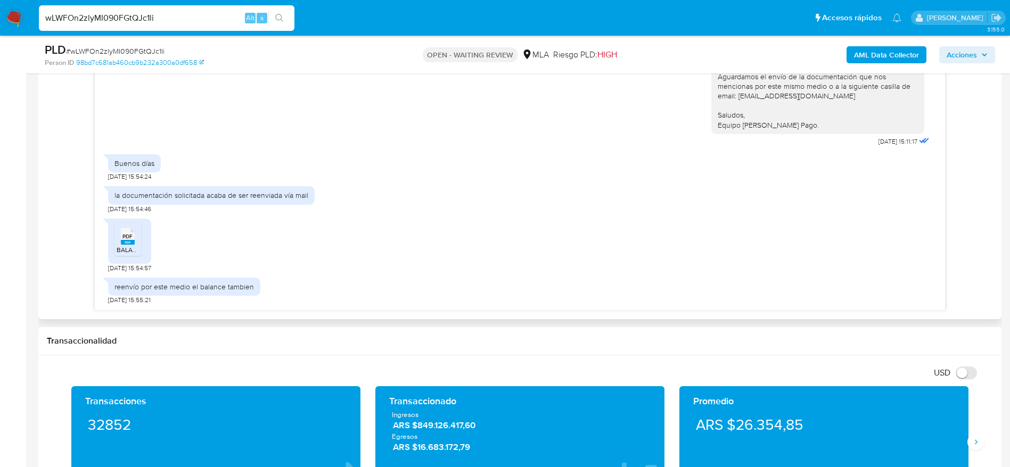
scroll to position [479, 0]
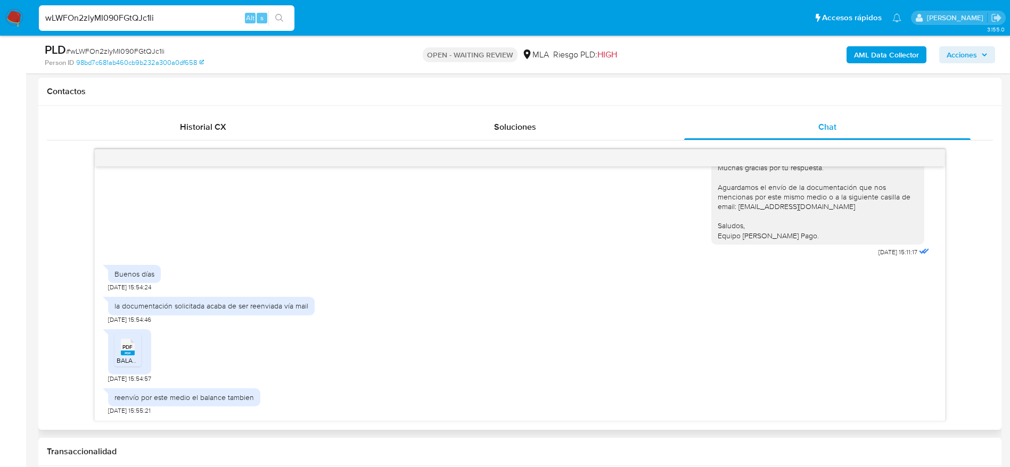
click at [132, 350] on span "PDF" at bounding box center [127, 347] width 10 height 7
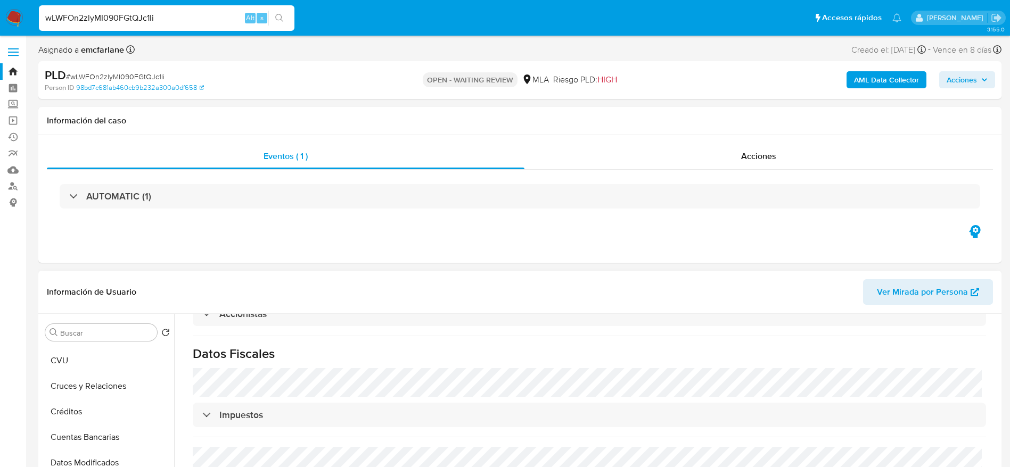
scroll to position [160, 0]
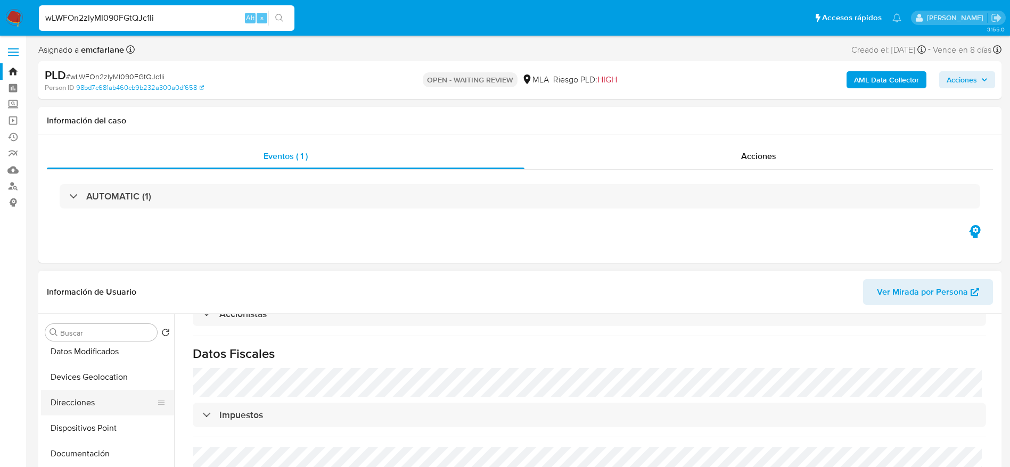
click at [84, 406] on button "Direcciones" at bounding box center [103, 403] width 125 height 26
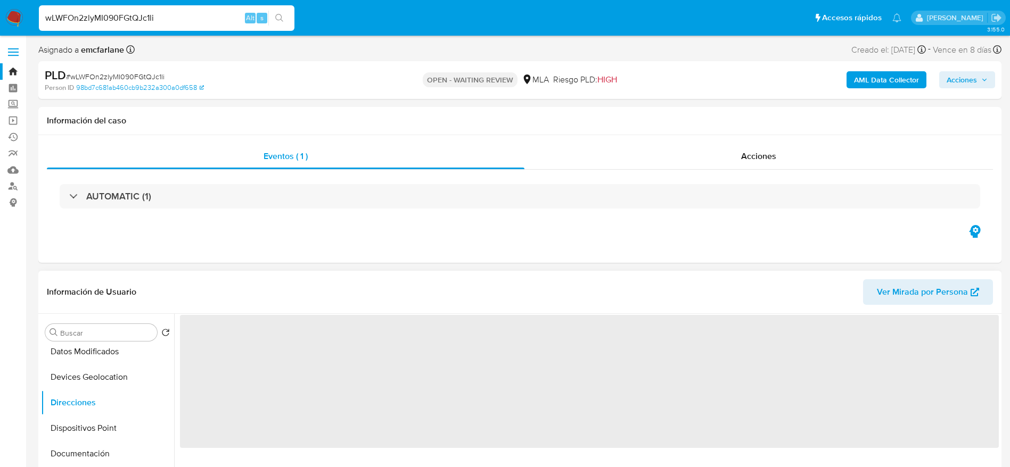
scroll to position [80, 0]
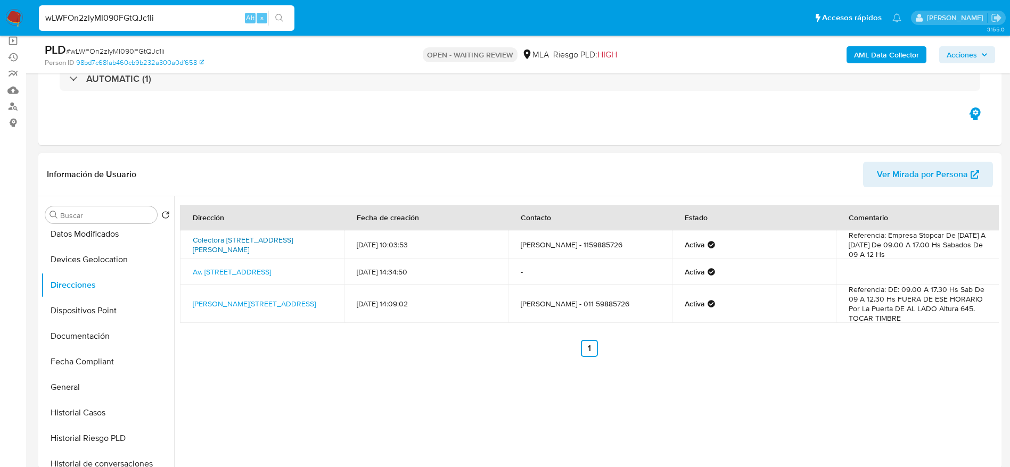
click at [233, 236] on link "Colectora Pte J D Peron 9626, Ituzaingó, Buenos Aires, 1714, Argentina 9626" at bounding box center [243, 245] width 100 height 20
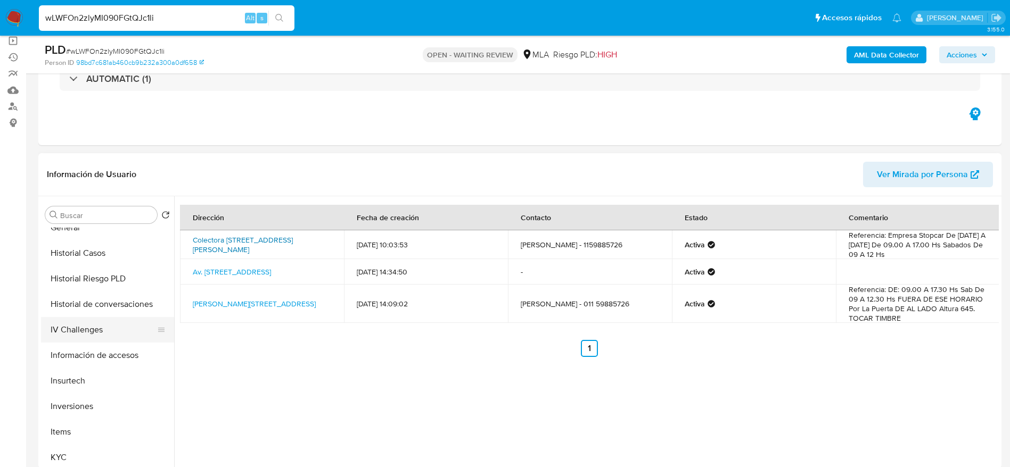
scroll to position [399, 0]
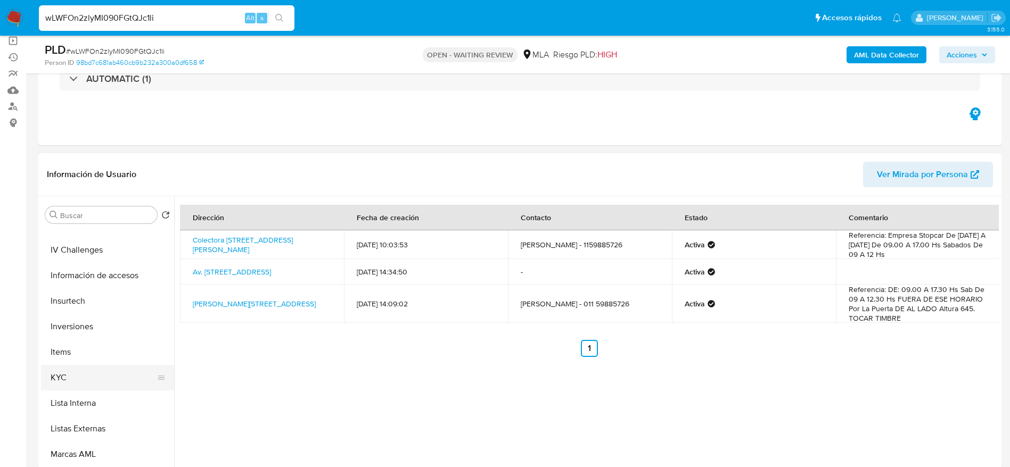
click at [89, 373] on button "KYC" at bounding box center [103, 378] width 125 height 26
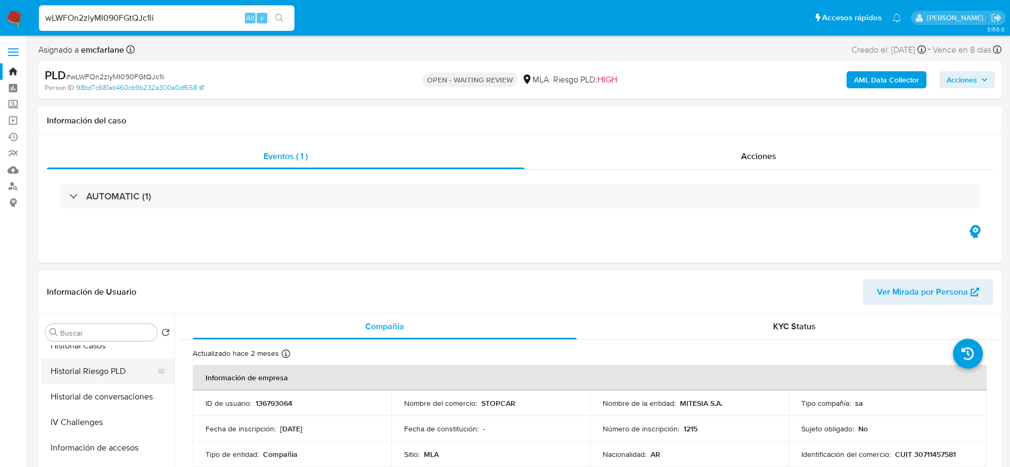
scroll to position [319, 0]
click at [82, 359] on button "Historial Casos" at bounding box center [103, 371] width 125 height 26
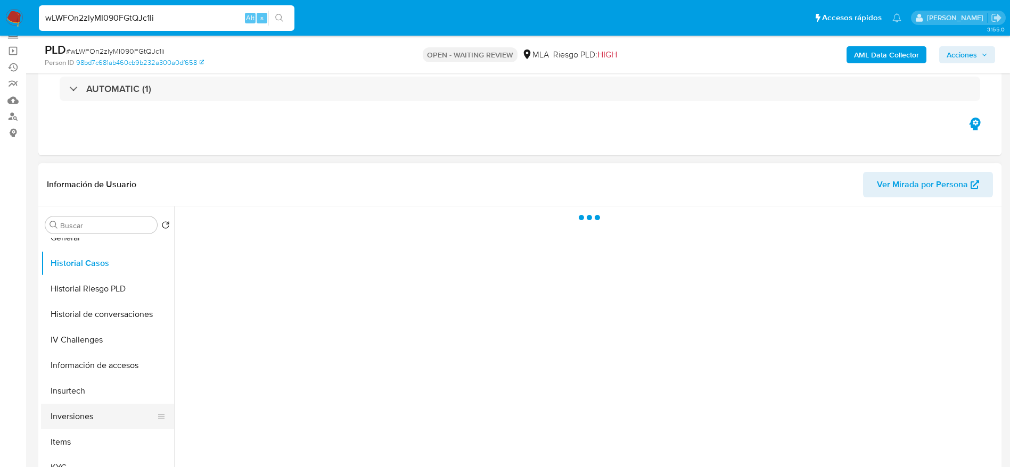
scroll to position [160, 0]
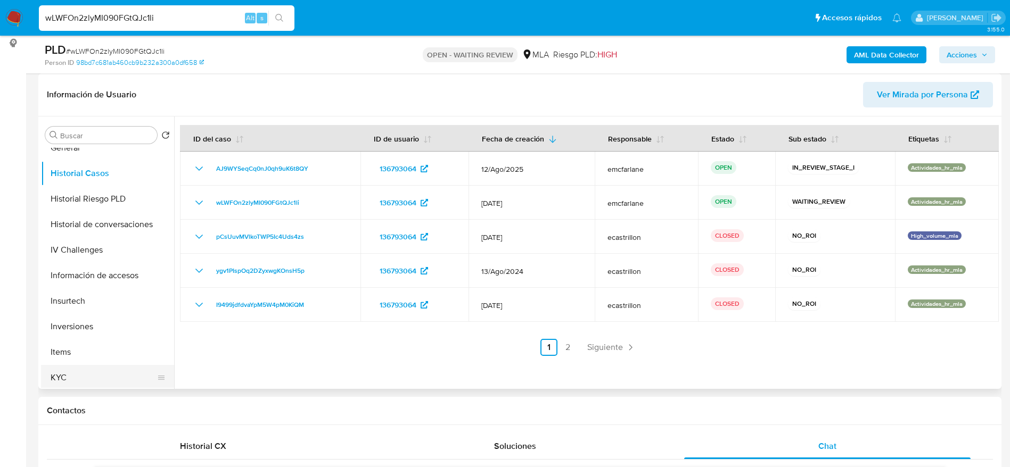
click at [78, 375] on button "KYC" at bounding box center [103, 378] width 125 height 26
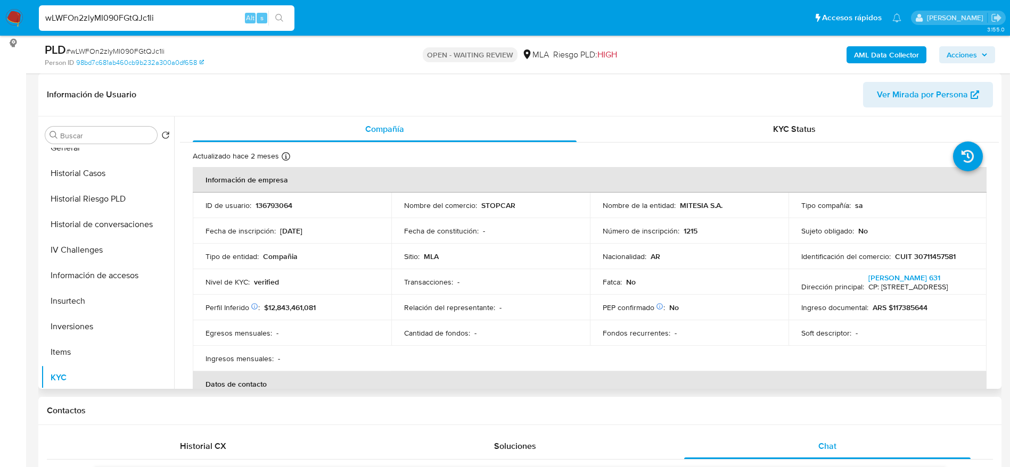
click at [925, 259] on p "CUIT 30711457581" at bounding box center [925, 257] width 61 height 10
copy p "30711457581"
click at [127, 50] on span "# wLWFOn2zlyMI090FGtQJc1li" at bounding box center [115, 51] width 99 height 11
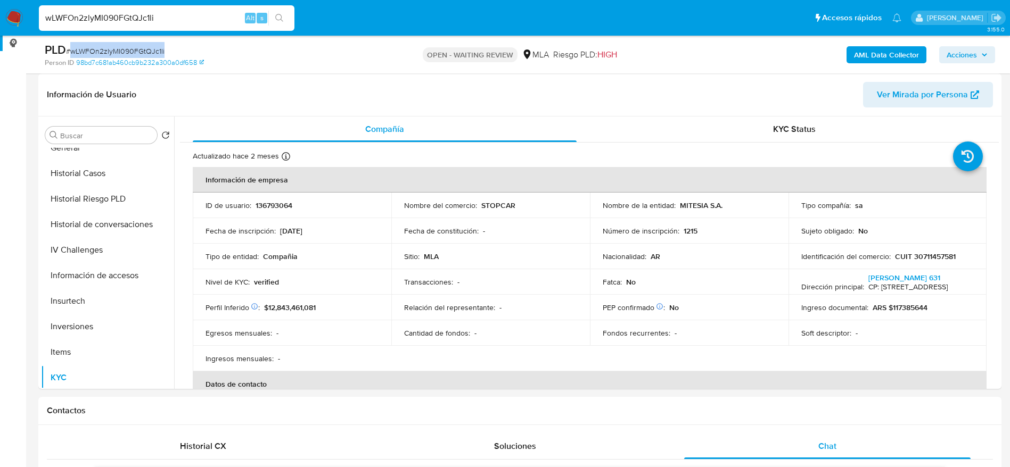
copy span "wLWFOn2zlyMI090FGtQJc1li"
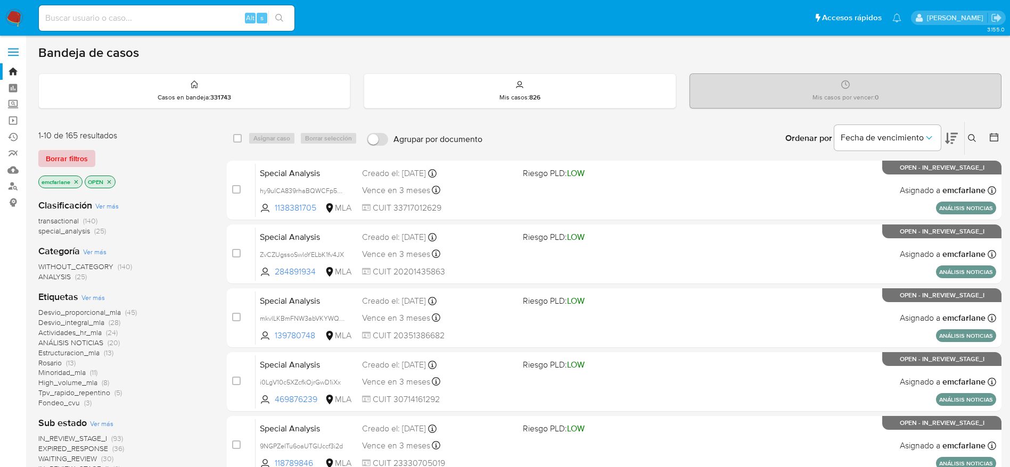
click at [58, 152] on span "Borrar filtros" at bounding box center [67, 158] width 42 height 15
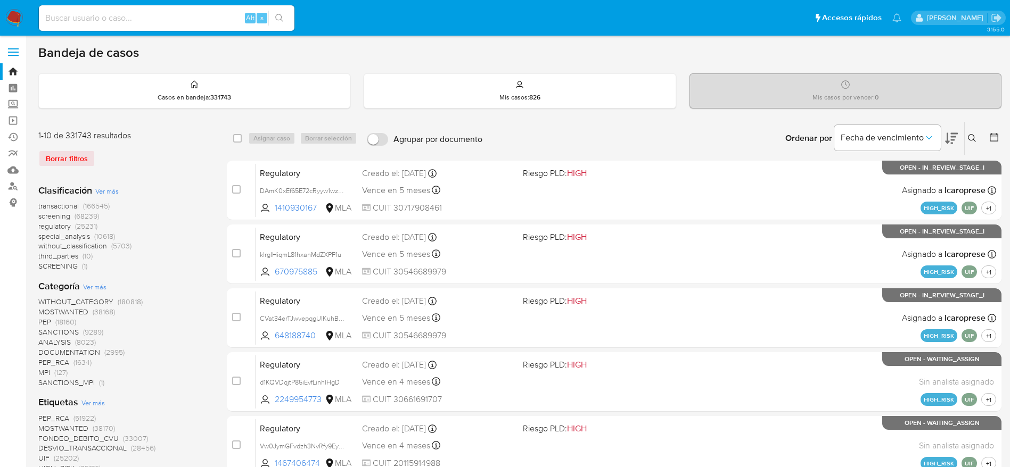
click at [974, 135] on icon at bounding box center [972, 138] width 9 height 9
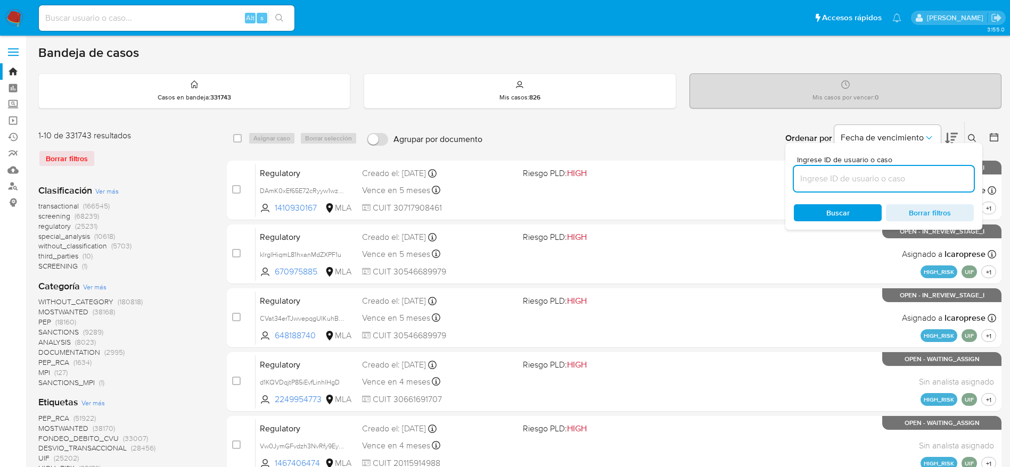
click at [872, 180] on input at bounding box center [884, 179] width 180 height 14
type input "wLWFOn2zlyMI090FGtQJc1li"
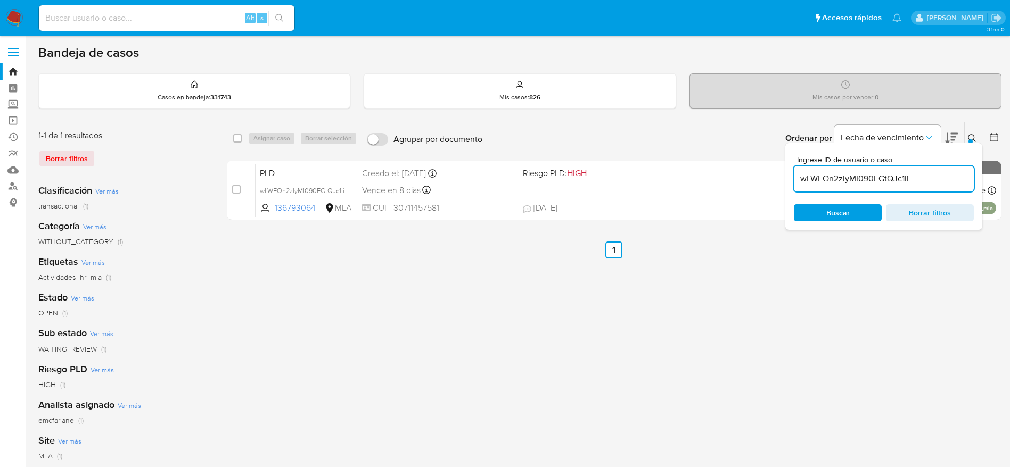
drag, startPoint x: 235, startPoint y: 139, endPoint x: 248, endPoint y: 143, distance: 13.5
click at [236, 139] on input "checkbox" at bounding box center [237, 138] width 9 height 9
checkbox input "true"
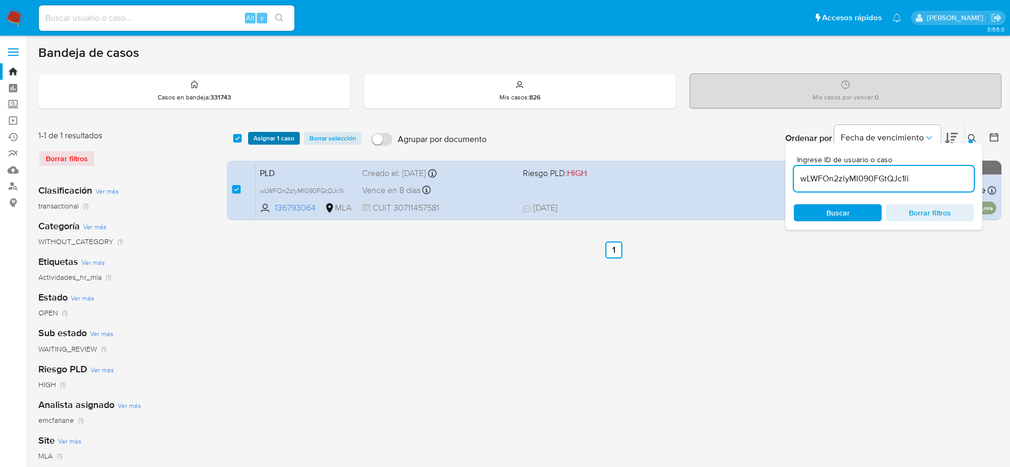
click at [265, 142] on span "Asignar 1 caso" at bounding box center [273, 138] width 41 height 11
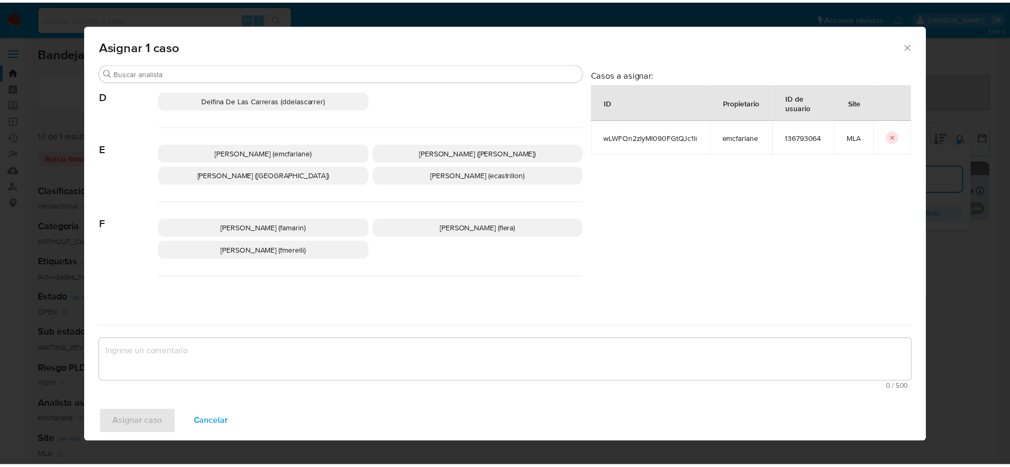
scroll to position [160, 0]
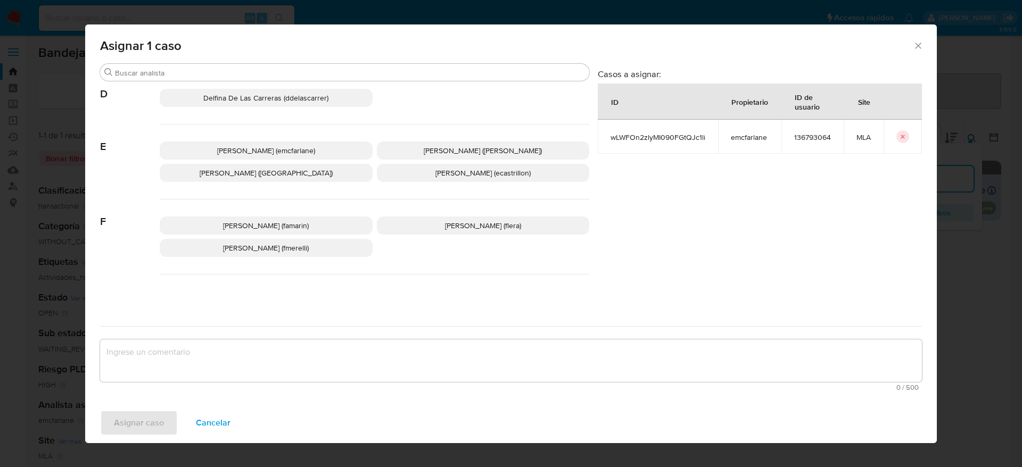
drag, startPoint x: 235, startPoint y: 146, endPoint x: 225, endPoint y: 192, distance: 47.4
click at [234, 147] on span "Elaine Mc Farlane (emcfarlane)" at bounding box center [266, 150] width 98 height 11
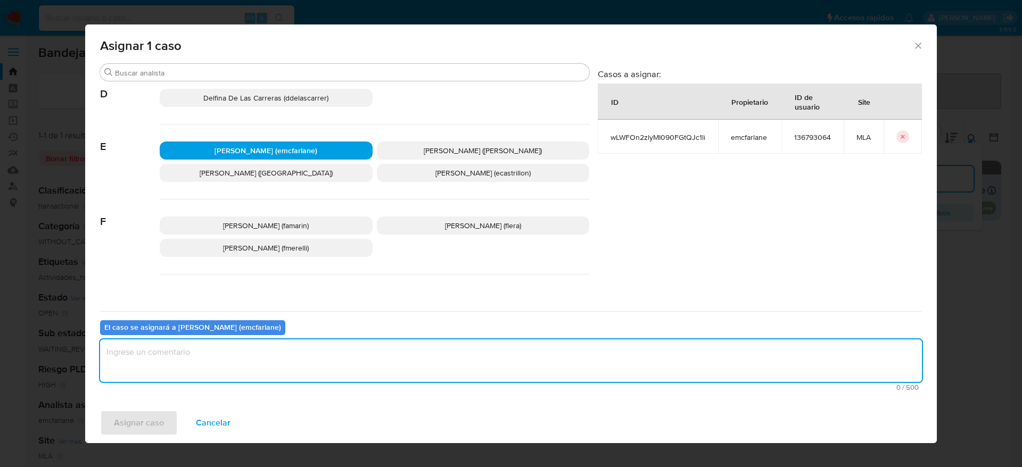
click at [171, 375] on textarea "assign-modal" at bounding box center [511, 361] width 822 height 43
click at [158, 426] on span "Asignar caso" at bounding box center [139, 423] width 50 height 23
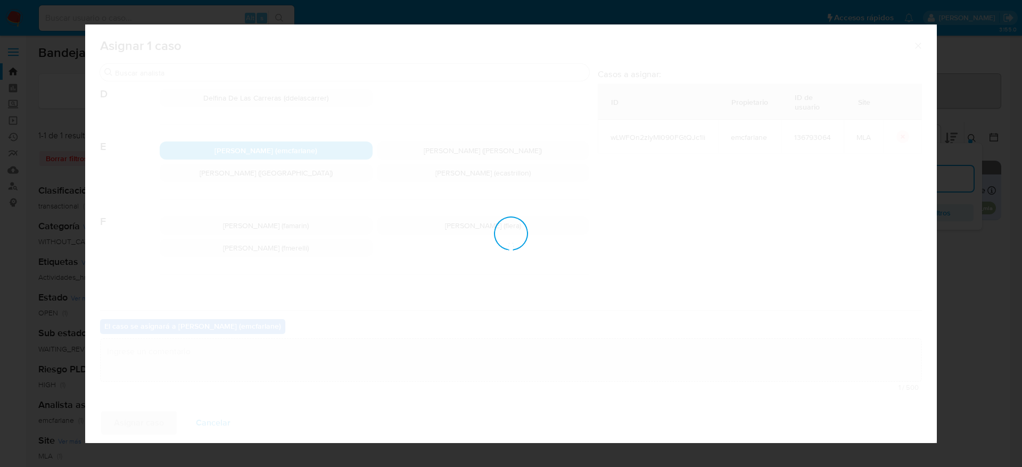
checkbox input "false"
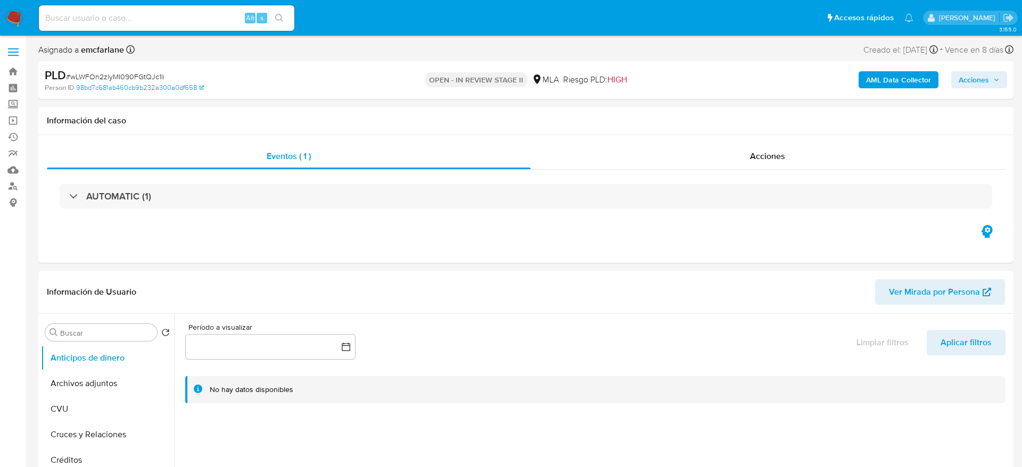
select select "10"
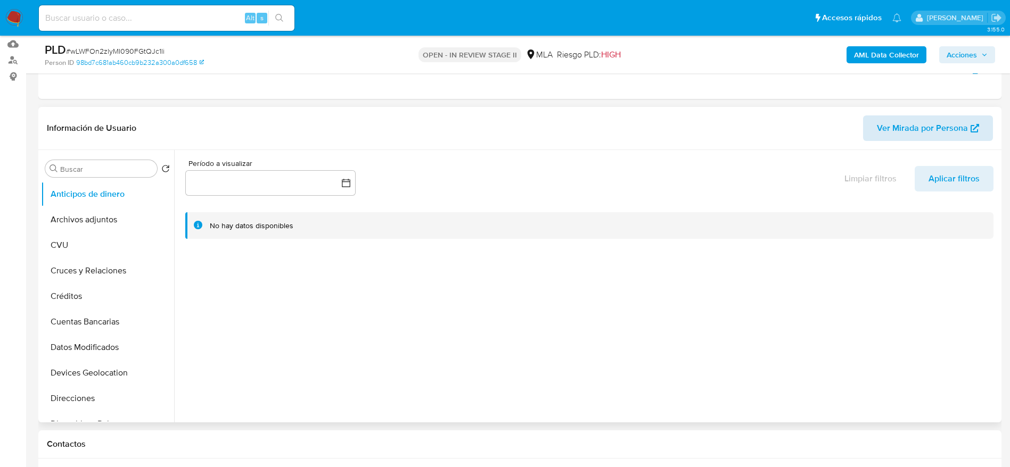
scroll to position [160, 0]
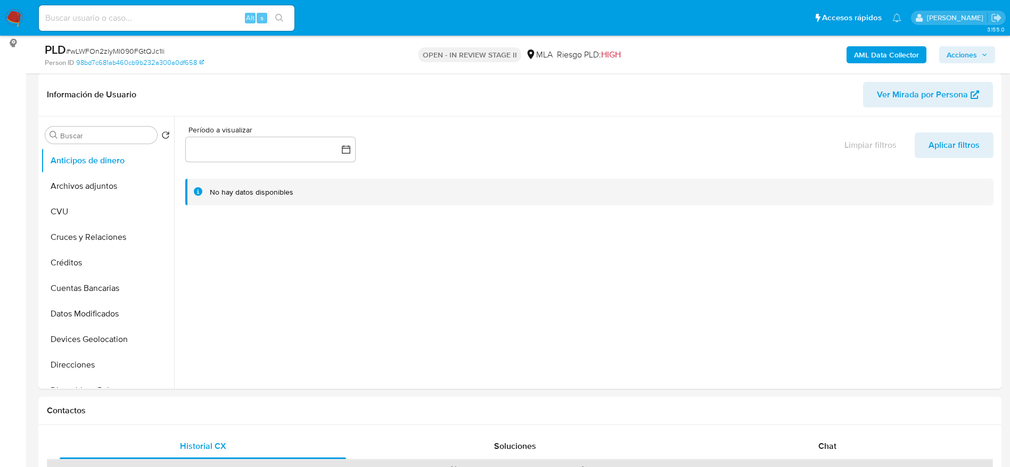
click at [951, 56] on span "Acciones" at bounding box center [962, 54] width 30 height 17
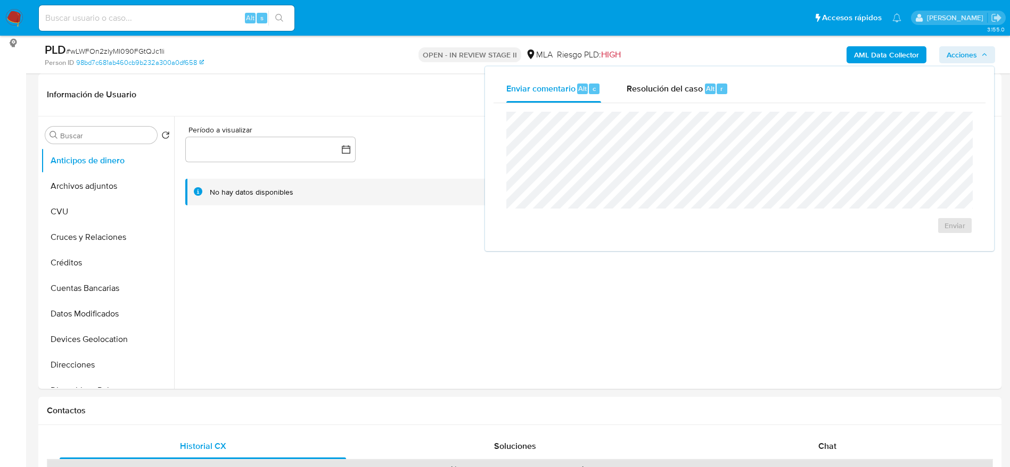
click at [669, 104] on div "Enviar" at bounding box center [740, 172] width 492 height 139
drag, startPoint x: 676, startPoint y: 81, endPoint x: 681, endPoint y: 107, distance: 26.0
click at [676, 83] on span "Resolución del caso" at bounding box center [665, 88] width 76 height 12
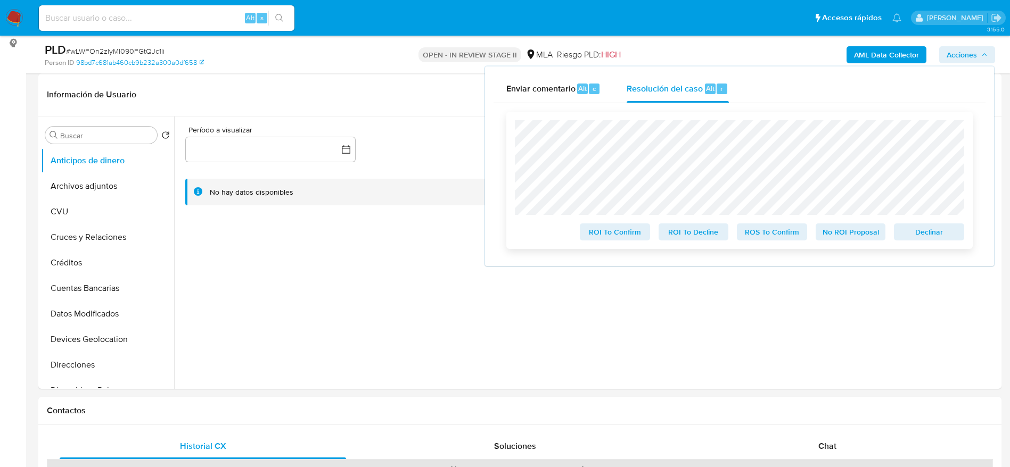
click at [962, 231] on button "Declinar" at bounding box center [929, 232] width 70 height 17
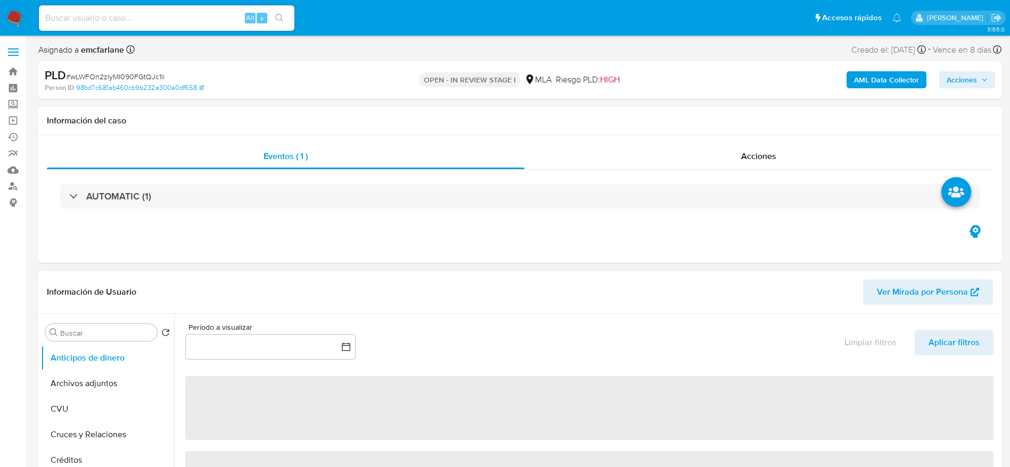
select select "10"
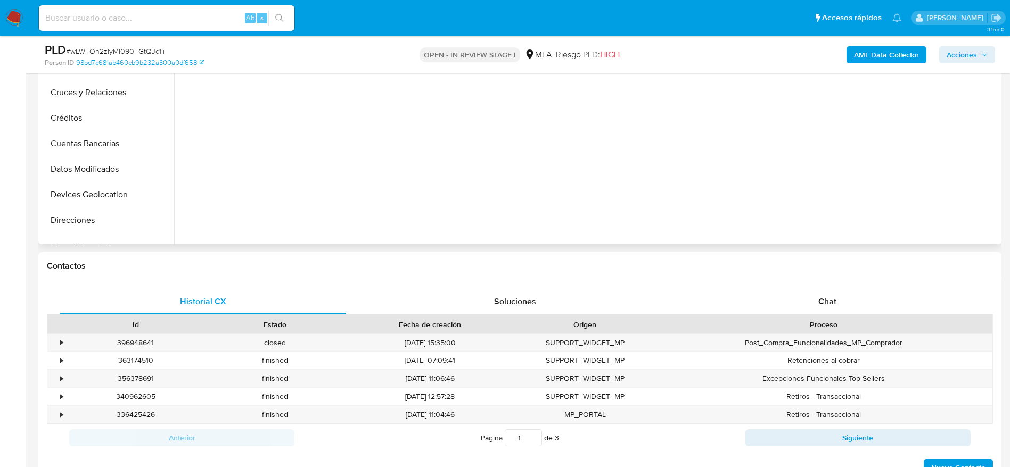
scroll to position [319, 0]
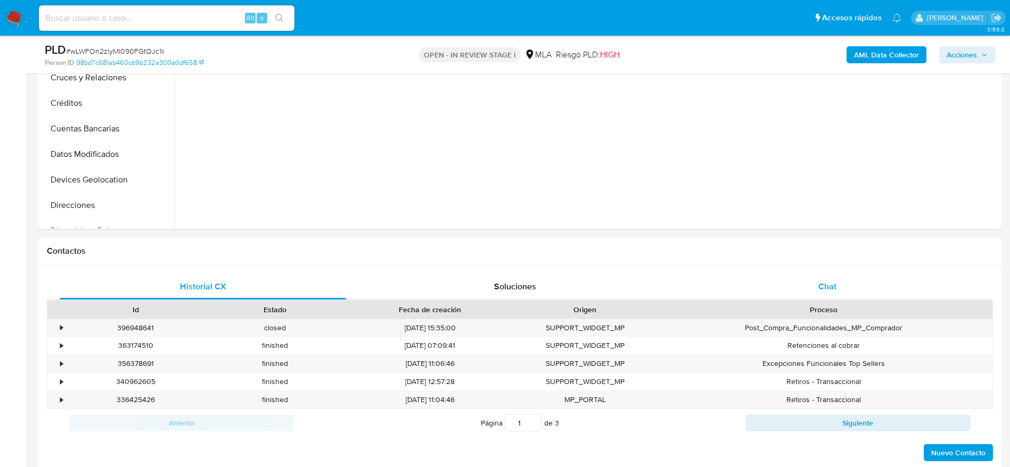
click at [854, 277] on div "Chat" at bounding box center [827, 287] width 286 height 26
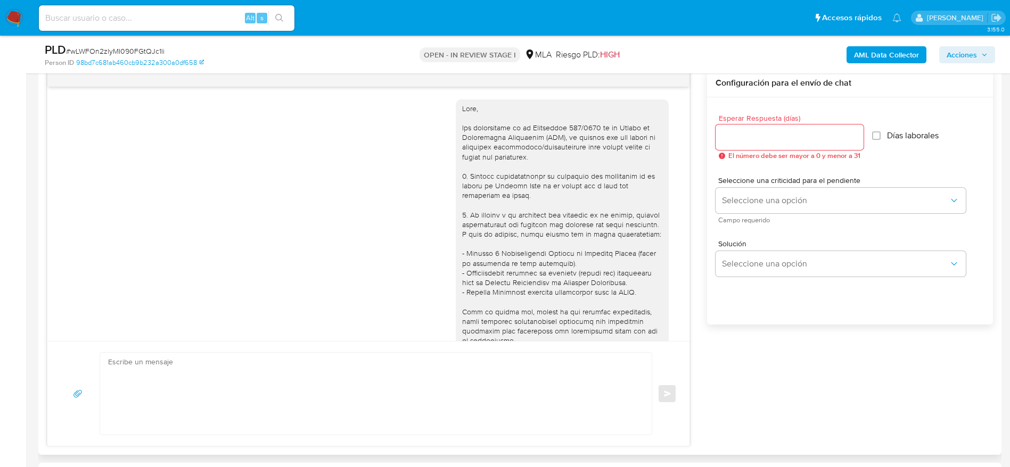
scroll to position [745, 0]
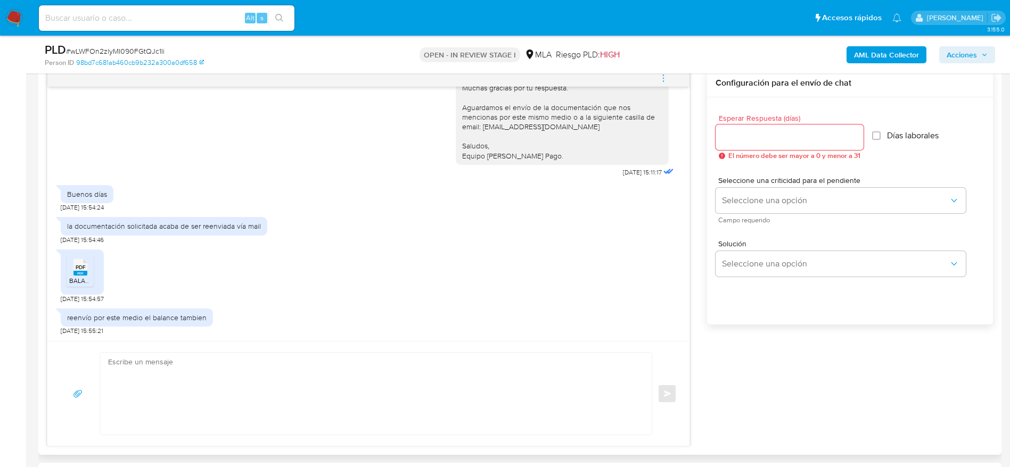
click at [235, 366] on textarea at bounding box center [373, 394] width 530 height 82
paste textarea "Hola, ¡Muchas gracias por tu respuesta! Confirmamos la recepción de la document…"
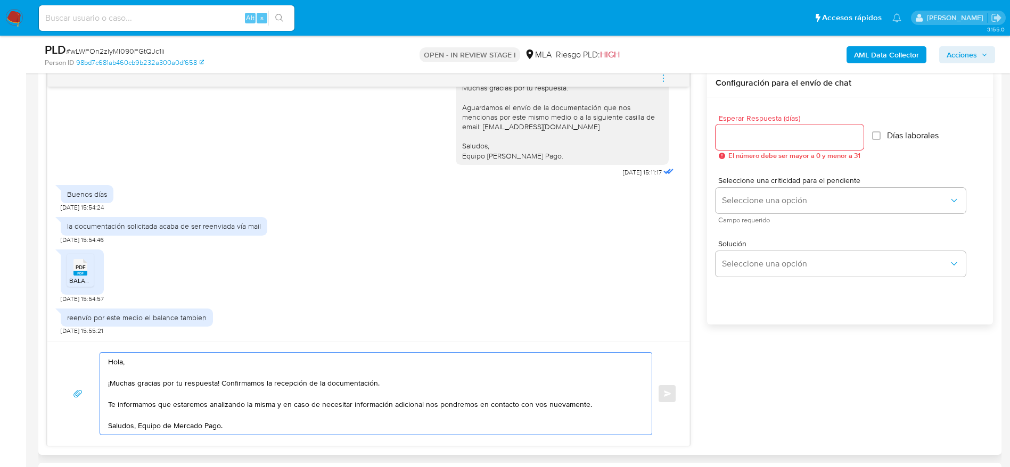
type textarea "Hola, ¡Muchas gracias por tu respuesta! Confirmamos la recepción de la document…"
click at [733, 132] on input "Esperar Respuesta (días)" at bounding box center [790, 137] width 148 height 14
type input "1"
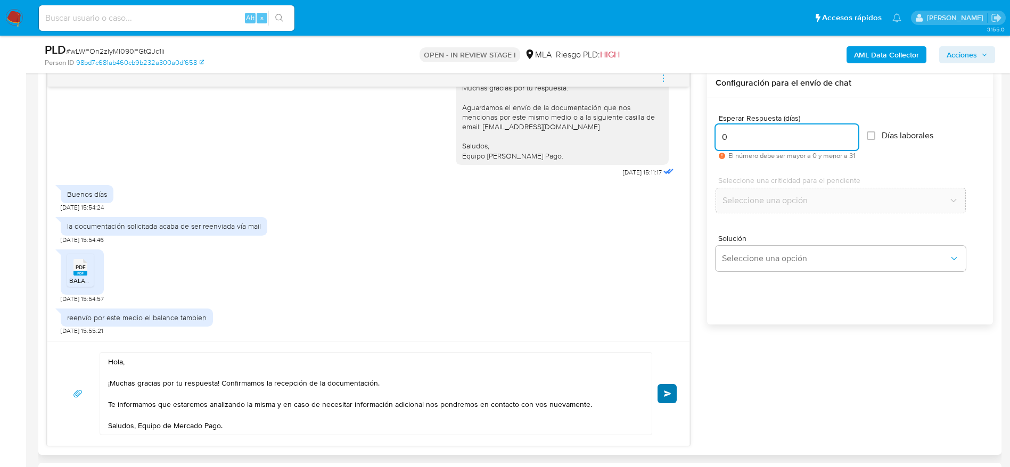
type input "0"
click at [662, 395] on button "Enviar" at bounding box center [667, 393] width 19 height 19
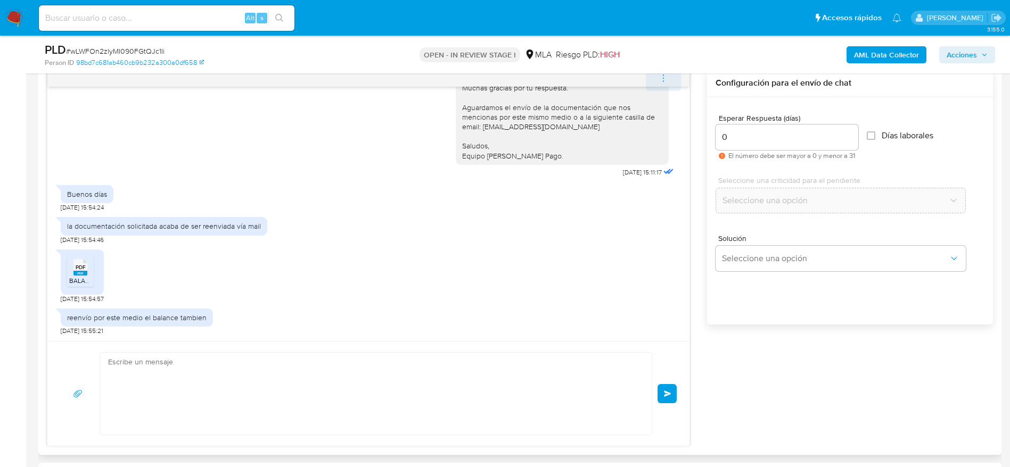
scroll to position [873, 0]
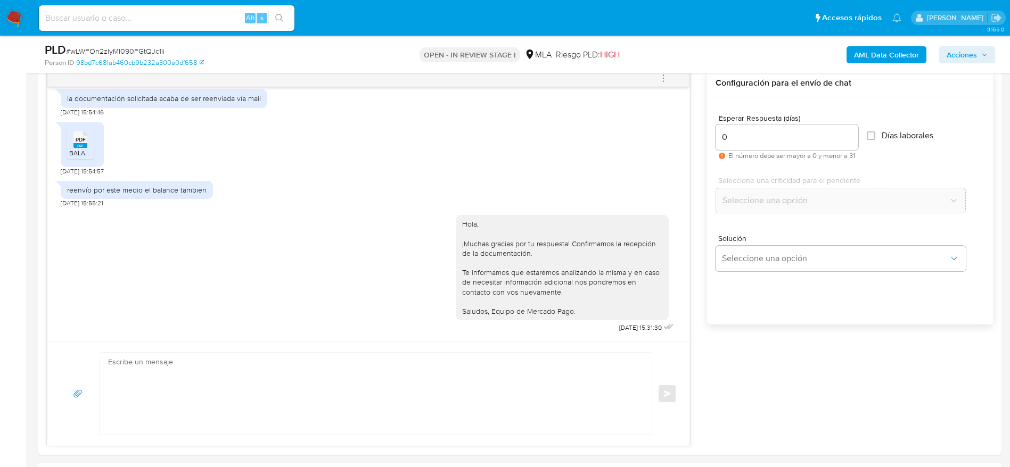
click at [670, 83] on button "menu-action" at bounding box center [663, 78] width 35 height 26
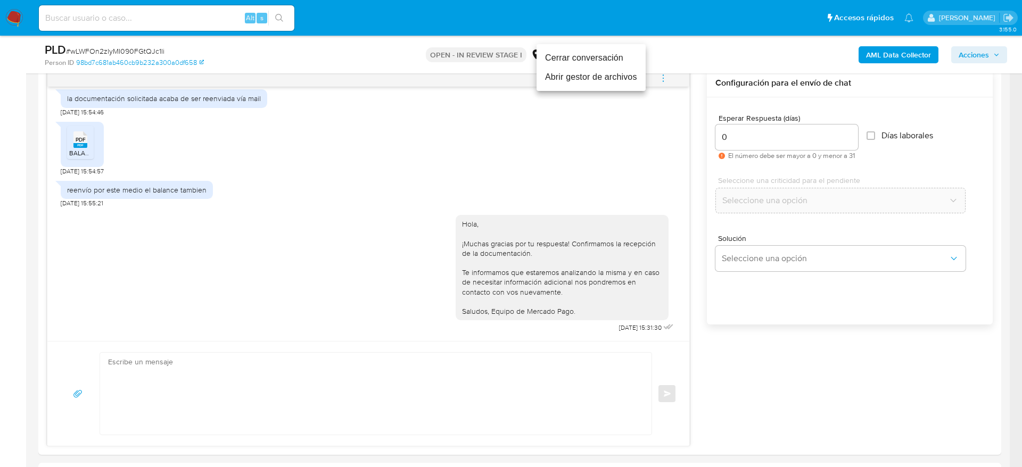
click at [587, 54] on li "Cerrar conversación" at bounding box center [591, 57] width 109 height 19
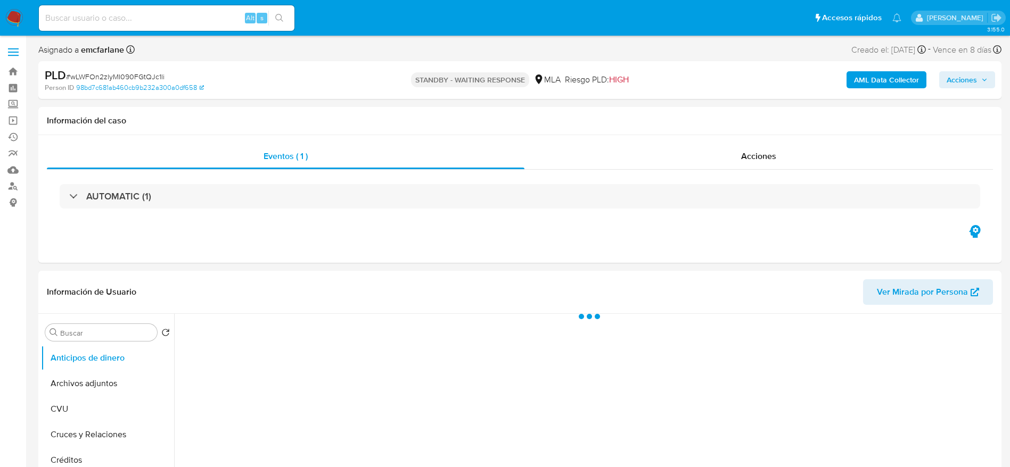
click at [116, 72] on span "# wLWFOn2zlyMI090FGtQJc1li" at bounding box center [115, 76] width 99 height 11
copy span "wLWFOn2zlyMI090FGtQJc1li"
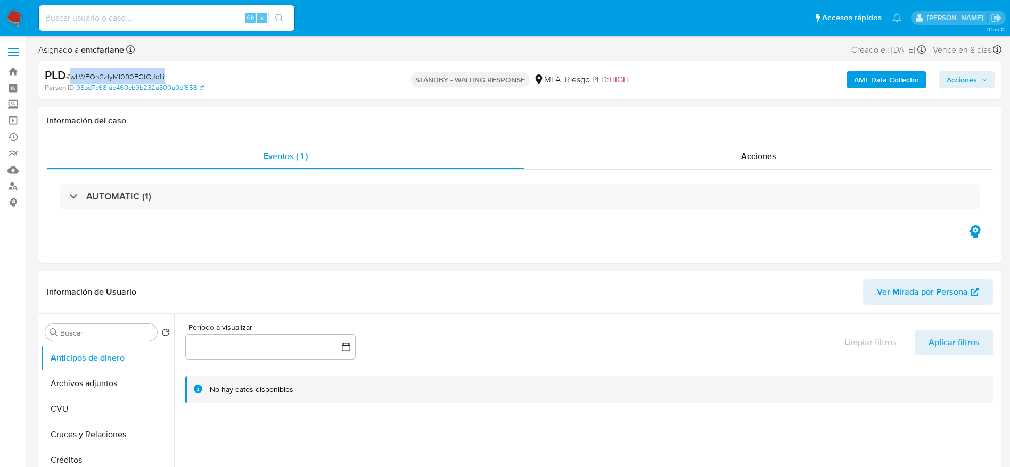
select select "10"
drag, startPoint x: 54, startPoint y: 26, endPoint x: 60, endPoint y: 26, distance: 6.4
click at [60, 26] on div "Alt s" at bounding box center [167, 18] width 256 height 26
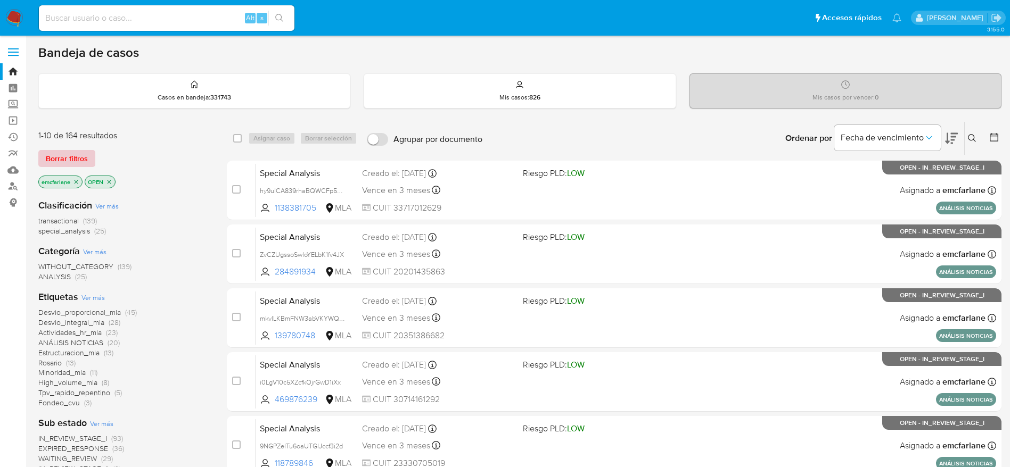
click at [55, 158] on span "Borrar filtros" at bounding box center [67, 158] width 42 height 15
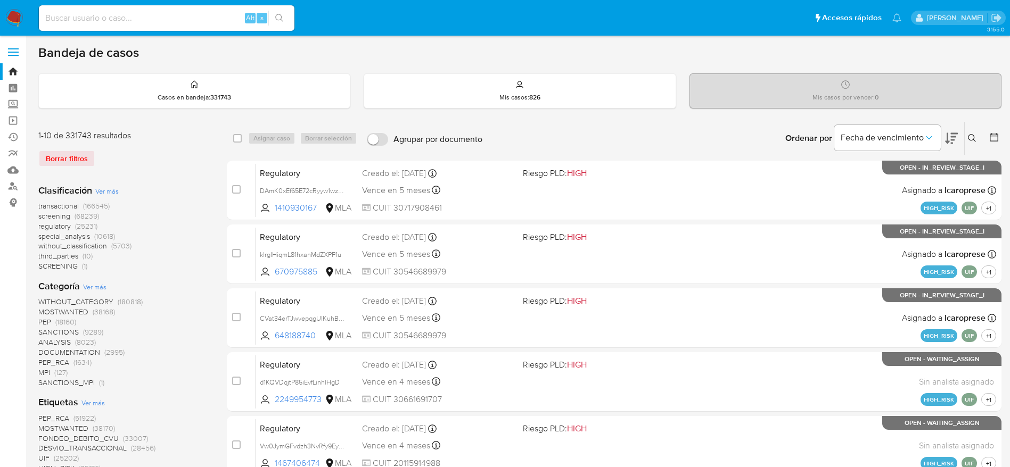
drag, startPoint x: 973, startPoint y: 139, endPoint x: 934, endPoint y: 155, distance: 42.3
click at [974, 140] on icon at bounding box center [972, 138] width 9 height 9
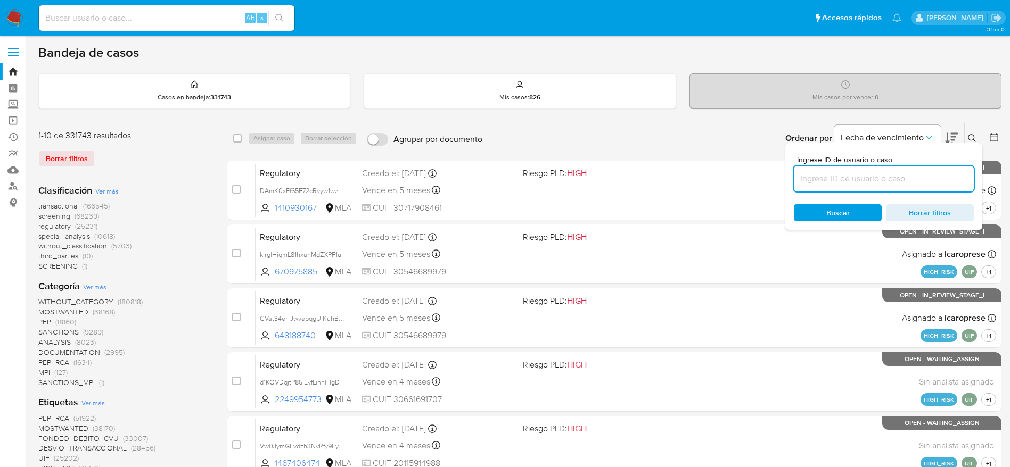
click at [888, 182] on input at bounding box center [884, 179] width 180 height 14
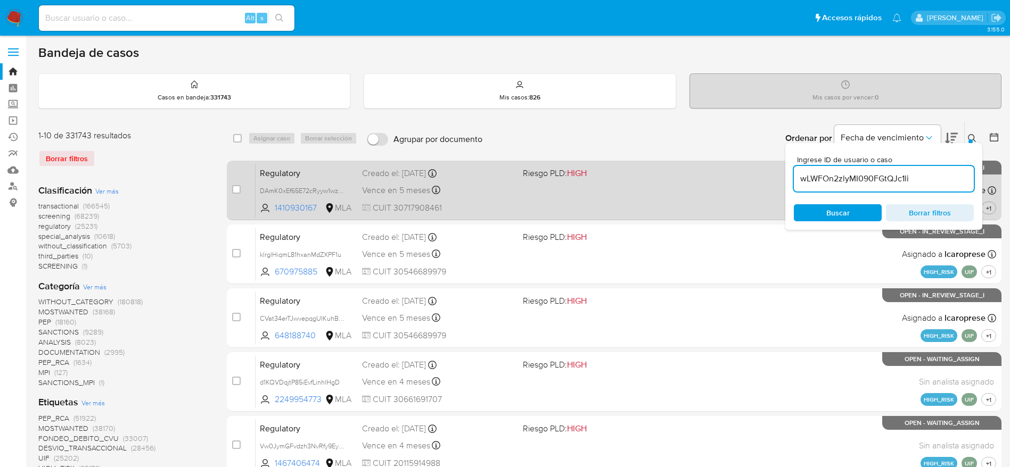
type input "wLWFOn2zlyMI090FGtQJc1li"
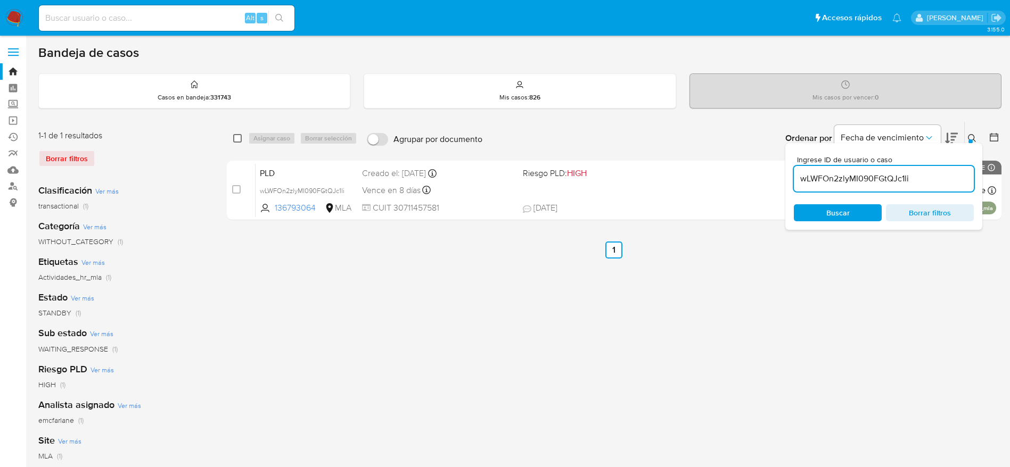
click at [236, 139] on input "checkbox" at bounding box center [237, 138] width 9 height 9
checkbox input "true"
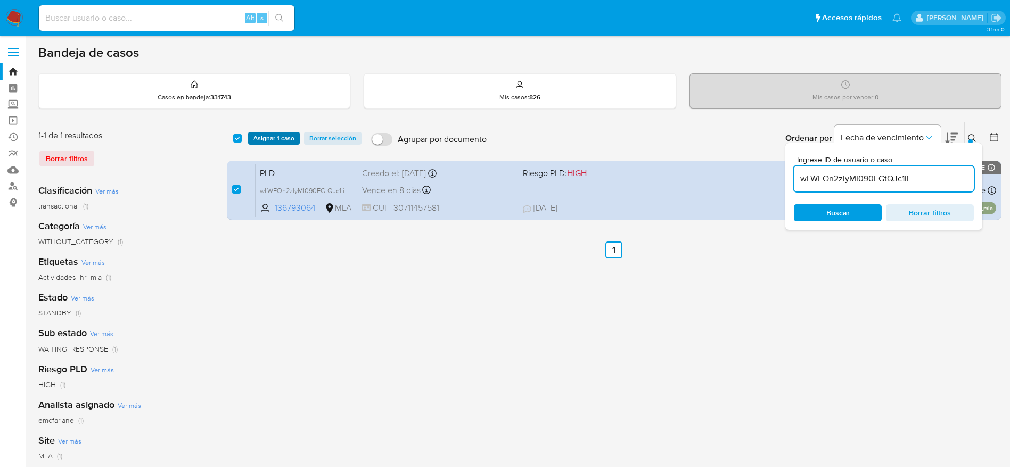
click at [264, 137] on span "Asignar 1 caso" at bounding box center [273, 138] width 41 height 11
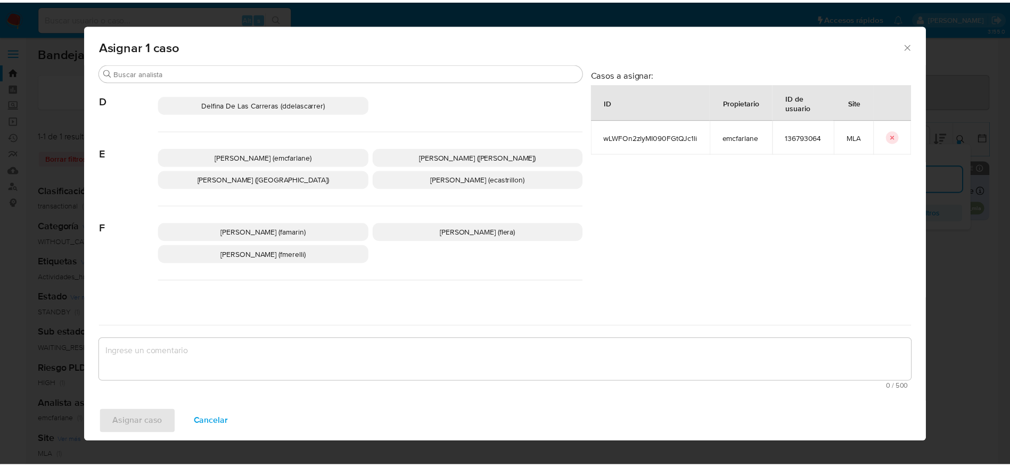
scroll to position [160, 0]
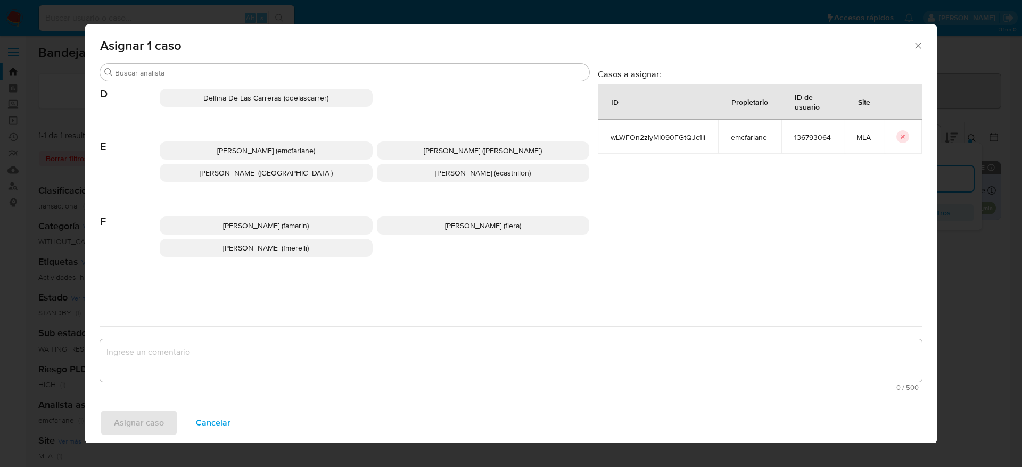
click at [236, 135] on div "Elaine Mc Farlane (emcfarlane) Eliana Guerrero (eliguerrero) Emmanuel Hernan Vi…" at bounding box center [375, 162] width 430 height 75
click at [233, 147] on span "Elaine Mc Farlane (emcfarlane)" at bounding box center [266, 150] width 98 height 11
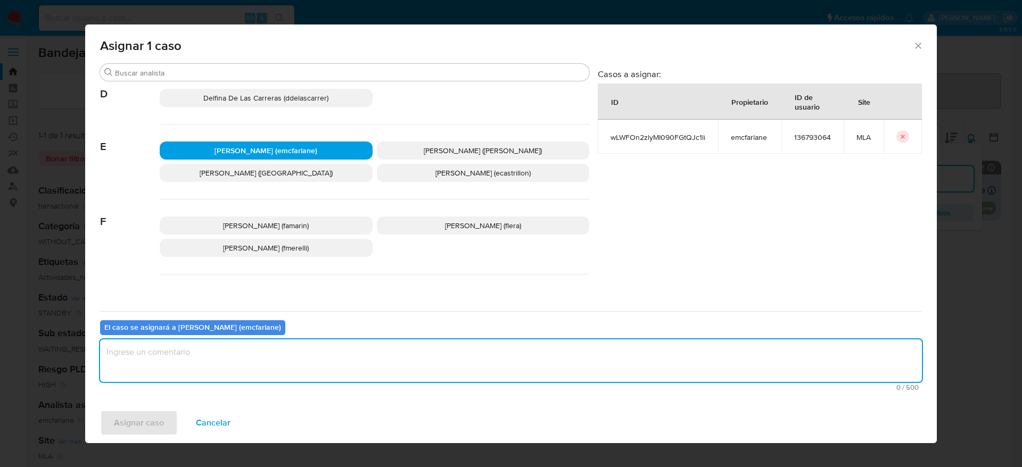
click at [174, 370] on textarea "assign-modal" at bounding box center [511, 361] width 822 height 43
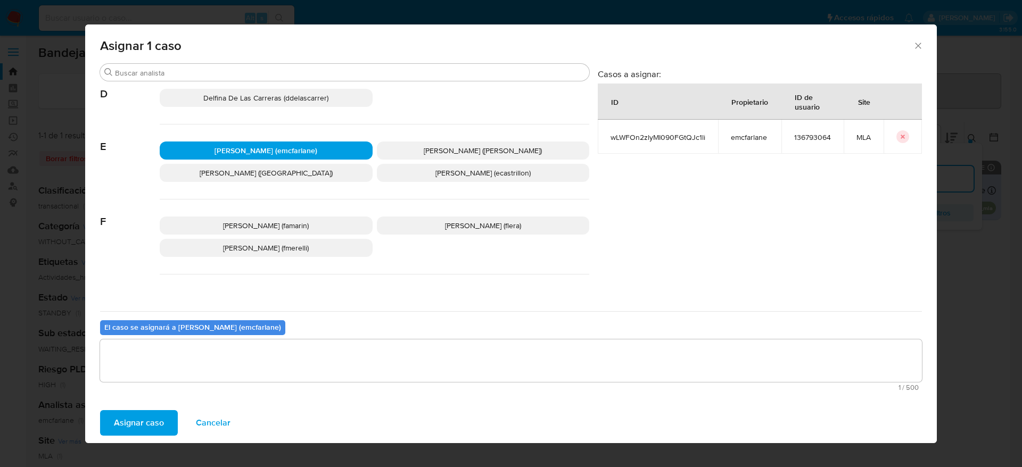
click at [130, 424] on span "Asignar caso" at bounding box center [139, 423] width 50 height 23
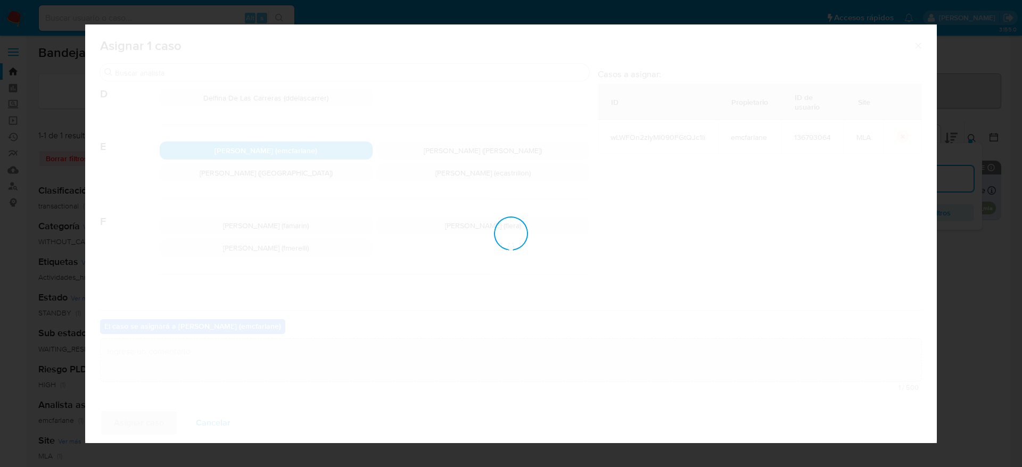
checkbox input "false"
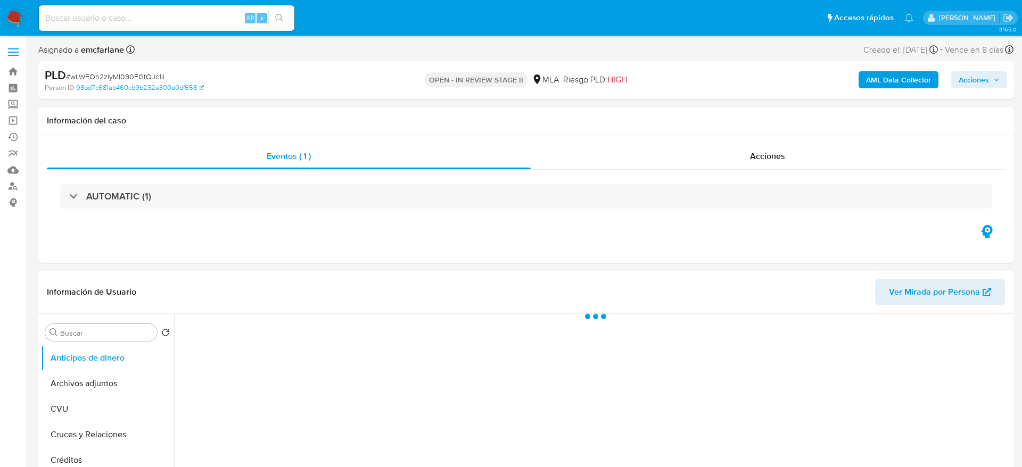
select select "10"
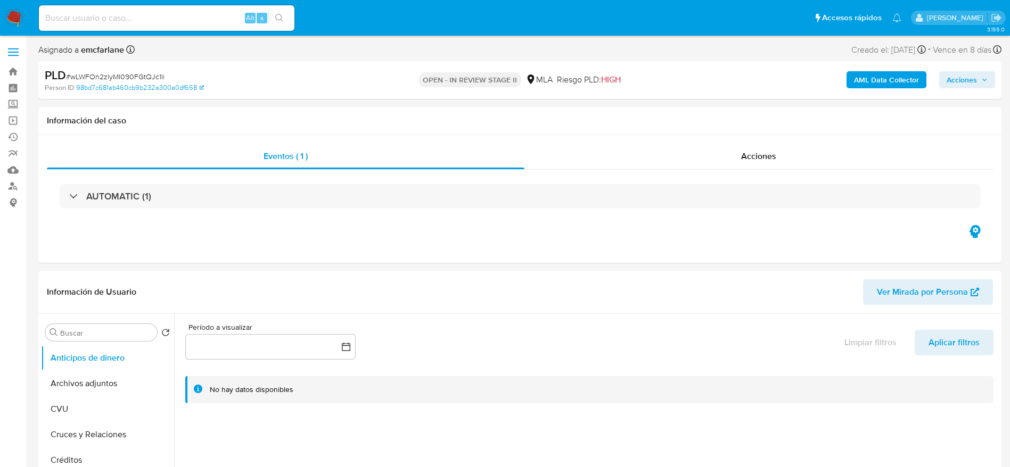
click at [991, 75] on button "Acciones" at bounding box center [967, 79] width 56 height 17
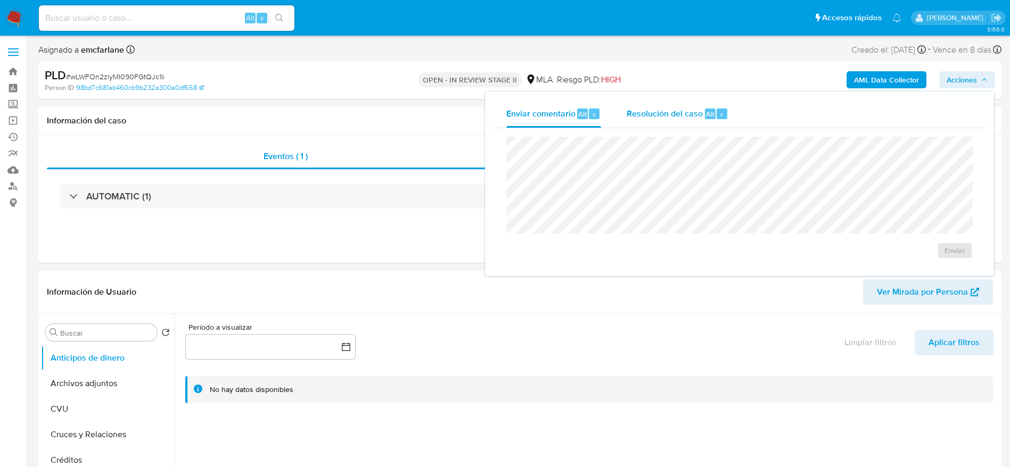
drag, startPoint x: 693, startPoint y: 105, endPoint x: 689, endPoint y: 124, distance: 19.5
click at [693, 105] on div "Resolución del caso Alt r" at bounding box center [678, 114] width 102 height 28
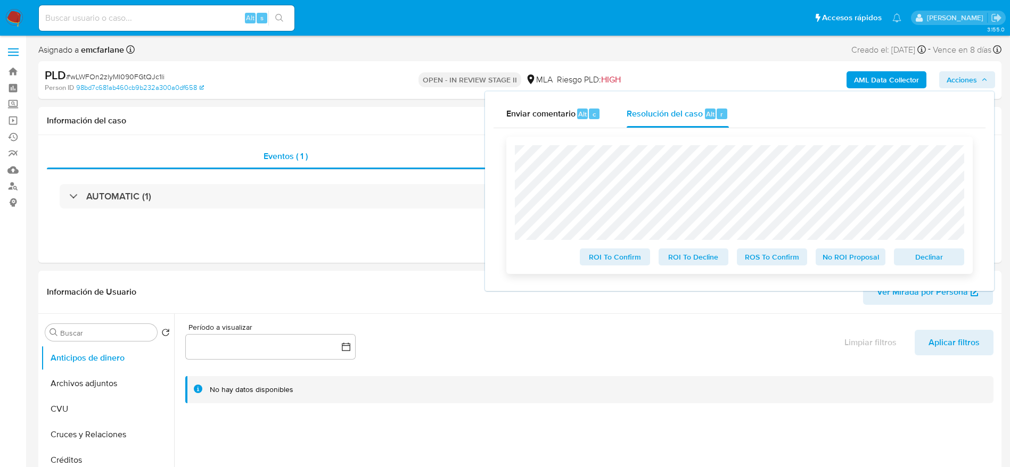
click at [909, 262] on span "Declinar" at bounding box center [928, 257] width 55 height 15
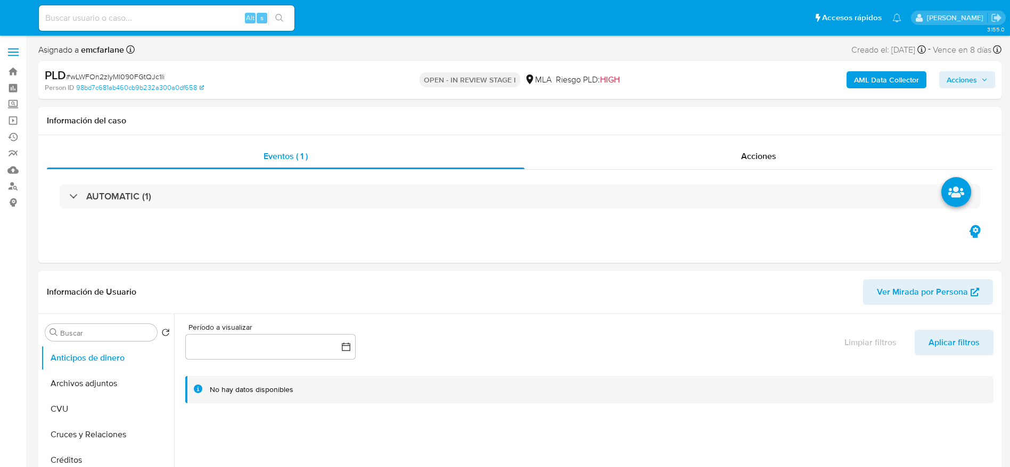
select select "10"
click at [126, 386] on button "Archivos adjuntos" at bounding box center [103, 384] width 125 height 26
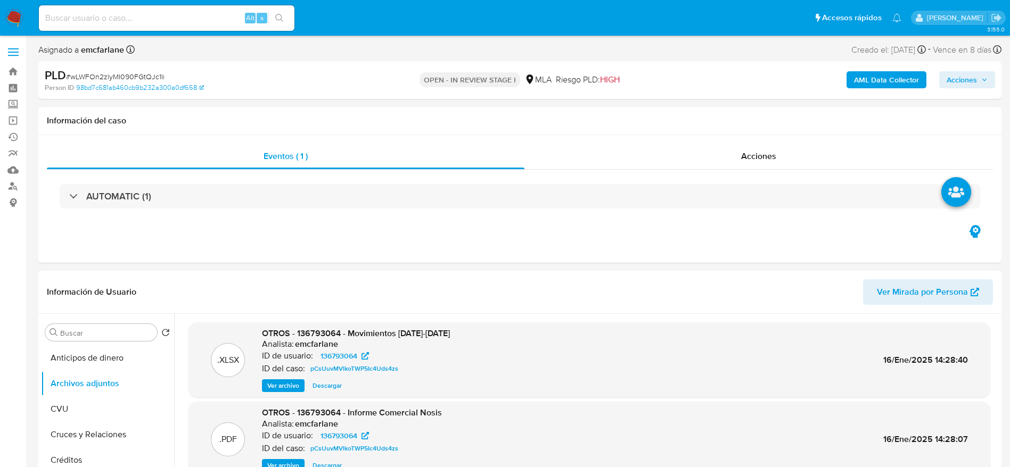
click at [873, 79] on b "AML Data Collector" at bounding box center [886, 79] width 65 height 17
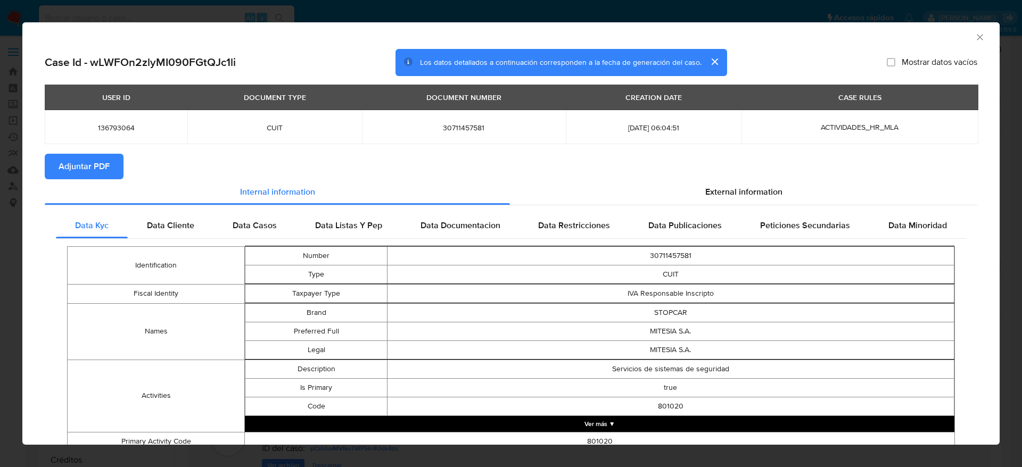
click at [723, 177] on section "Adjuntar PDF" at bounding box center [511, 167] width 933 height 26
drag, startPoint x: 716, startPoint y: 187, endPoint x: 643, endPoint y: 186, distance: 72.9
click at [712, 187] on span "External information" at bounding box center [743, 192] width 77 height 12
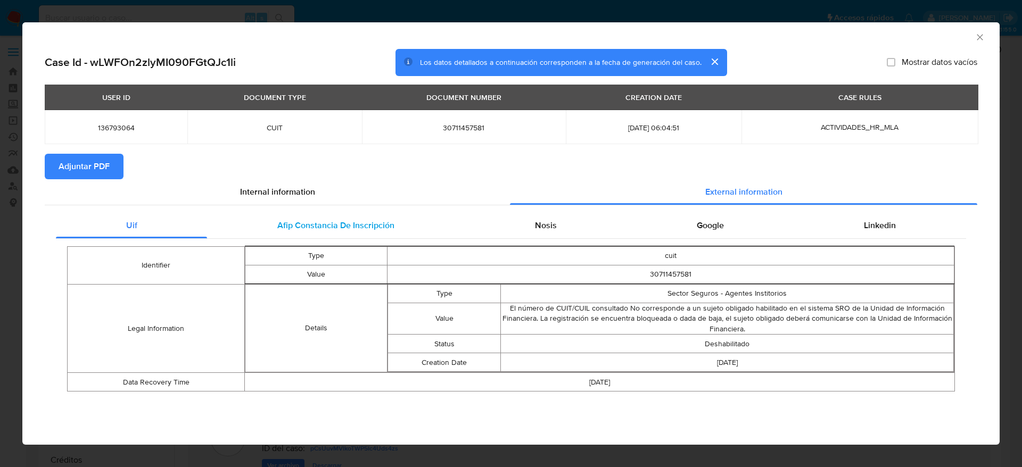
click at [308, 229] on span "Afip Constancia De Inscripción" at bounding box center [335, 225] width 117 height 12
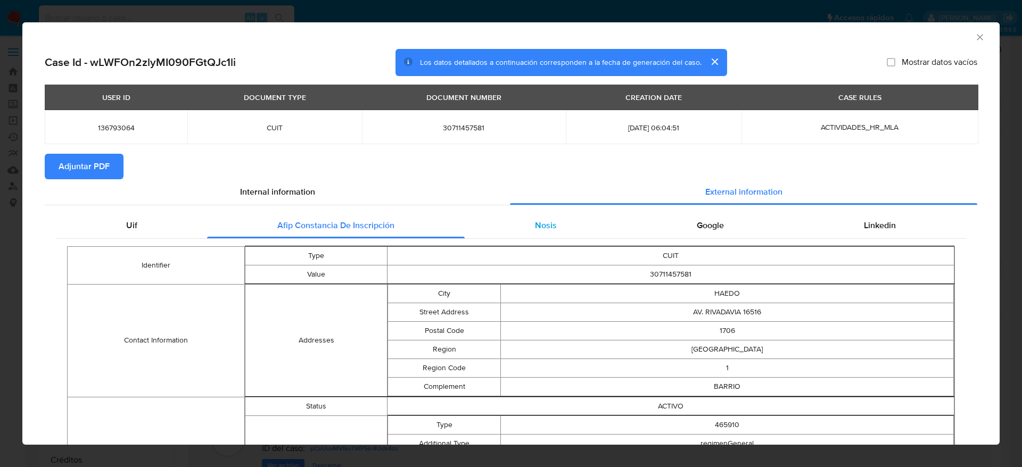
click at [536, 223] on span "Nosis" at bounding box center [546, 225] width 22 height 12
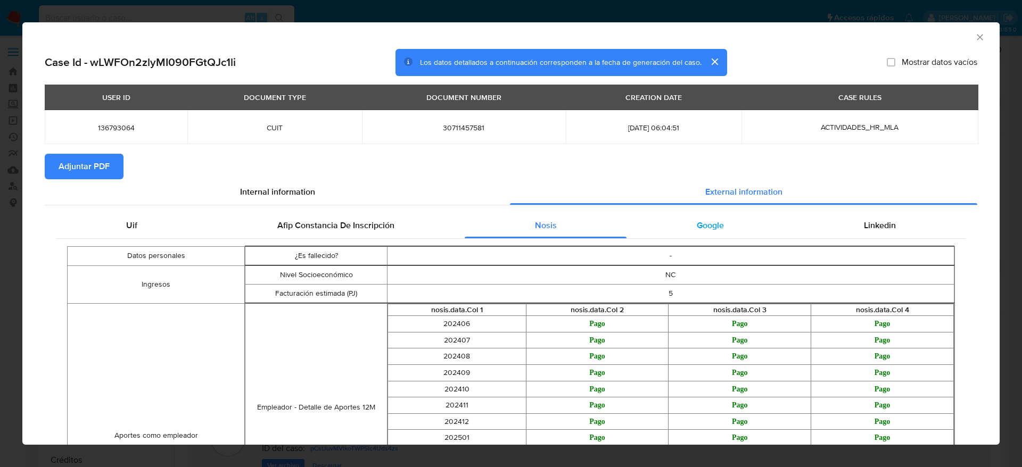
click at [697, 227] on span "Google" at bounding box center [710, 225] width 27 height 12
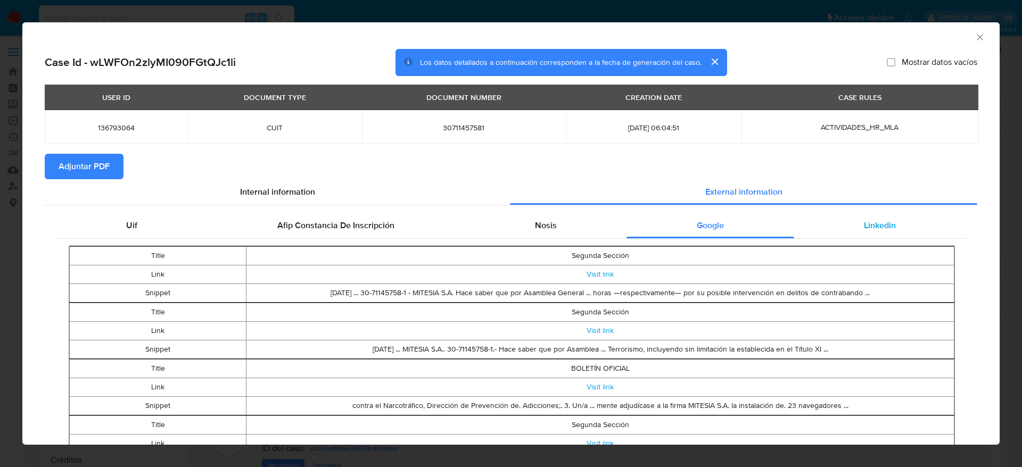
click at [866, 227] on span "Linkedin" at bounding box center [880, 225] width 32 height 12
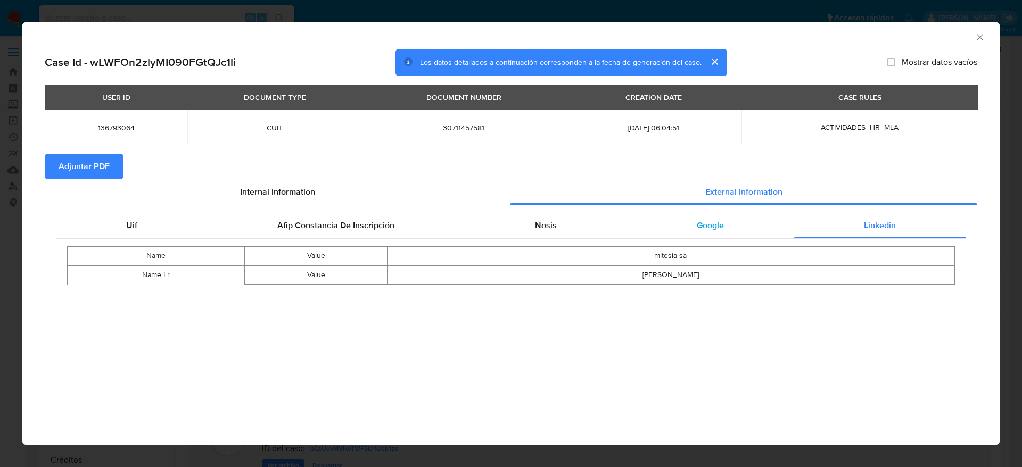
click at [712, 227] on span "Google" at bounding box center [710, 225] width 27 height 12
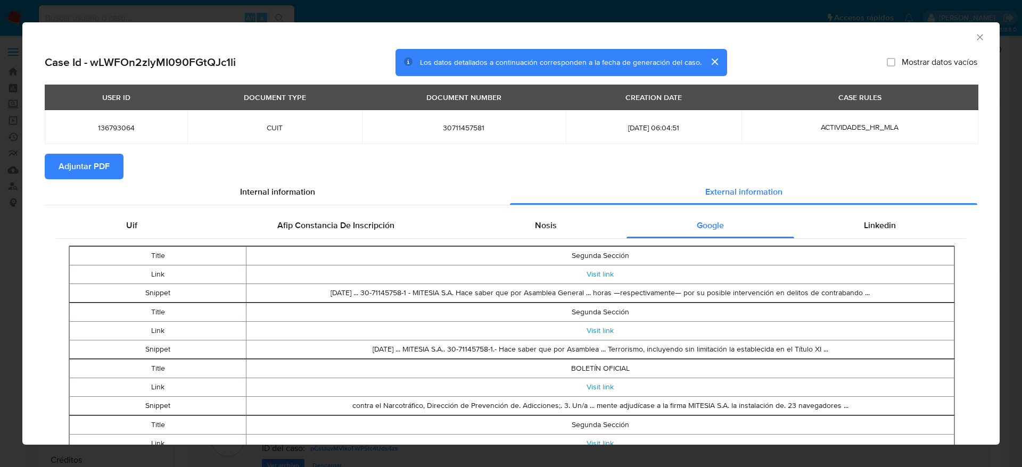
click at [108, 167] on span "Adjuntar PDF" at bounding box center [84, 166] width 51 height 23
drag, startPoint x: 964, startPoint y: 31, endPoint x: 72, endPoint y: 343, distance: 945.2
click at [975, 32] on icon "Cerrar ventana" at bounding box center [980, 37] width 11 height 11
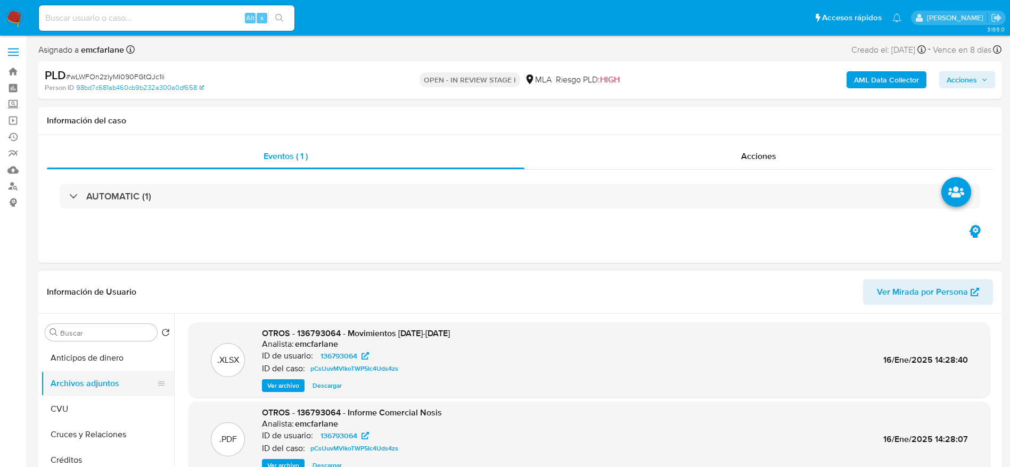
drag, startPoint x: 56, startPoint y: 397, endPoint x: 80, endPoint y: 386, distance: 26.4
click at [56, 398] on button "CVU" at bounding box center [107, 410] width 133 height 26
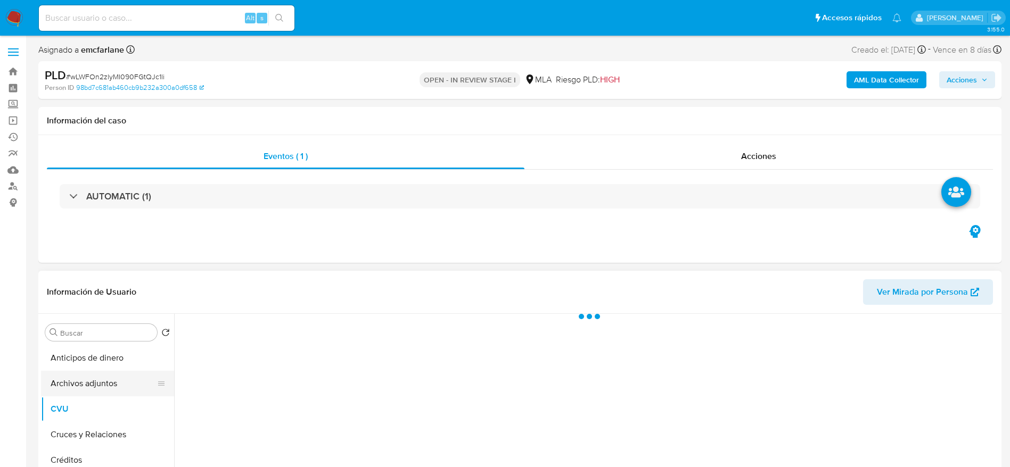
click at [80, 384] on button "Archivos adjuntos" at bounding box center [103, 384] width 125 height 26
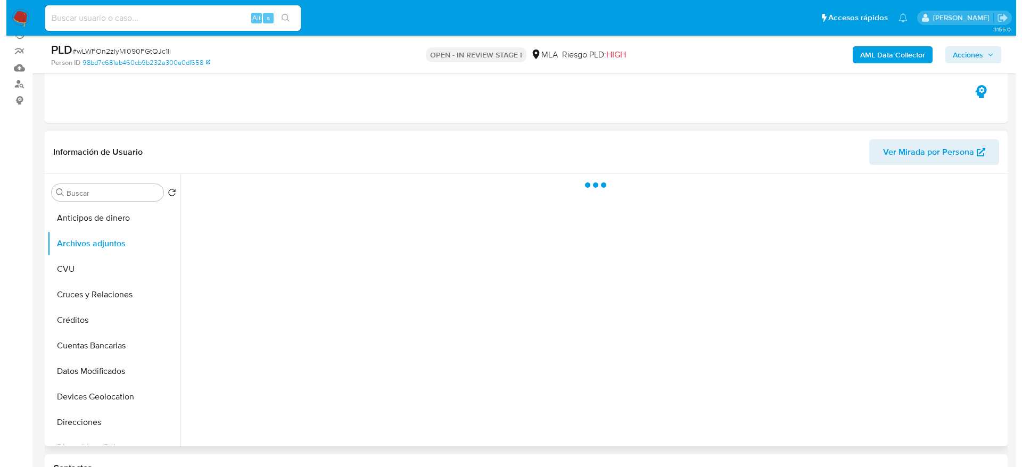
scroll to position [160, 0]
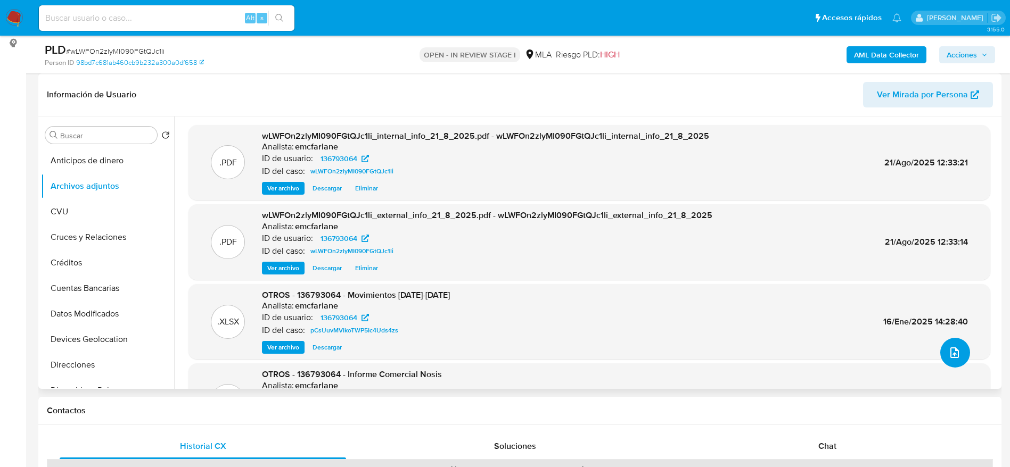
click at [950, 355] on icon "upload-file" at bounding box center [954, 353] width 9 height 11
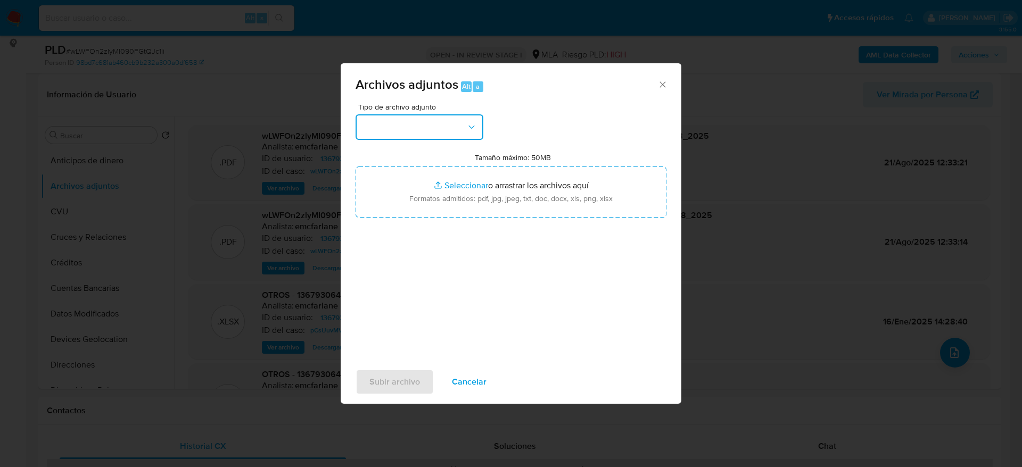
click at [435, 120] on button "button" at bounding box center [420, 127] width 128 height 26
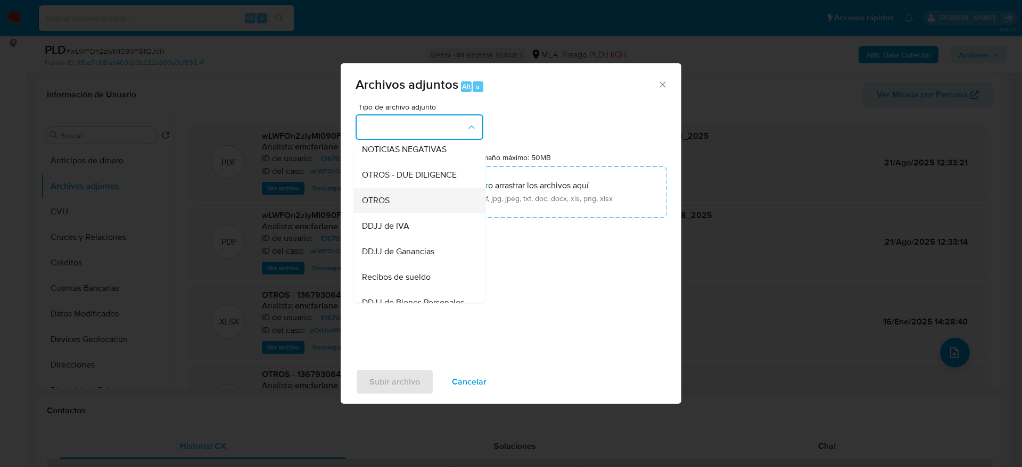
click at [390, 214] on div "OTROS" at bounding box center [416, 201] width 109 height 26
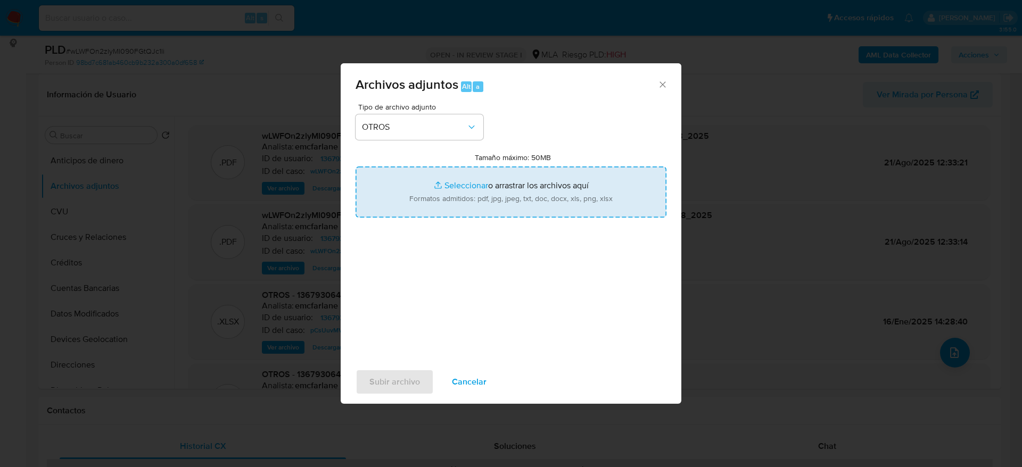
type input "C:\fakepath\136793064_documentacion.pdf"
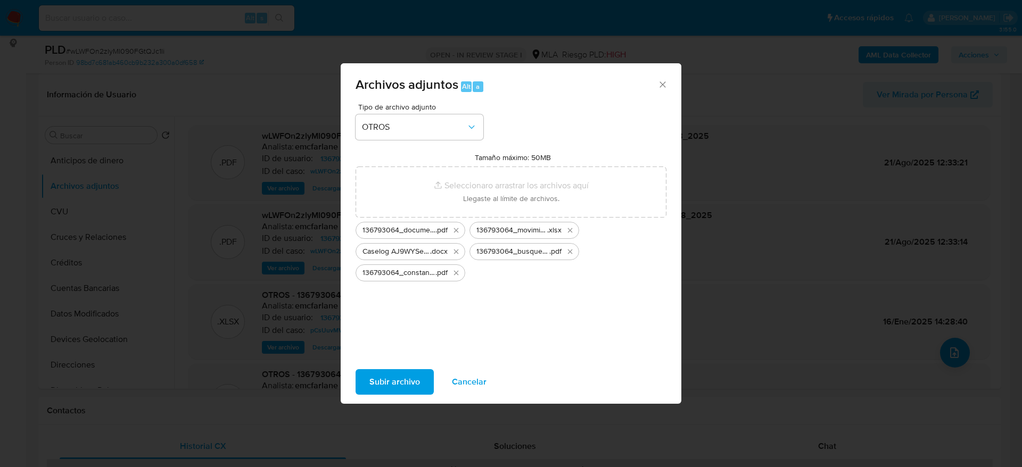
click at [412, 388] on span "Subir archivo" at bounding box center [395, 382] width 51 height 23
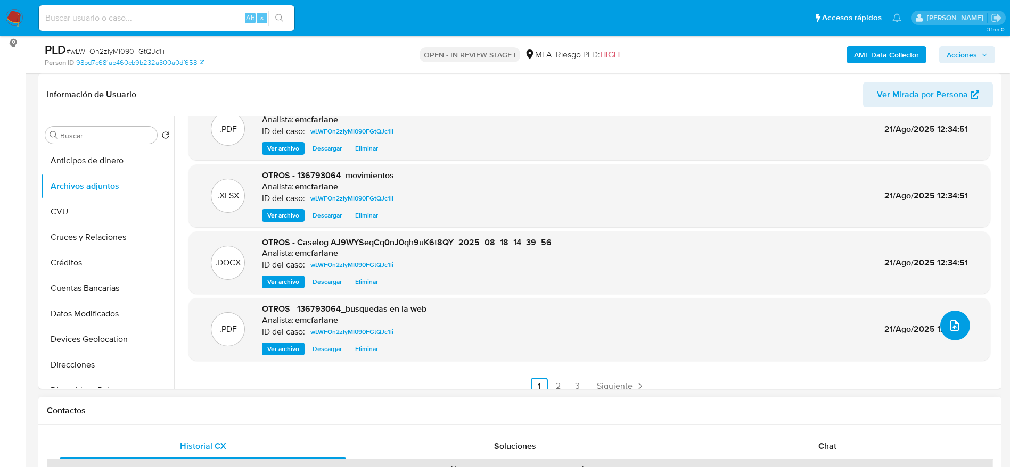
scroll to position [38, 0]
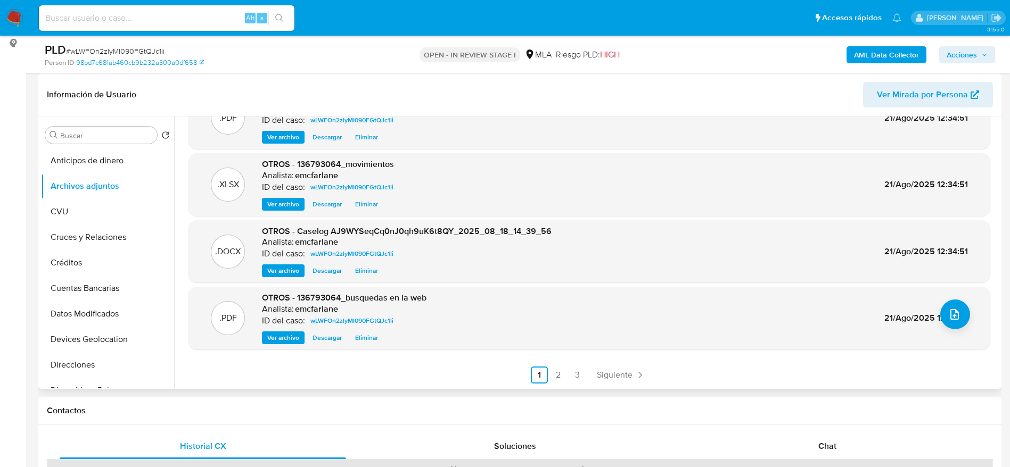
click at [674, 92] on header "Información de Usuario Ver Mirada por Persona" at bounding box center [520, 95] width 946 height 26
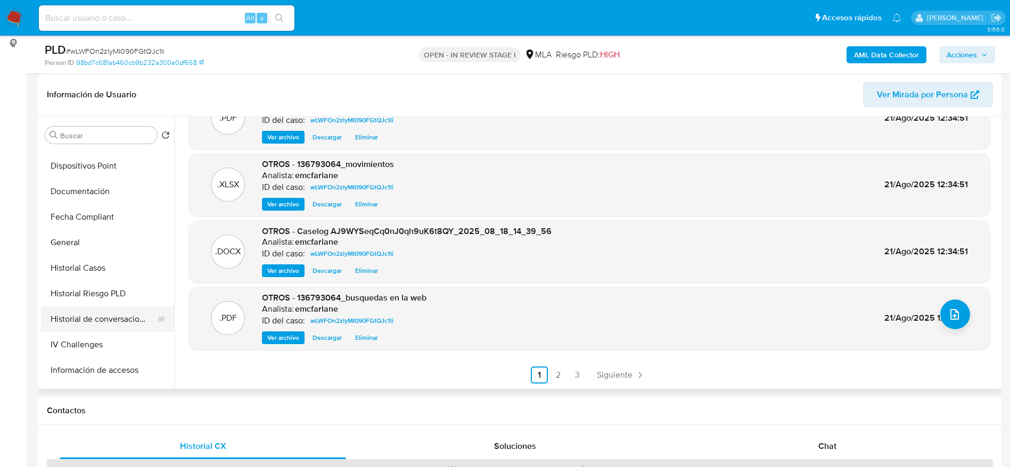
scroll to position [240, 0]
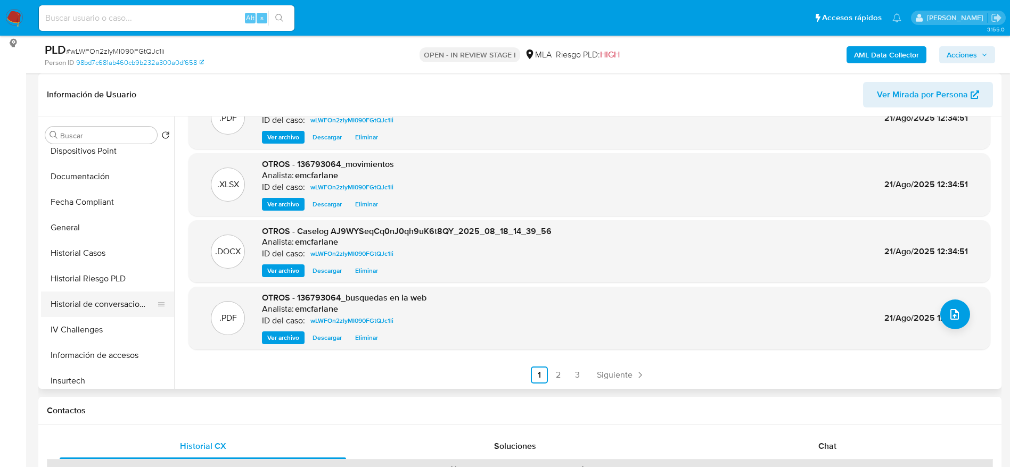
click at [111, 302] on button "Historial de conversaciones" at bounding box center [103, 305] width 125 height 26
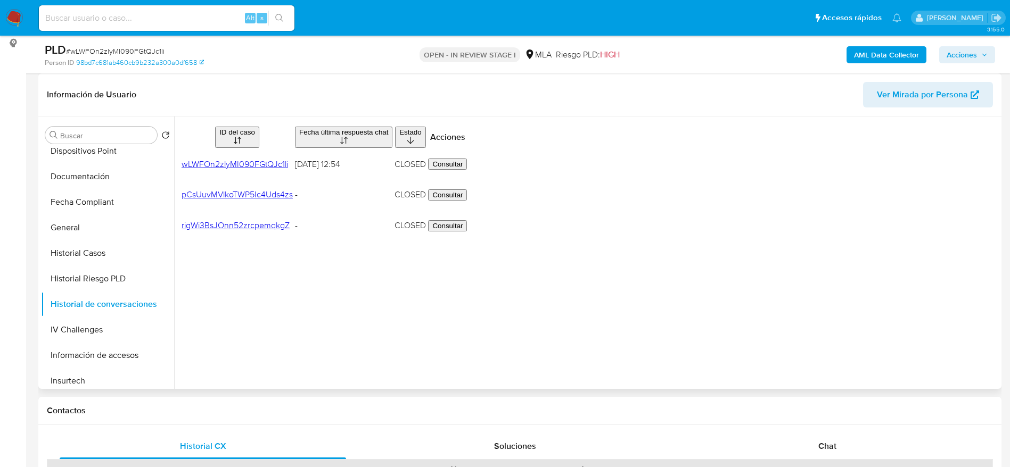
scroll to position [0, 0]
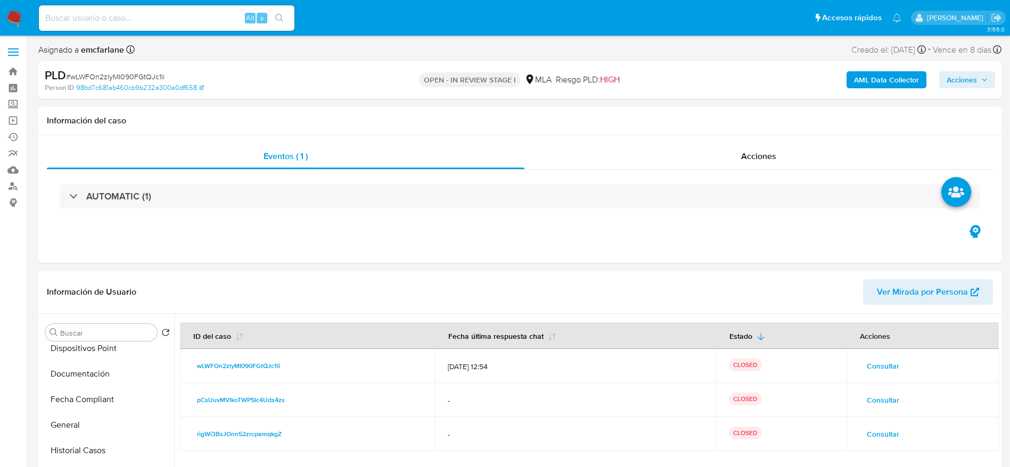
click at [963, 87] on span "Acciones" at bounding box center [962, 79] width 30 height 17
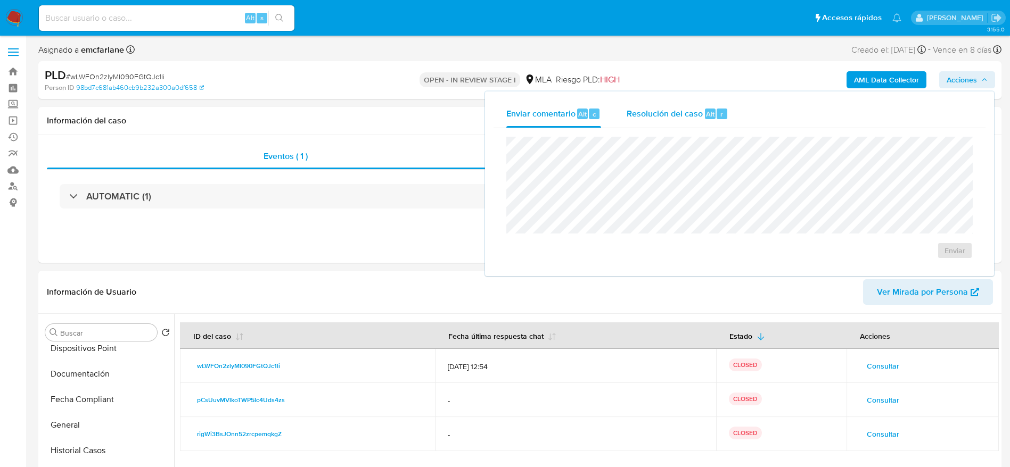
click at [709, 112] on span "Alt" at bounding box center [710, 114] width 9 height 10
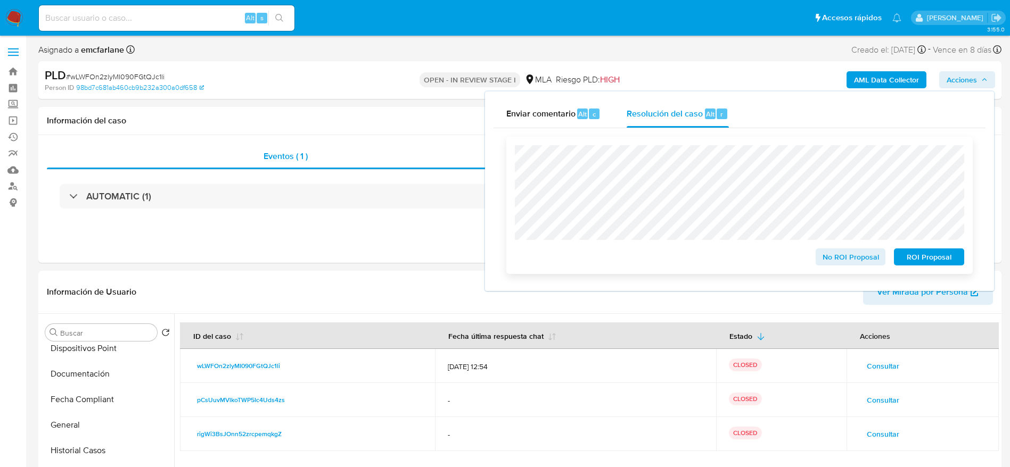
click at [851, 248] on div "No ROI Proposal" at bounding box center [850, 254] width 79 height 21
click at [846, 257] on span "No ROI Proposal" at bounding box center [850, 257] width 55 height 15
click at [93, 447] on button "Historial Casos" at bounding box center [103, 451] width 125 height 26
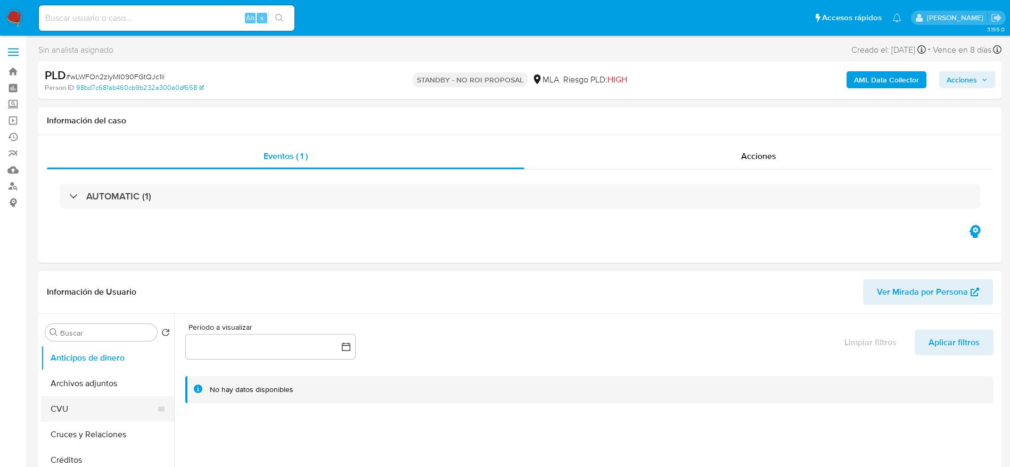
select select "10"
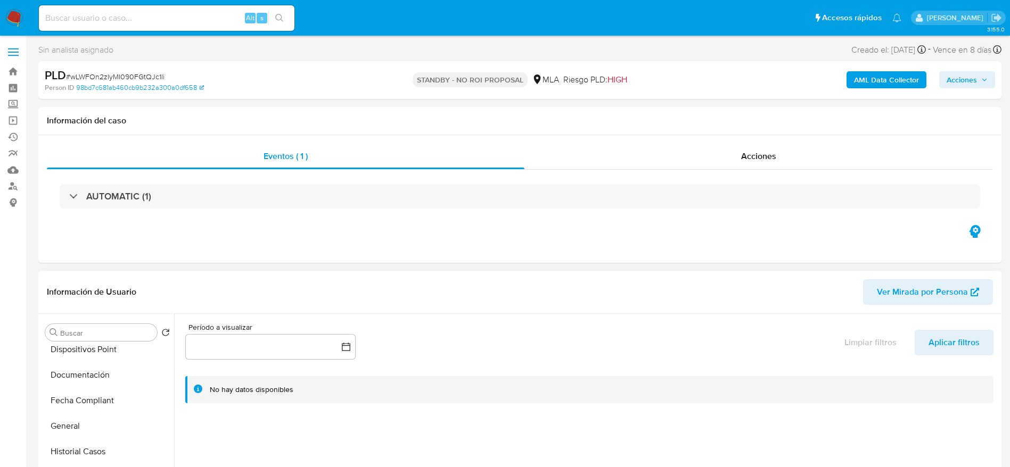
scroll to position [240, 0]
click at [96, 458] on button "Historial Casos" at bounding box center [103, 451] width 125 height 26
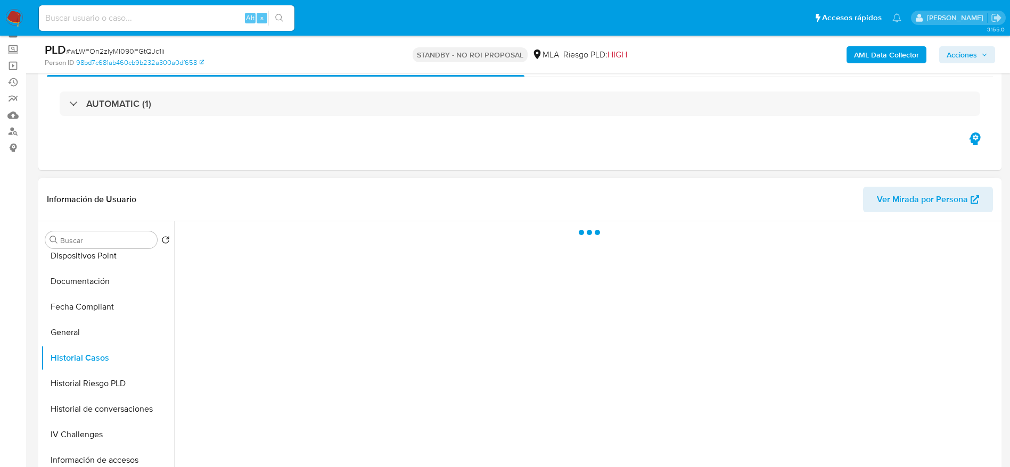
scroll to position [80, 0]
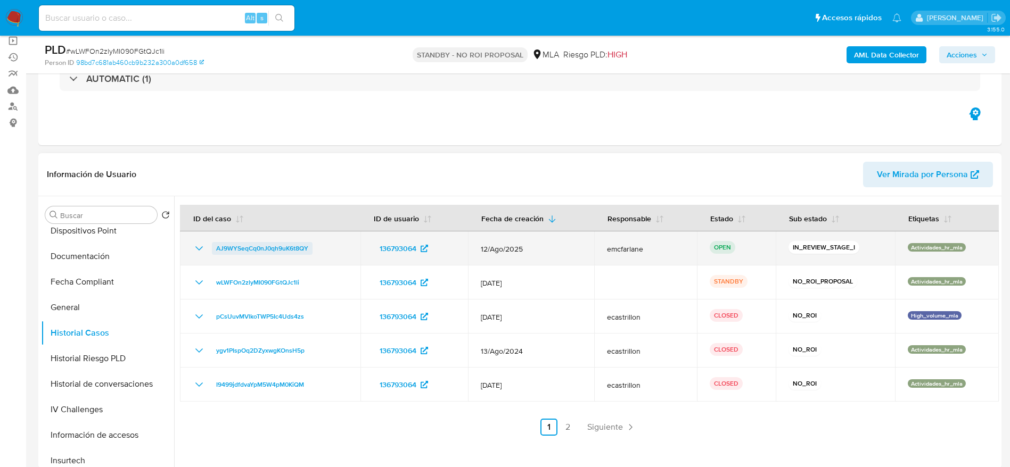
click at [291, 251] on span "AJ9WYSeqCq0nJ0qh9uK6t8QY" at bounding box center [262, 248] width 92 height 13
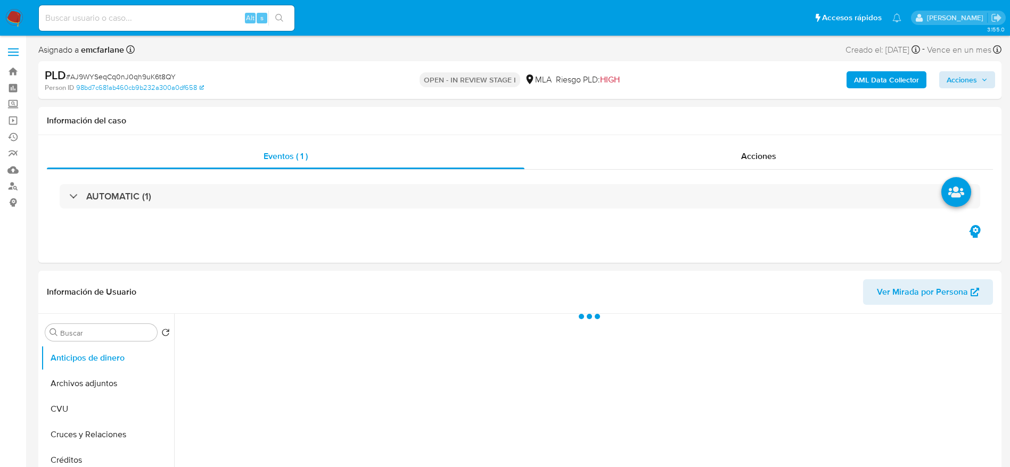
select select "10"
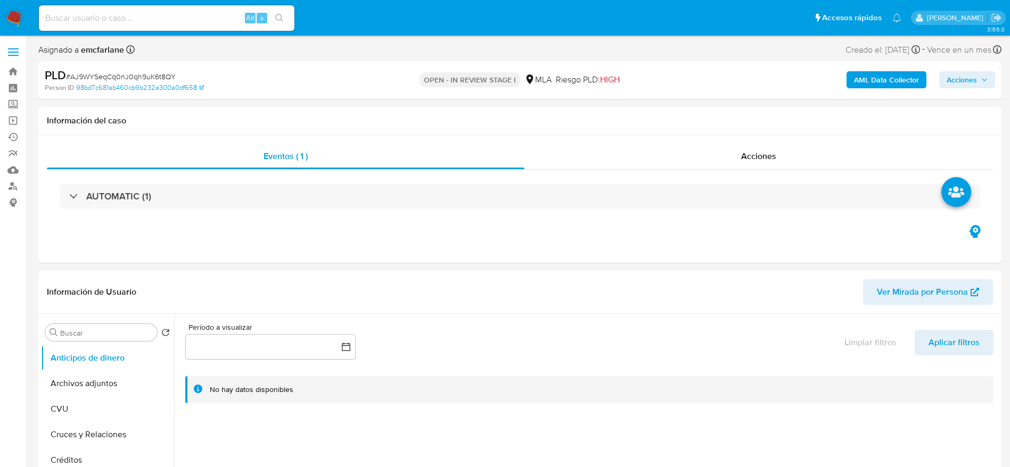
click at [955, 80] on span "Acciones" at bounding box center [962, 79] width 30 height 17
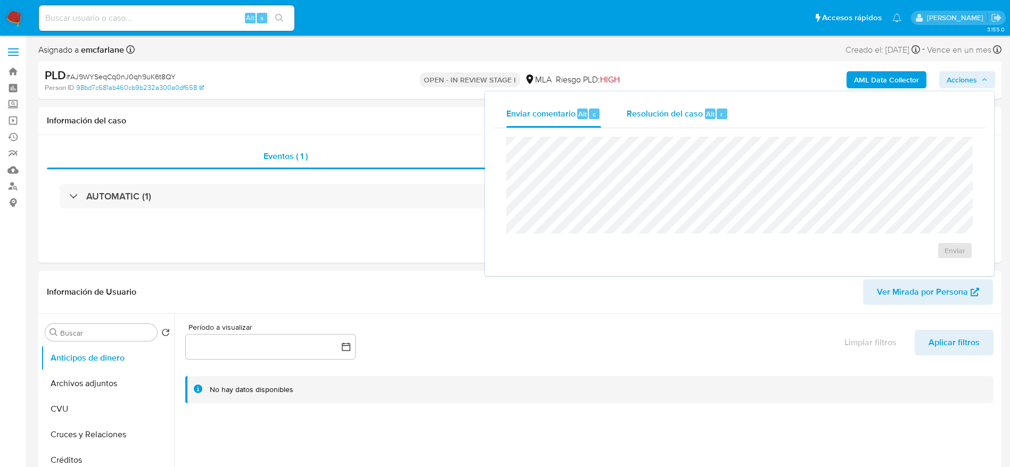
click at [706, 118] on span "Alt" at bounding box center [710, 114] width 9 height 10
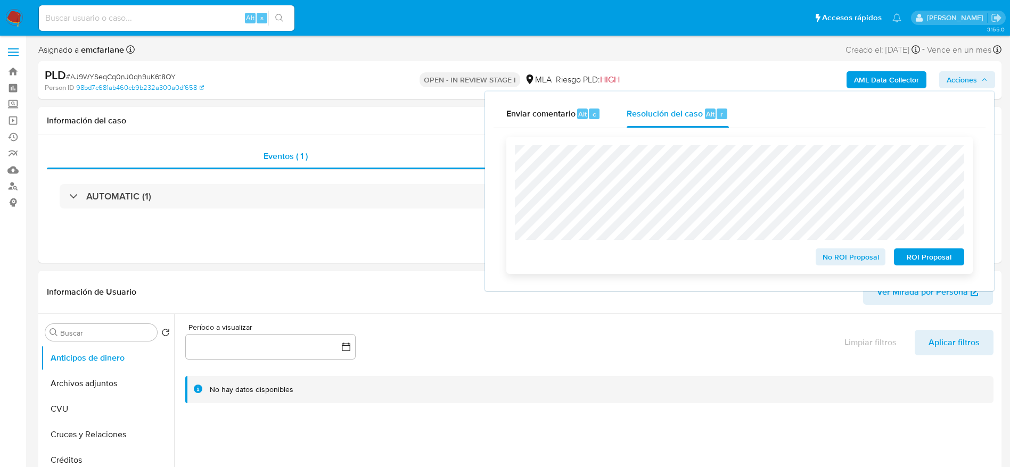
click at [850, 262] on span "No ROI Proposal" at bounding box center [850, 257] width 55 height 15
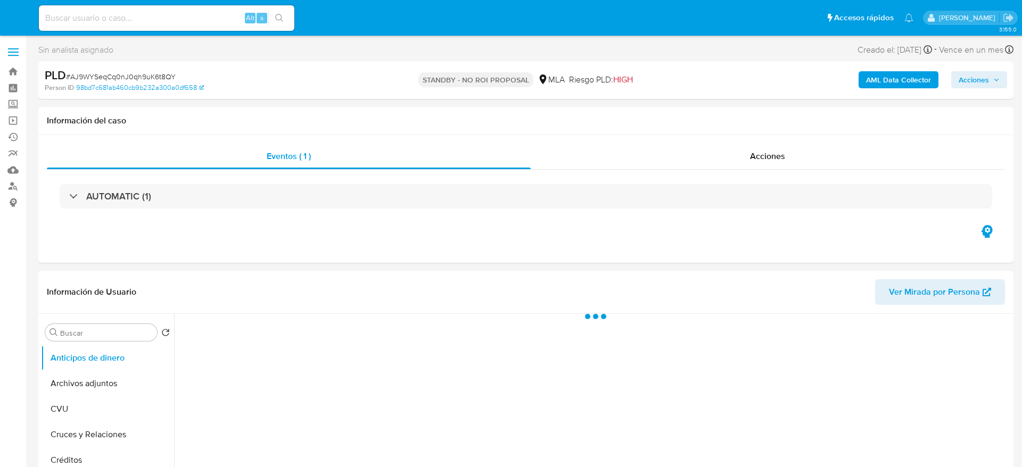
select select "10"
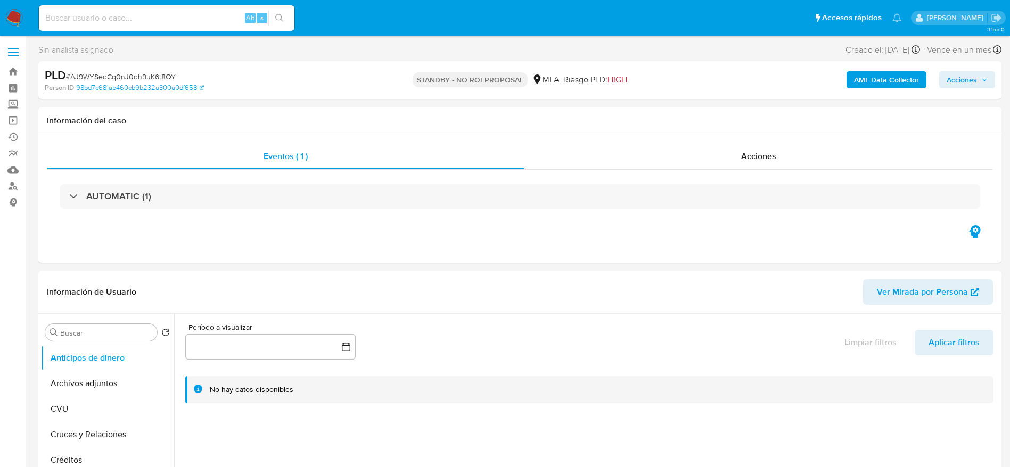
click at [191, 13] on input at bounding box center [167, 18] width 256 height 14
paste input "NOj323Jyag45Crwa8ZBGQcIs"
type input "NOj323Jyag45Crwa8ZBGQcIs"
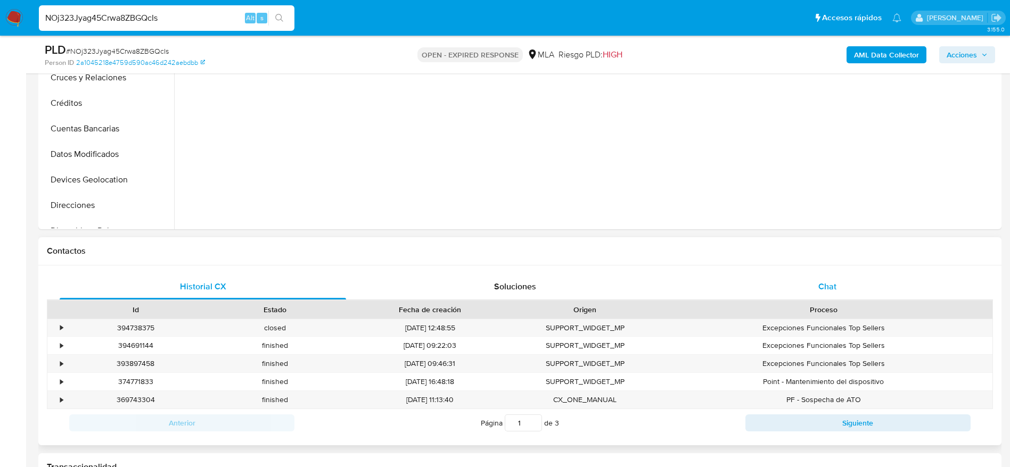
click at [823, 278] on div "Chat" at bounding box center [827, 287] width 286 height 26
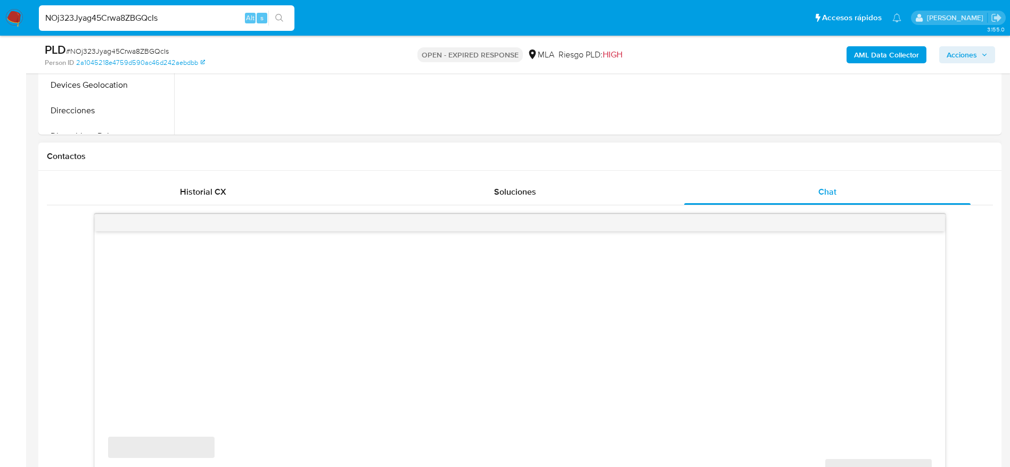
scroll to position [479, 0]
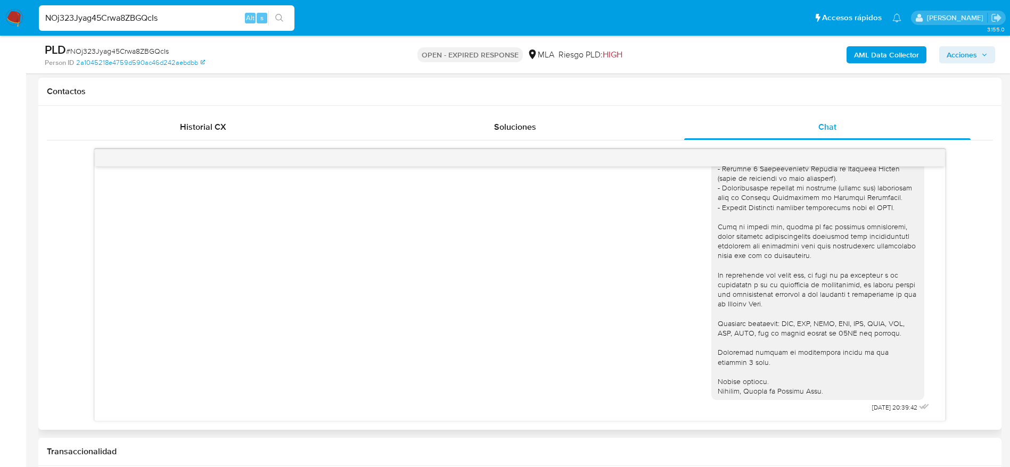
select select "10"
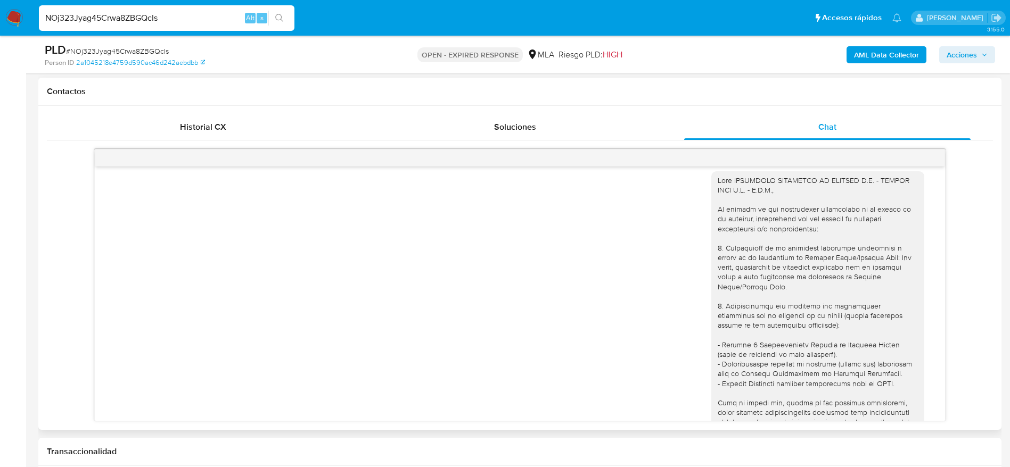
scroll to position [0, 0]
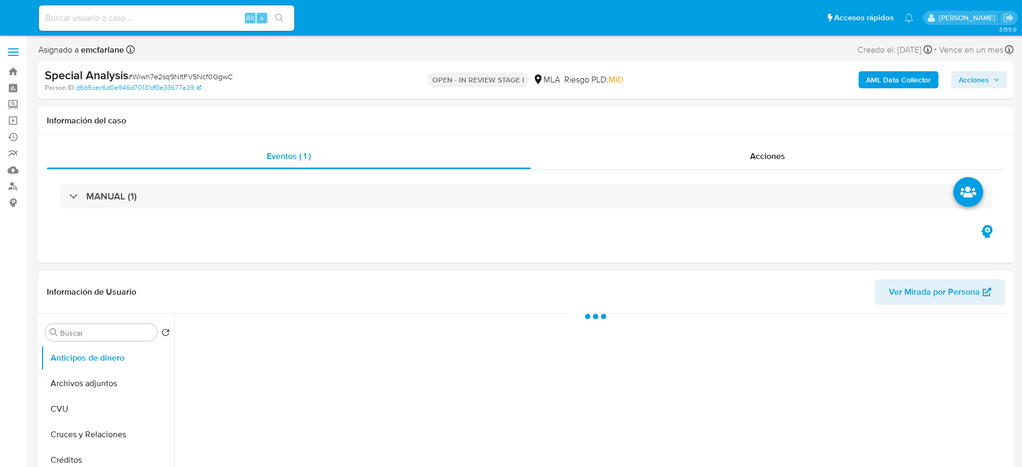
select select "10"
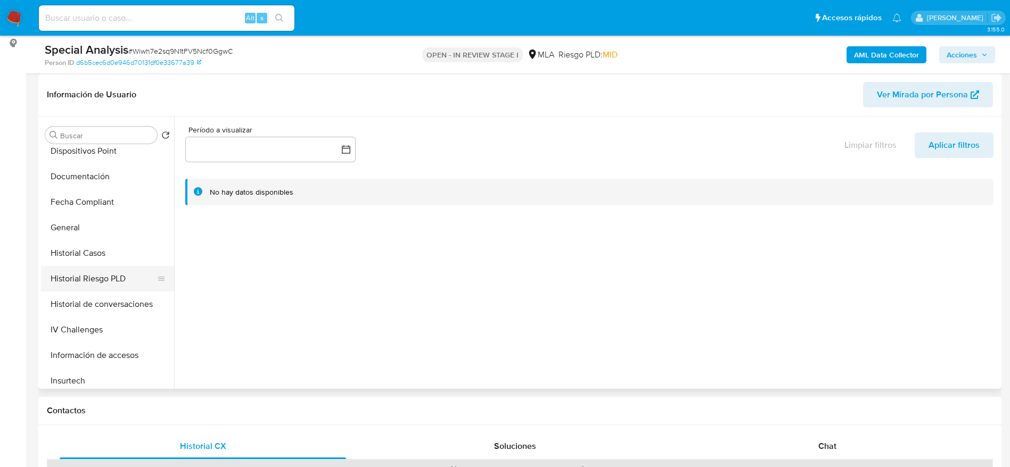
scroll to position [319, 0]
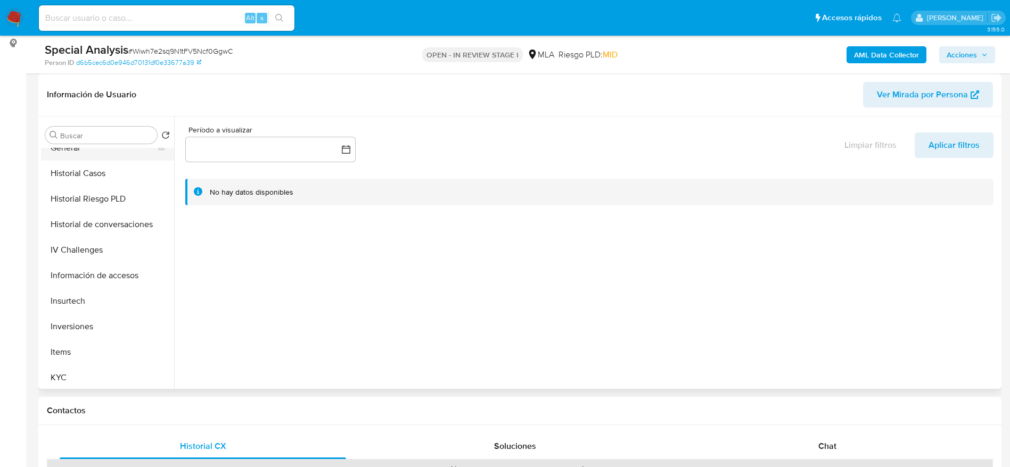
click at [81, 159] on button "General" at bounding box center [103, 148] width 125 height 26
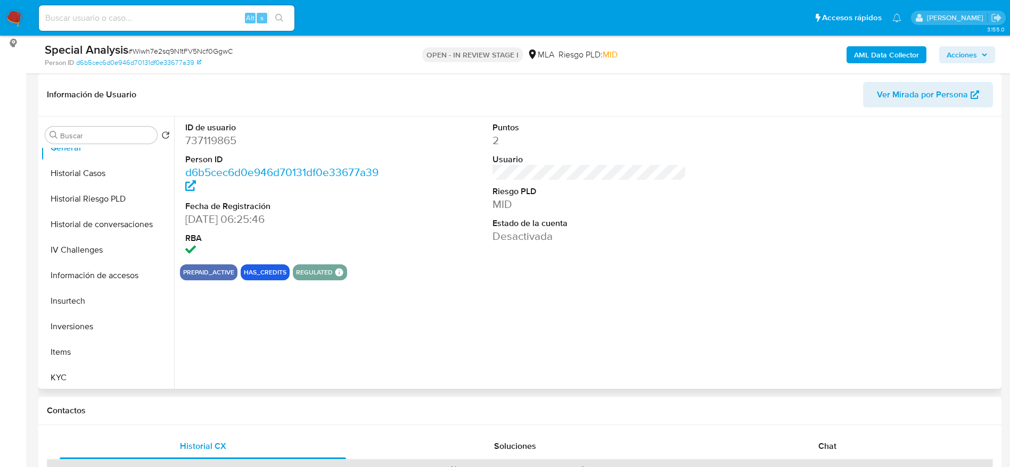
click at [205, 140] on dd "737119865" at bounding box center [282, 140] width 194 height 15
click at [73, 377] on button "KYC" at bounding box center [103, 378] width 125 height 26
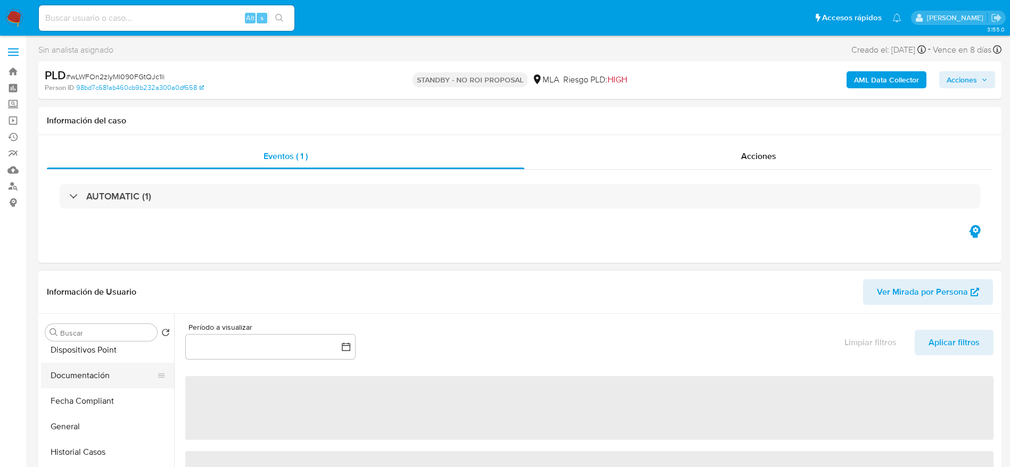
select select "10"
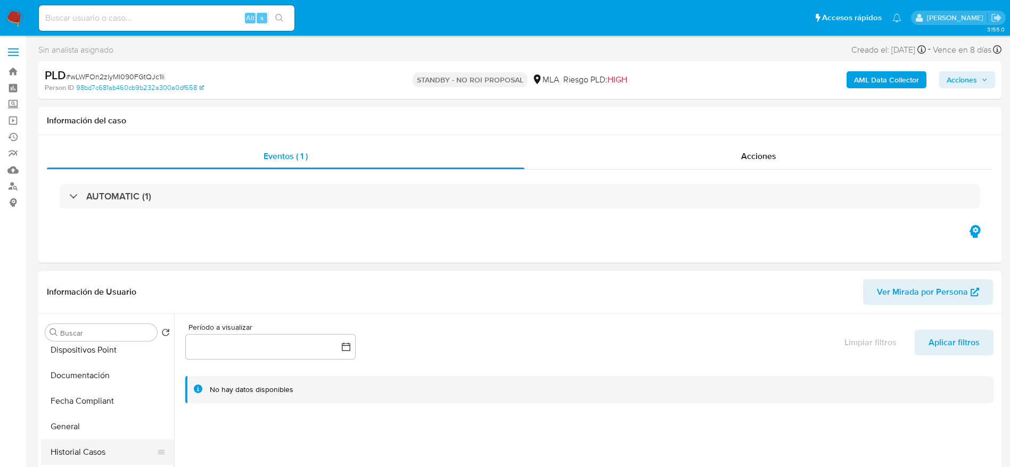
scroll to position [240, 0]
click at [85, 452] on button "Historial Casos" at bounding box center [103, 451] width 125 height 26
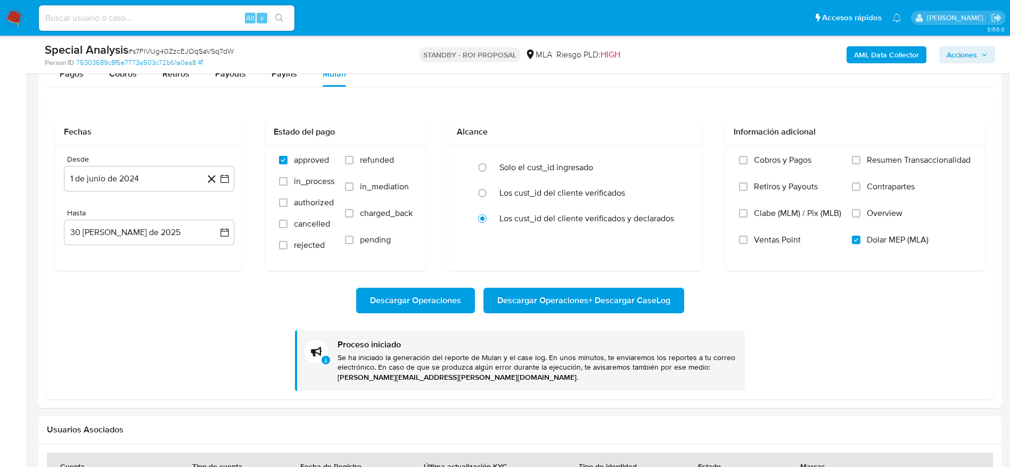
scroll to position [864, 0]
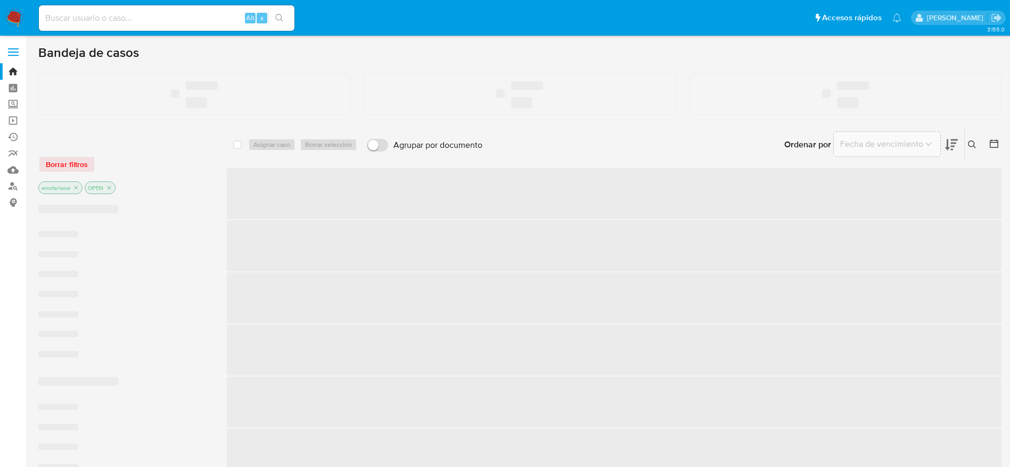
click at [81, 15] on input at bounding box center [167, 18] width 256 height 14
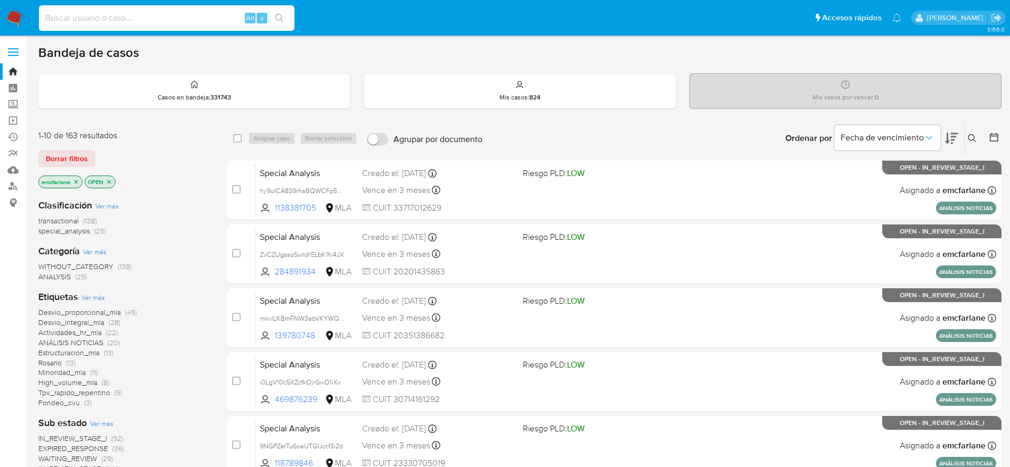
paste input "afoLRXVI1XQEmiHSleblZ4jQ"
type input "afoLRXVI1XQEmiHSleblZ4jQ"
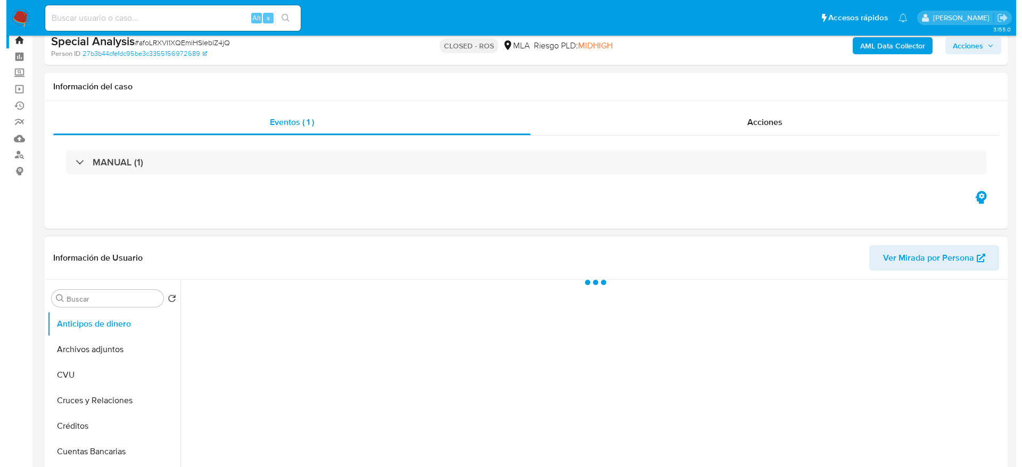
scroll to position [80, 0]
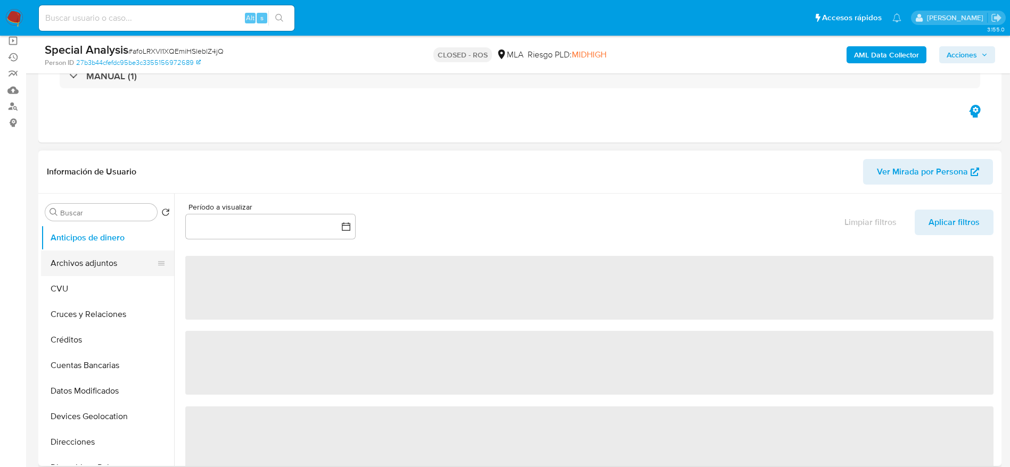
click at [99, 263] on button "Archivos adjuntos" at bounding box center [103, 264] width 125 height 26
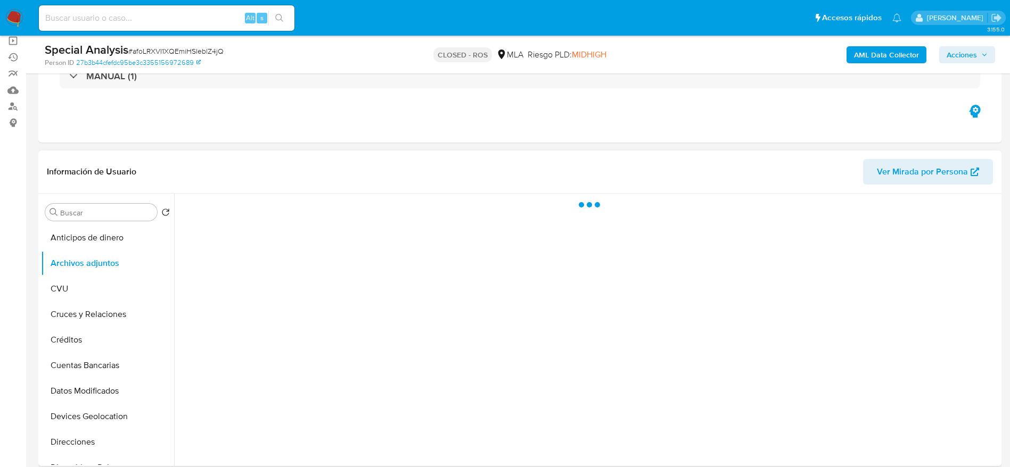
select select "10"
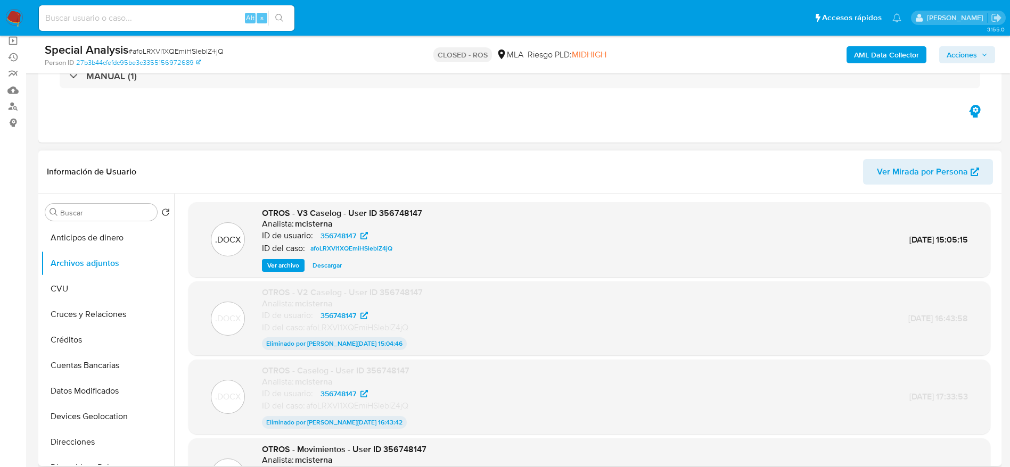
click at [288, 263] on span "Ver archivo" at bounding box center [283, 265] width 32 height 11
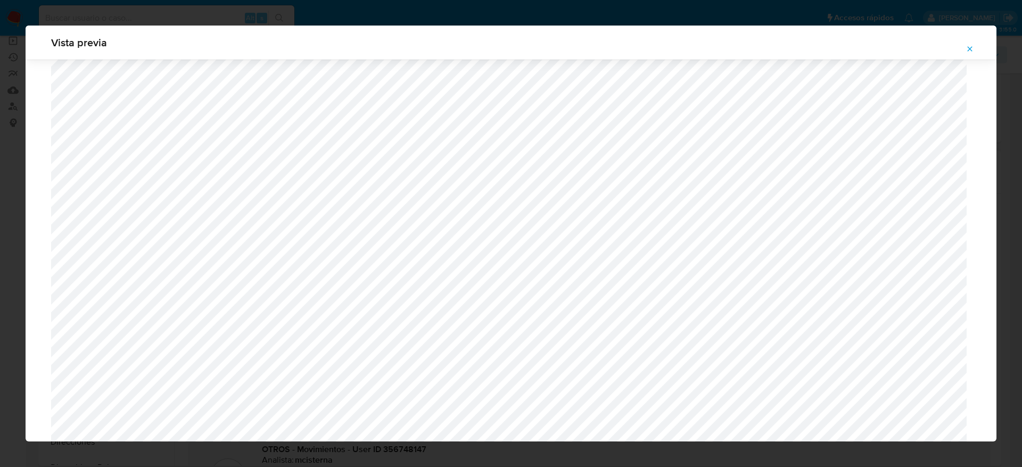
scroll to position [298, 0]
click at [969, 45] on icon "Attachment preview" at bounding box center [970, 49] width 9 height 9
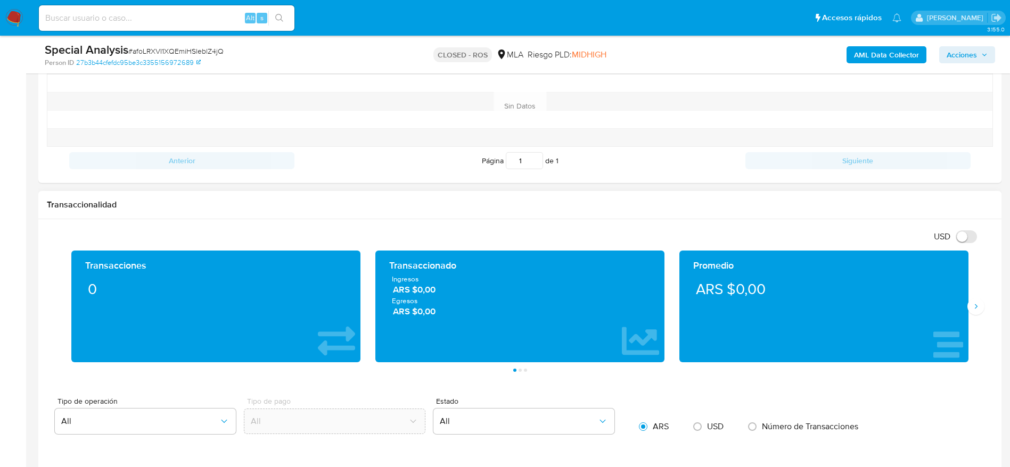
scroll to position [799, 0]
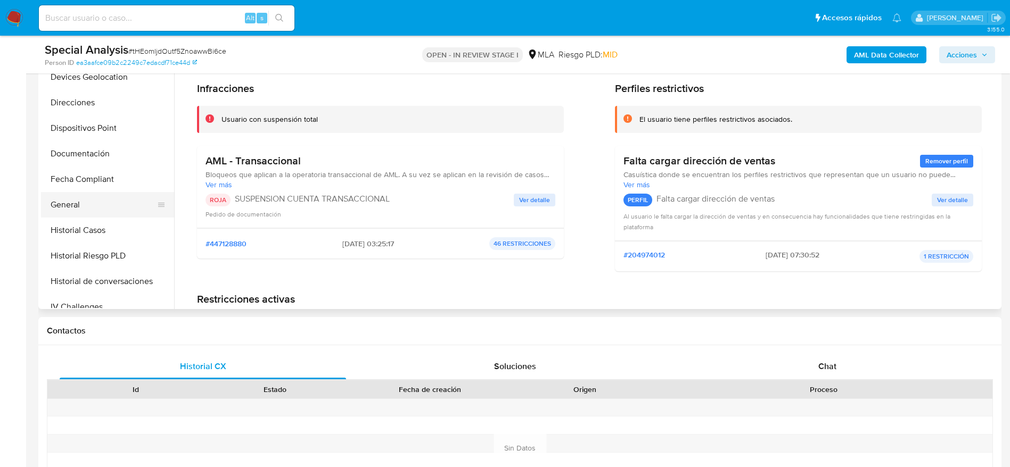
scroll to position [182, 0]
click at [87, 191] on button "Fecha Compliant" at bounding box center [107, 181] width 133 height 26
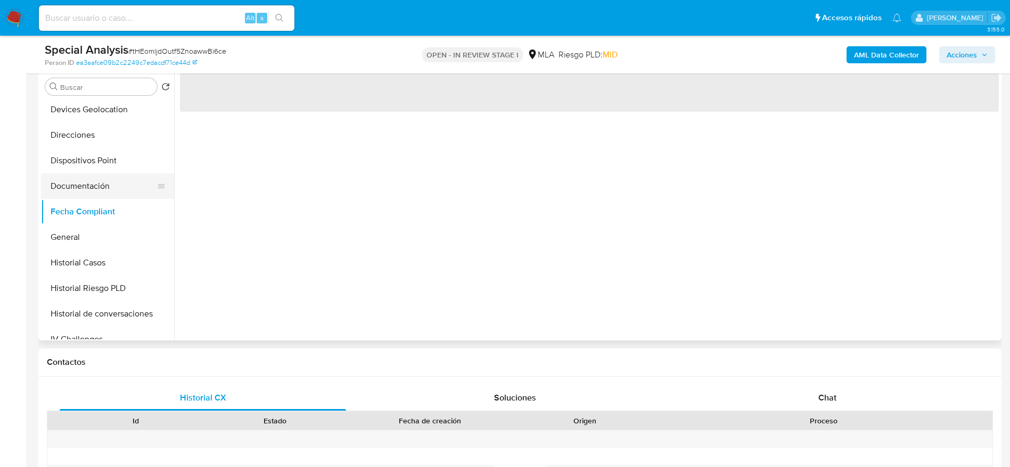
scroll to position [160, 0]
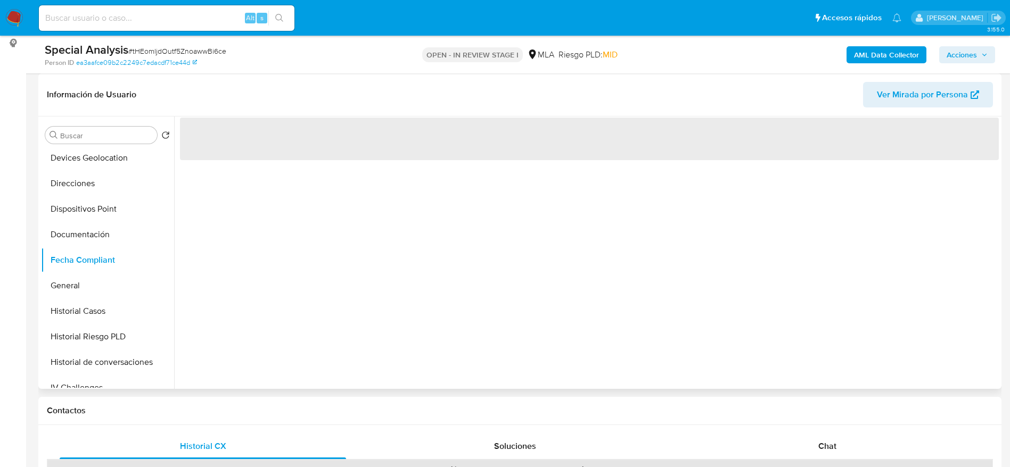
drag, startPoint x: 76, startPoint y: 281, endPoint x: 396, endPoint y: 306, distance: 321.0
click at [78, 281] on button "General" at bounding box center [107, 286] width 133 height 26
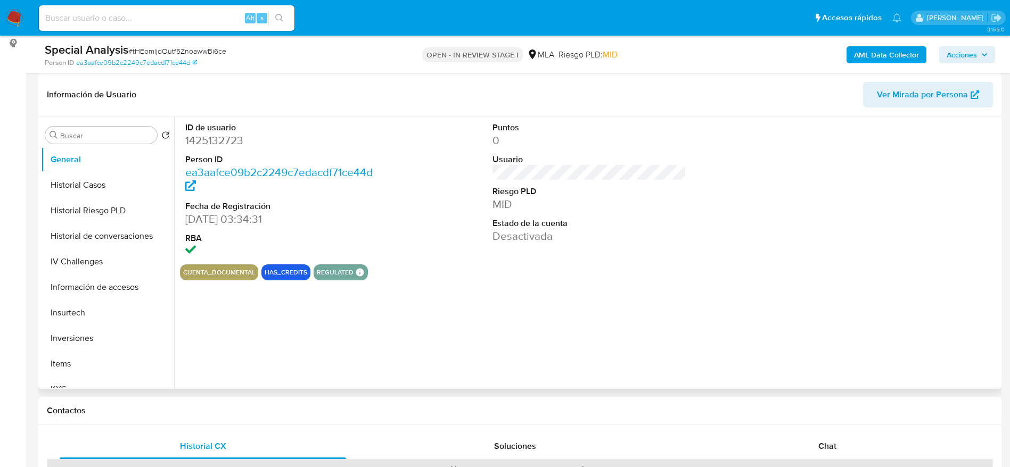
scroll to position [421, 0]
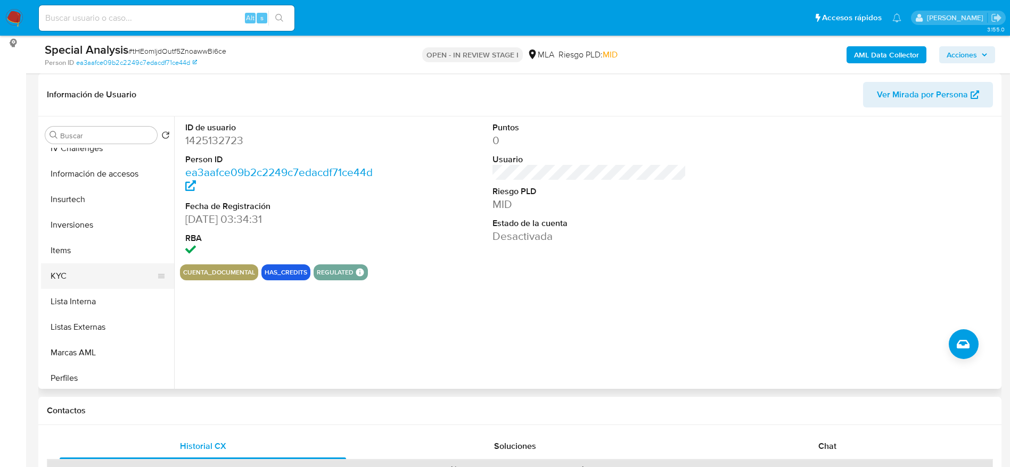
click at [77, 273] on button "KYC" at bounding box center [103, 277] width 125 height 26
